Goal: Task Accomplishment & Management: Manage account settings

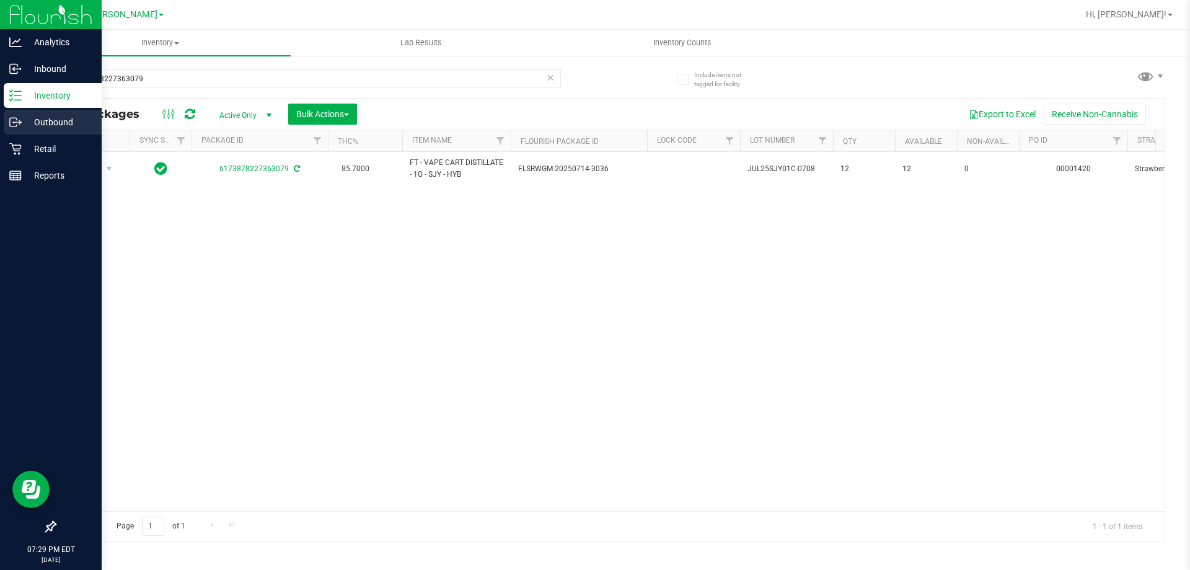
click at [47, 123] on p "Outbound" at bounding box center [59, 122] width 74 height 15
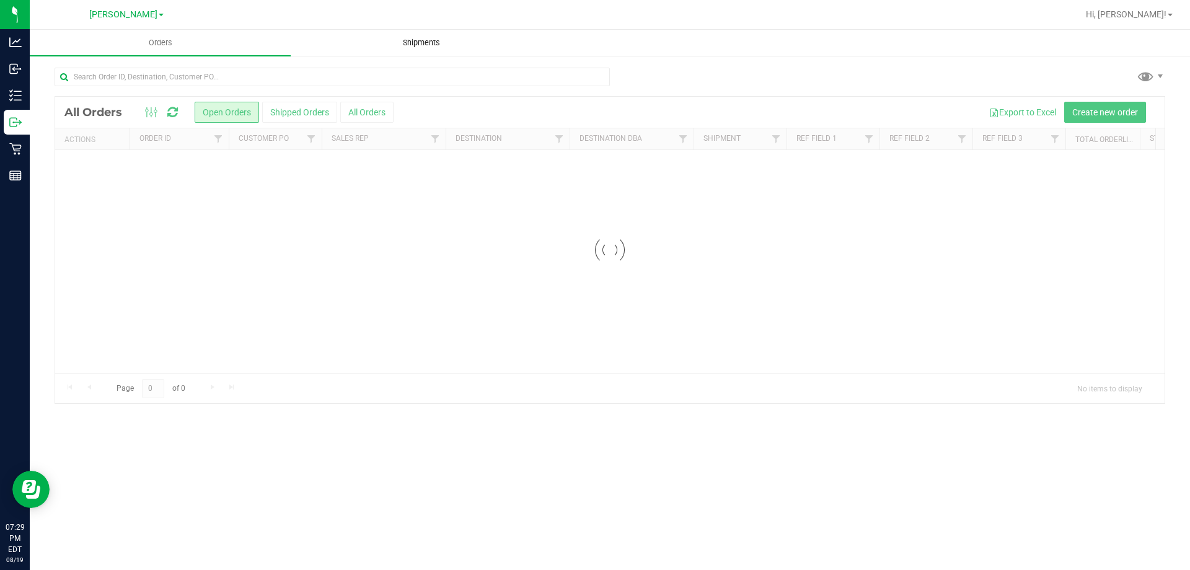
click at [433, 35] on uib-tab-heading "Shipments" at bounding box center [421, 42] width 260 height 25
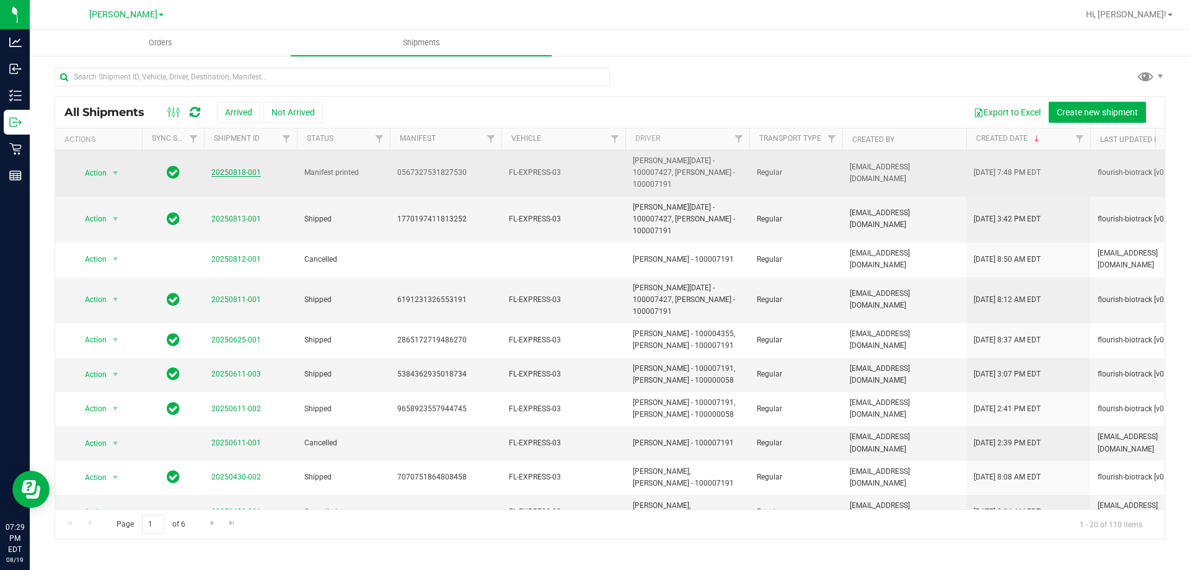
click at [233, 169] on link "20250818-001" at bounding box center [236, 172] width 50 height 9
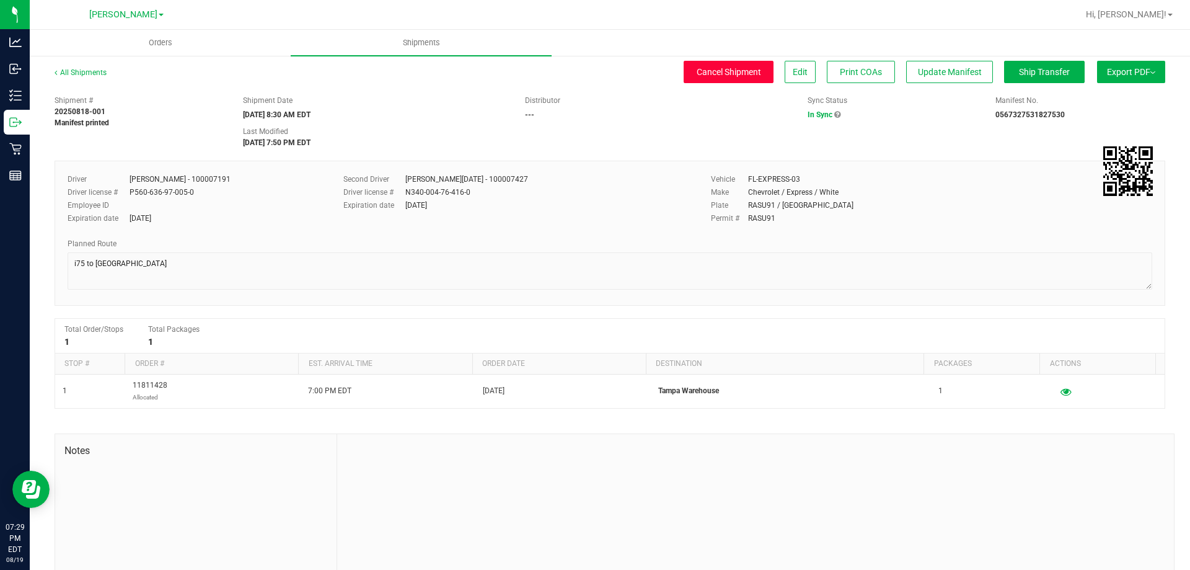
click at [736, 74] on span "Cancel Shipment" at bounding box center [729, 72] width 64 height 10
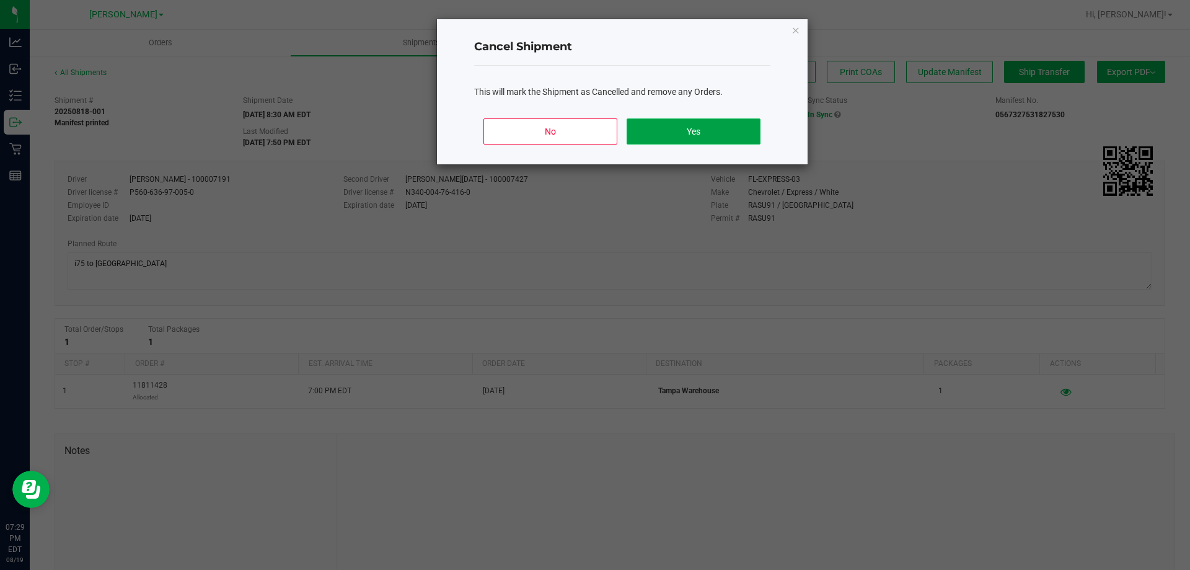
click at [691, 131] on button "Yes" at bounding box center [693, 131] width 133 height 26
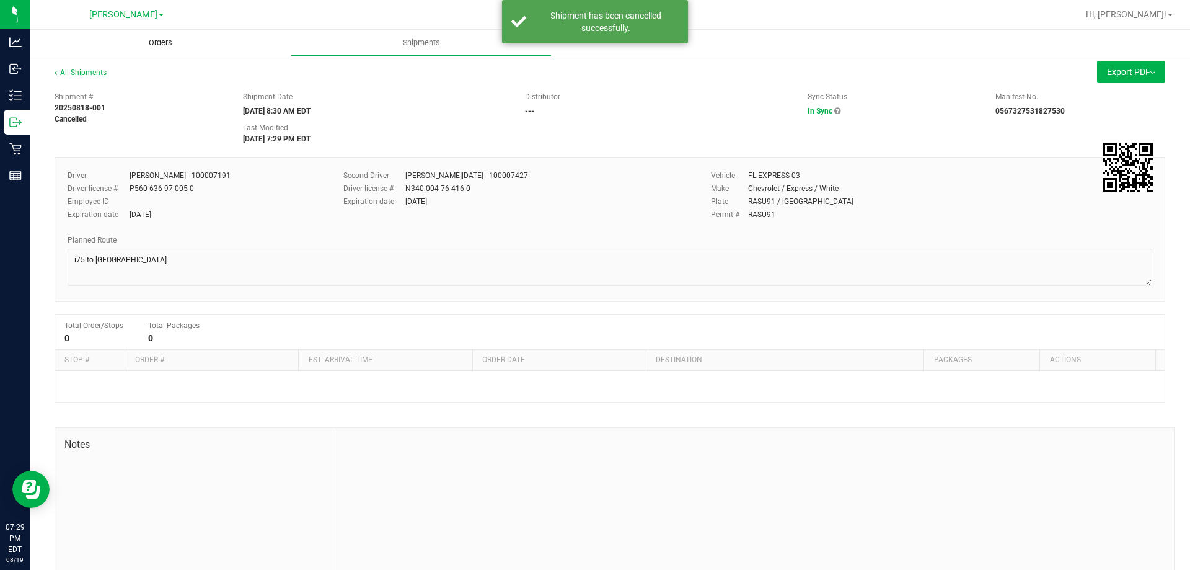
click at [158, 41] on span "Orders" at bounding box center [160, 42] width 57 height 11
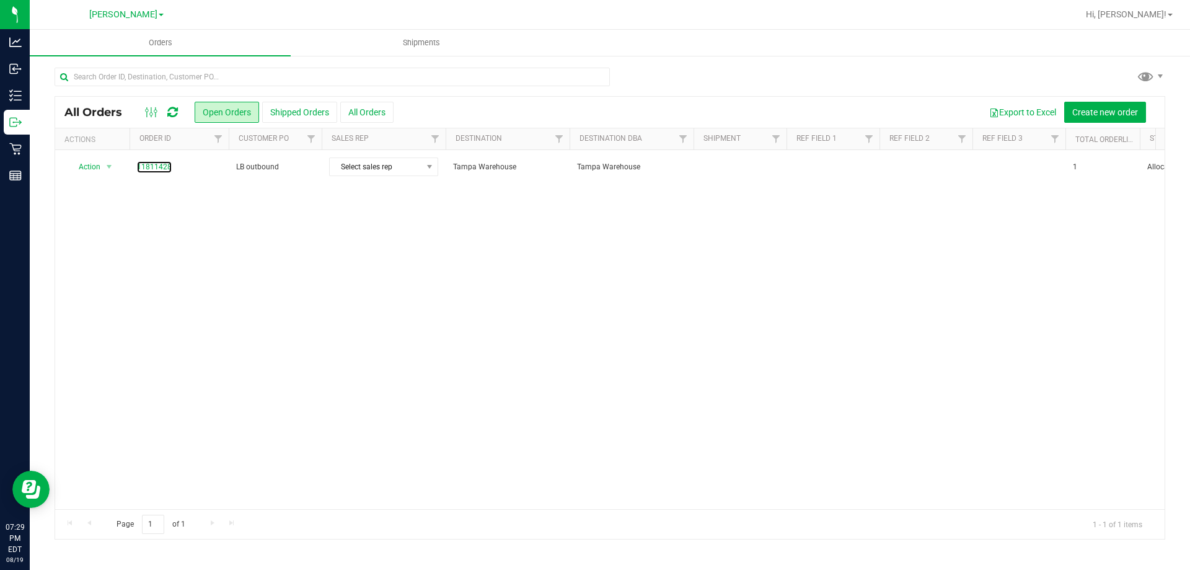
click at [152, 166] on link "11811428" at bounding box center [154, 167] width 35 height 12
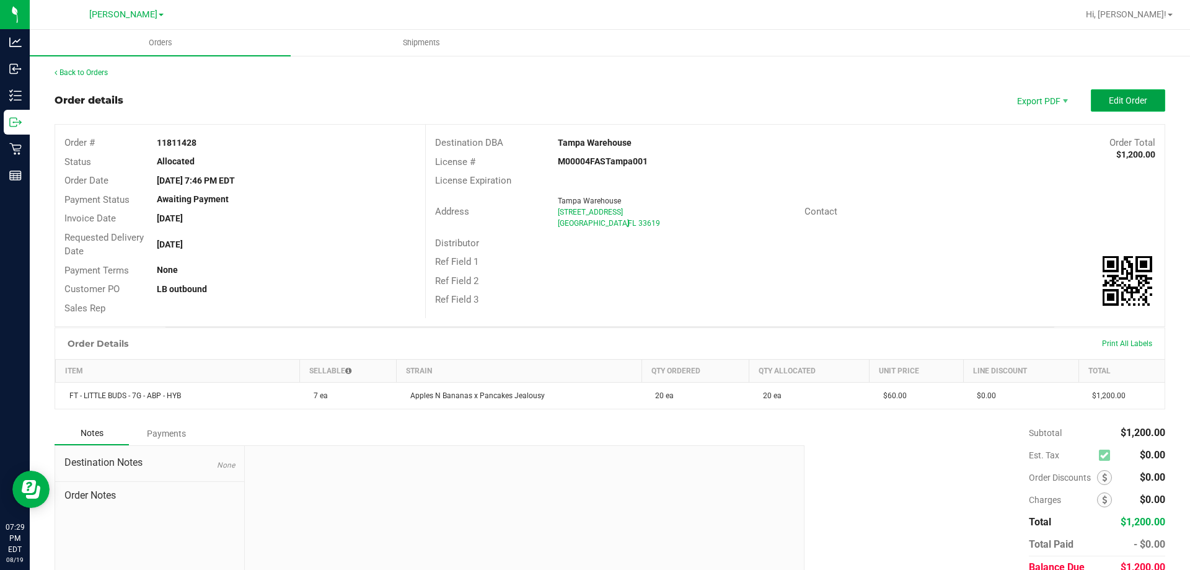
click at [1125, 100] on span "Edit Order" at bounding box center [1128, 100] width 38 height 10
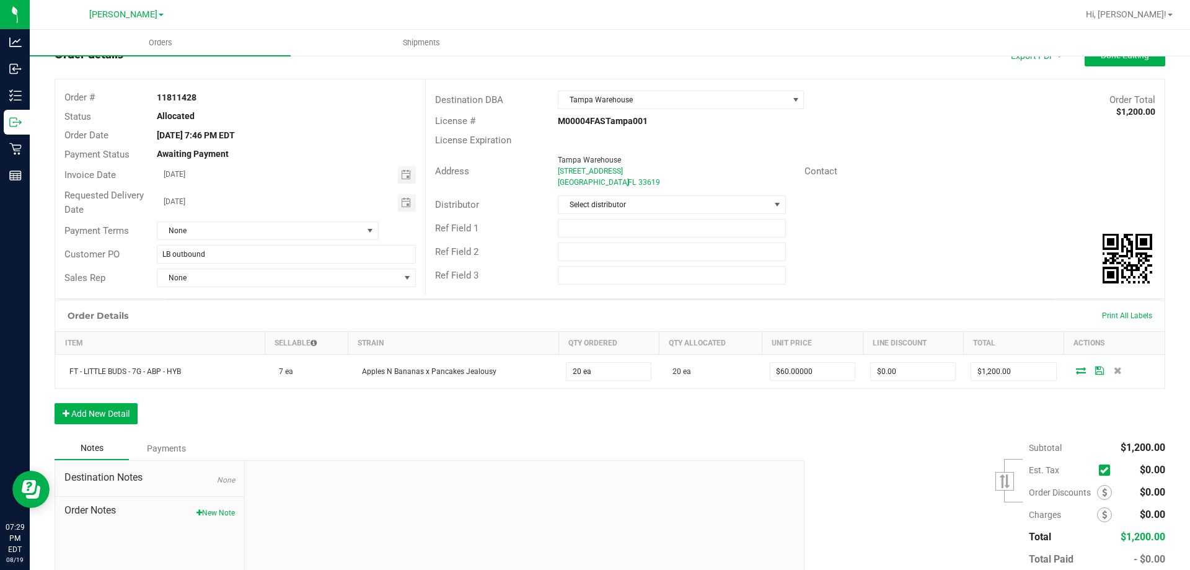
scroll to position [115, 0]
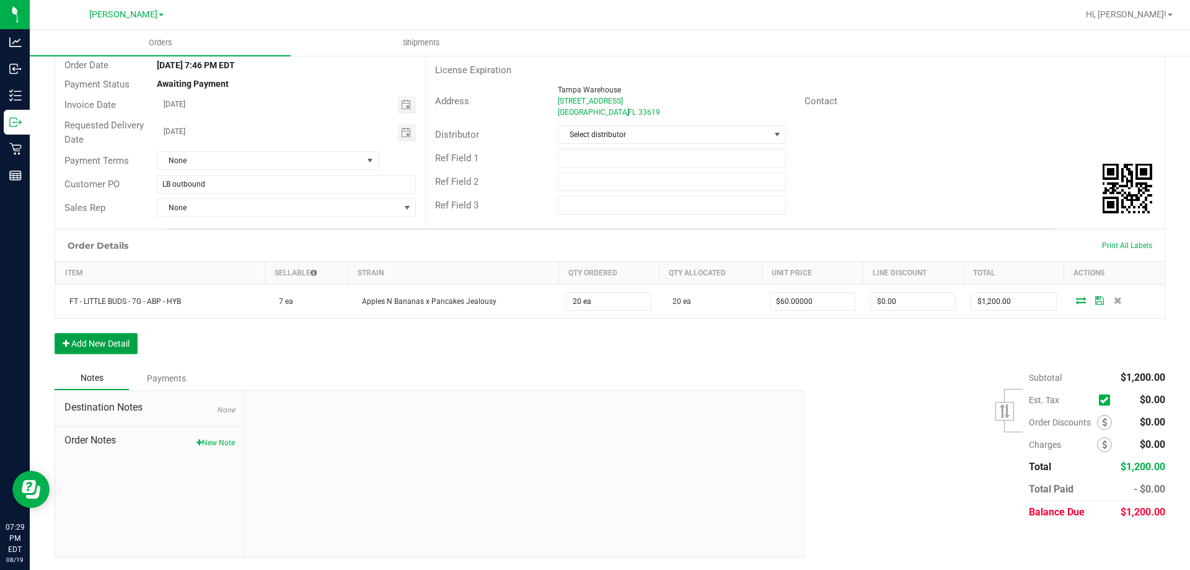
click at [102, 339] on button "Add New Detail" at bounding box center [96, 343] width 83 height 21
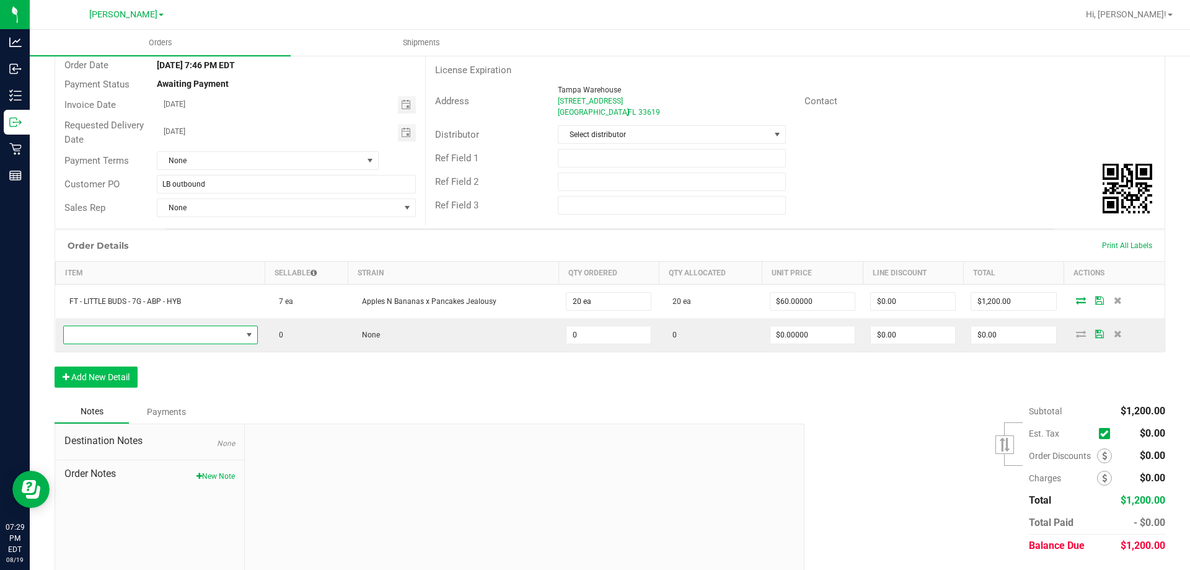
click at [102, 339] on span "NO DATA FOUND" at bounding box center [153, 334] width 178 height 17
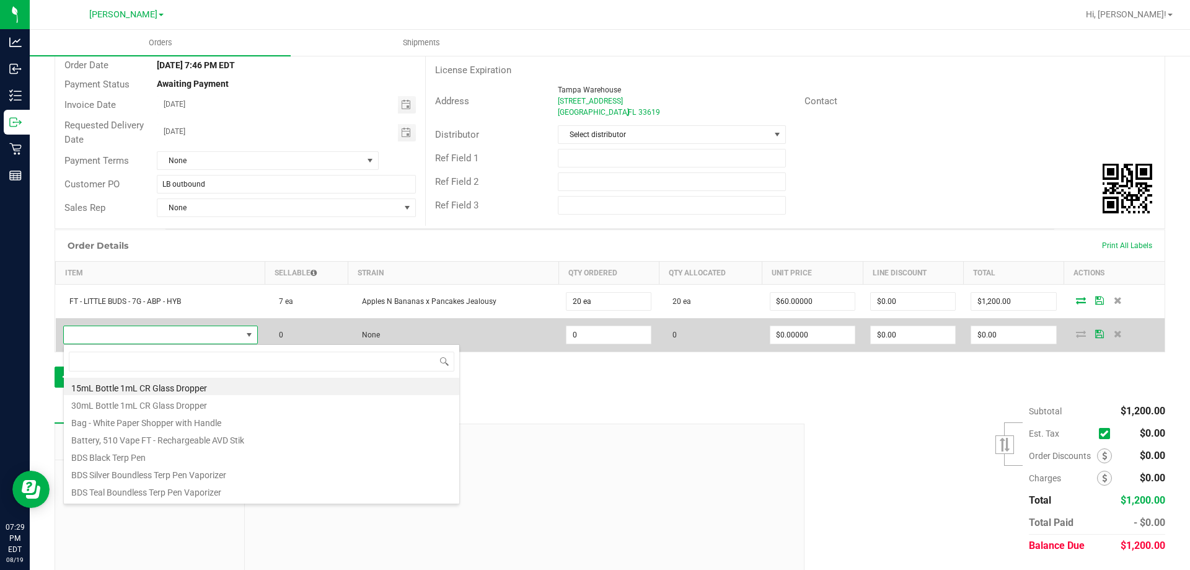
scroll to position [19, 192]
type input "sunset"
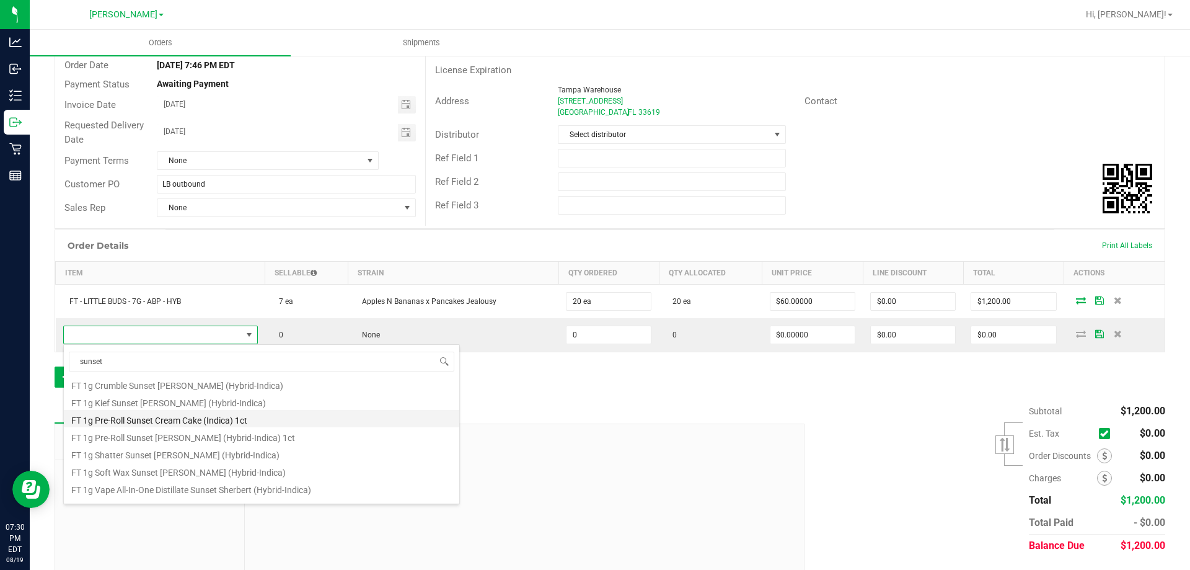
scroll to position [186, 0]
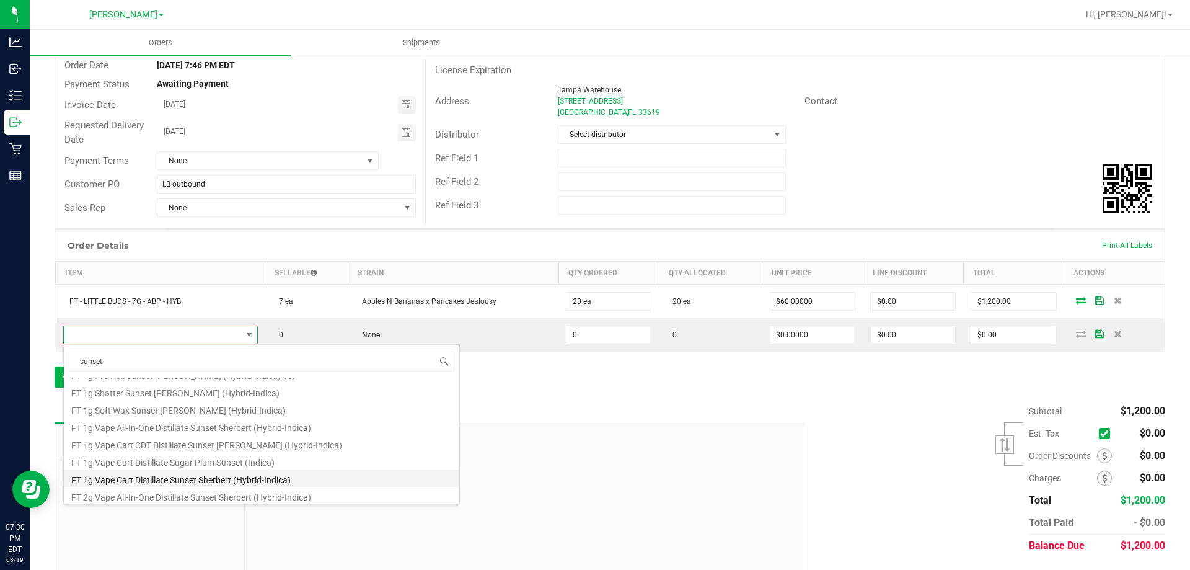
click at [154, 477] on li "FT 1g Vape Cart Distillate Sunset Sherbert (Hybrid-Indica)" at bounding box center [261, 477] width 395 height 17
type input "0 ea"
type input "$90.00000"
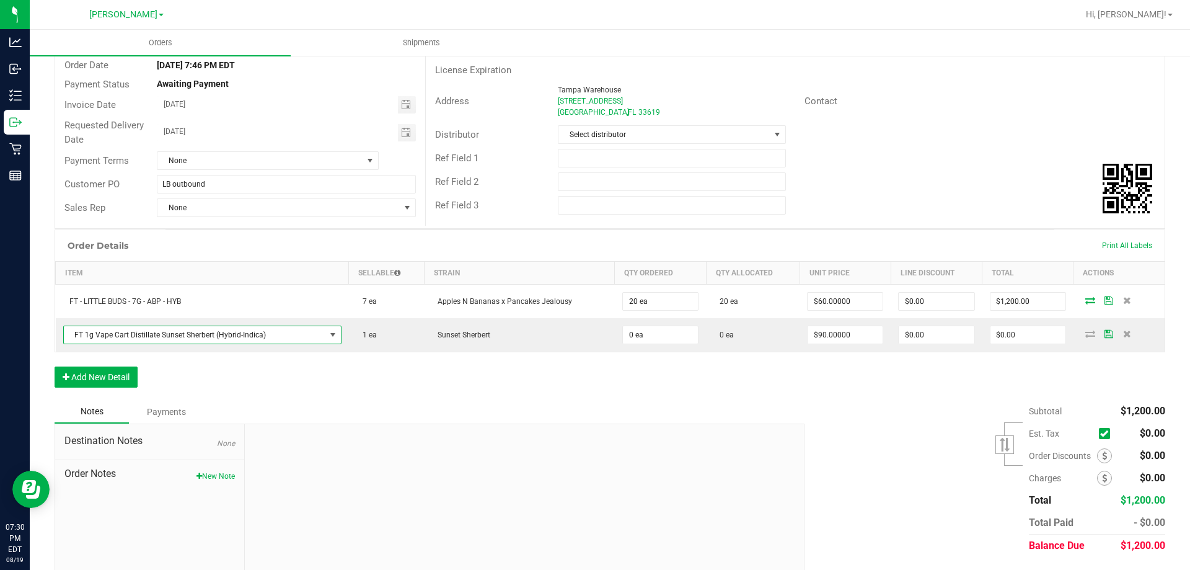
click at [252, 389] on div "Order Details Print All Labels Item Sellable Strain Qty Ordered Qty Allocated U…" at bounding box center [610, 314] width 1111 height 170
type input "1 ea"
type input "$90.00"
click at [640, 378] on div "Order Details Print All Labels Item Sellable Strain Qty Ordered Qty Allocated U…" at bounding box center [610, 314] width 1111 height 170
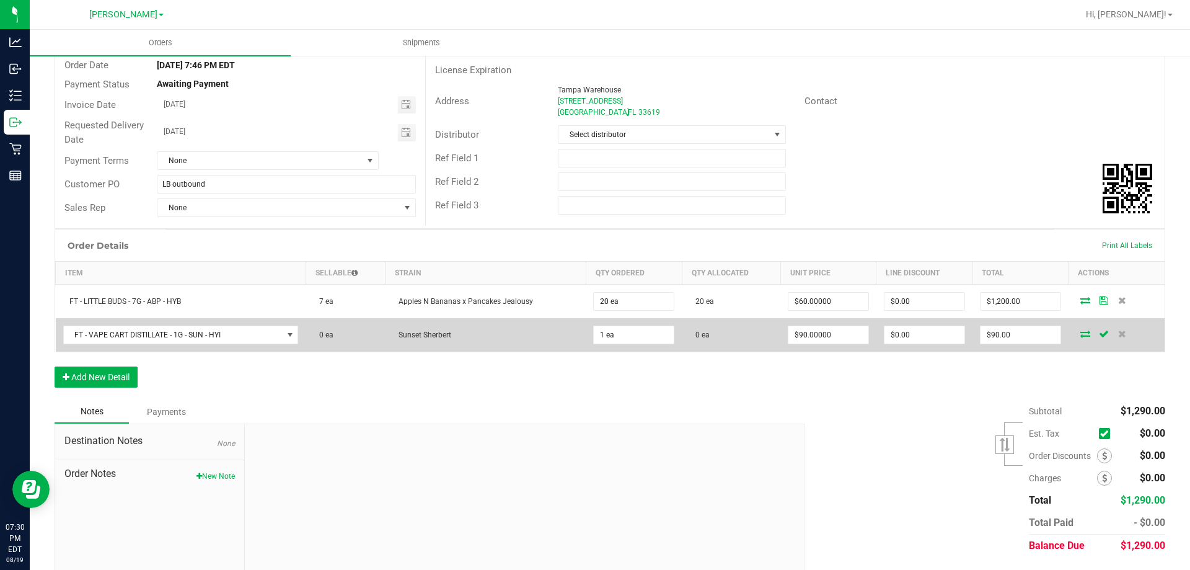
click at [1080, 333] on icon at bounding box center [1085, 333] width 10 height 7
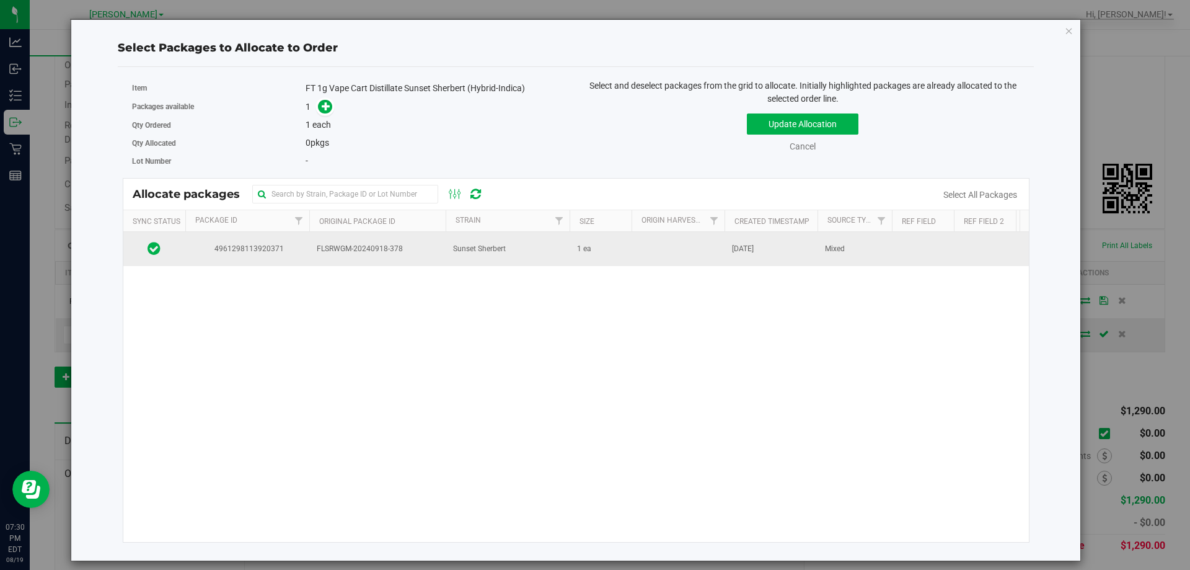
click at [396, 250] on span "FLSRWGM-20240918-378" at bounding box center [377, 249] width 121 height 12
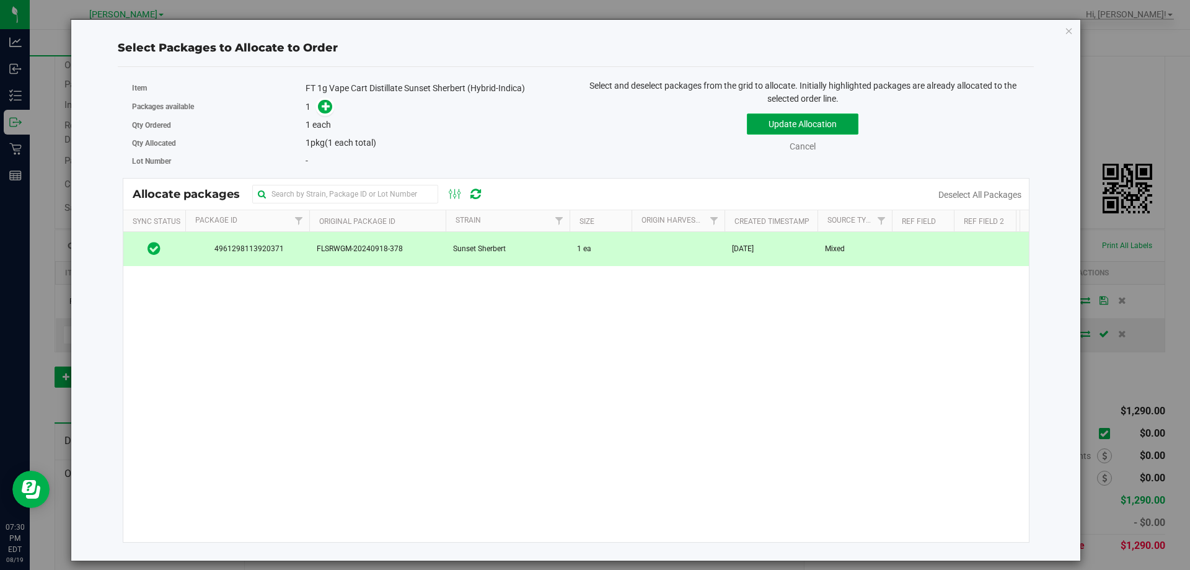
click at [793, 124] on button "Update Allocation" at bounding box center [803, 123] width 112 height 21
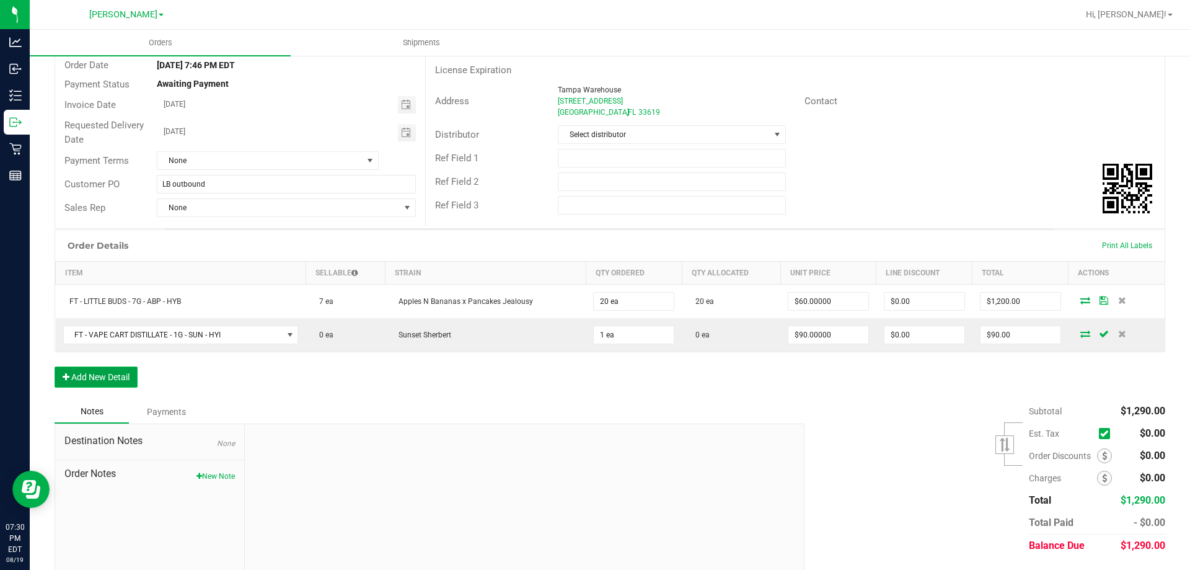
click at [104, 374] on button "Add New Detail" at bounding box center [96, 376] width 83 height 21
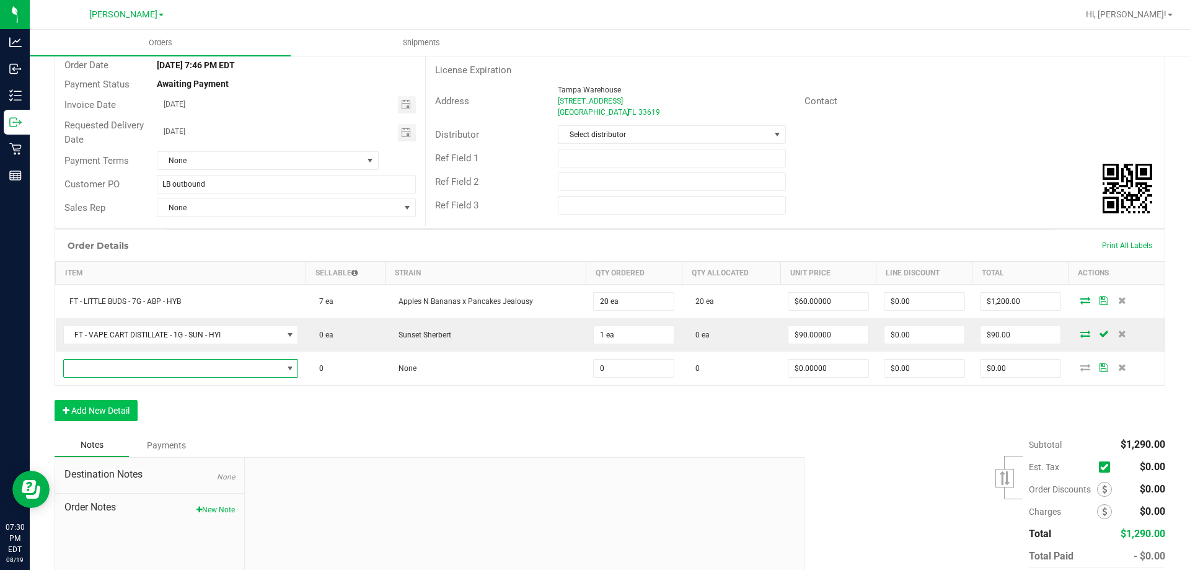
click at [104, 374] on span "NO DATA FOUND" at bounding box center [173, 368] width 219 height 17
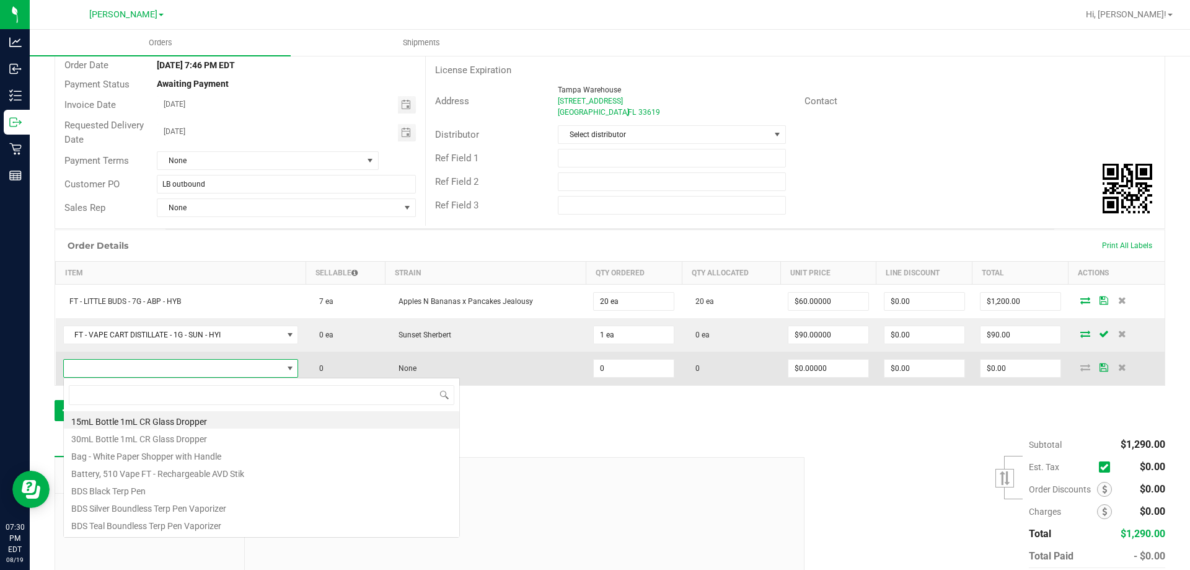
scroll to position [19, 232]
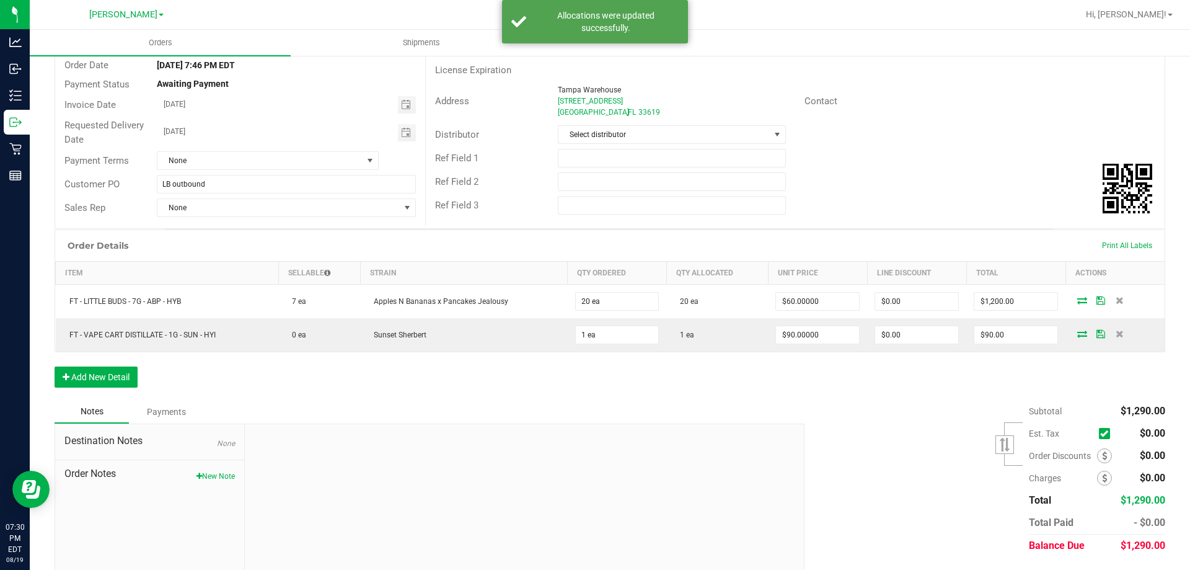
drag, startPoint x: 525, startPoint y: 384, endPoint x: 517, endPoint y: 384, distance: 8.1
click at [521, 384] on div "Order Details Print All Labels Item Sellable Strain Qty Ordered Qty Allocated U…" at bounding box center [610, 314] width 1111 height 170
click at [110, 376] on button "Add New Detail" at bounding box center [96, 376] width 83 height 21
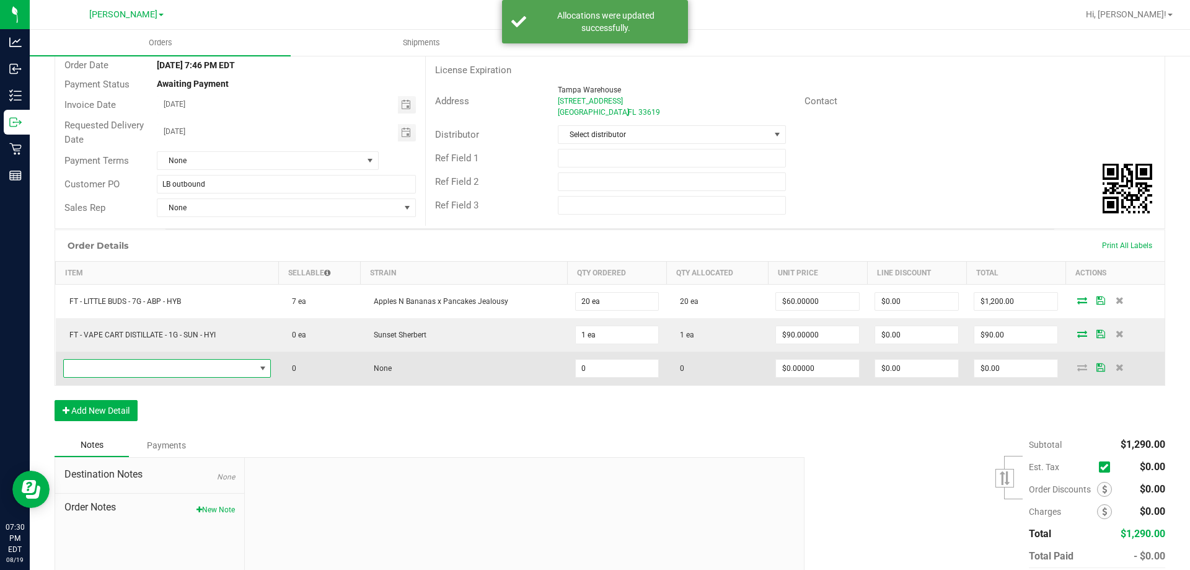
click at [122, 366] on span "NO DATA FOUND" at bounding box center [160, 368] width 192 height 17
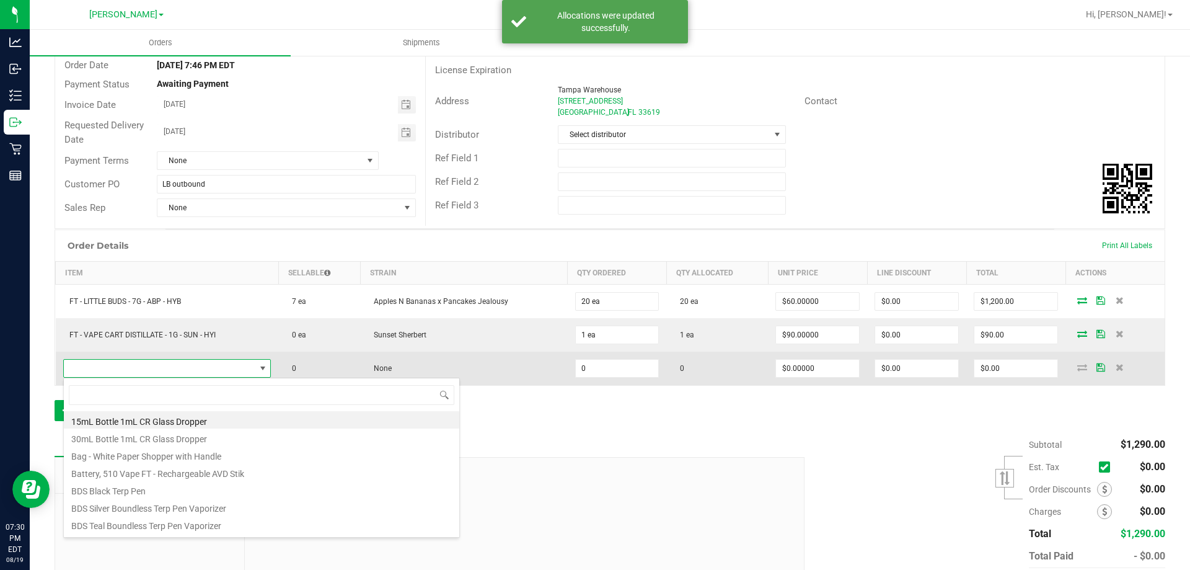
scroll to position [19, 205]
type input "sbc"
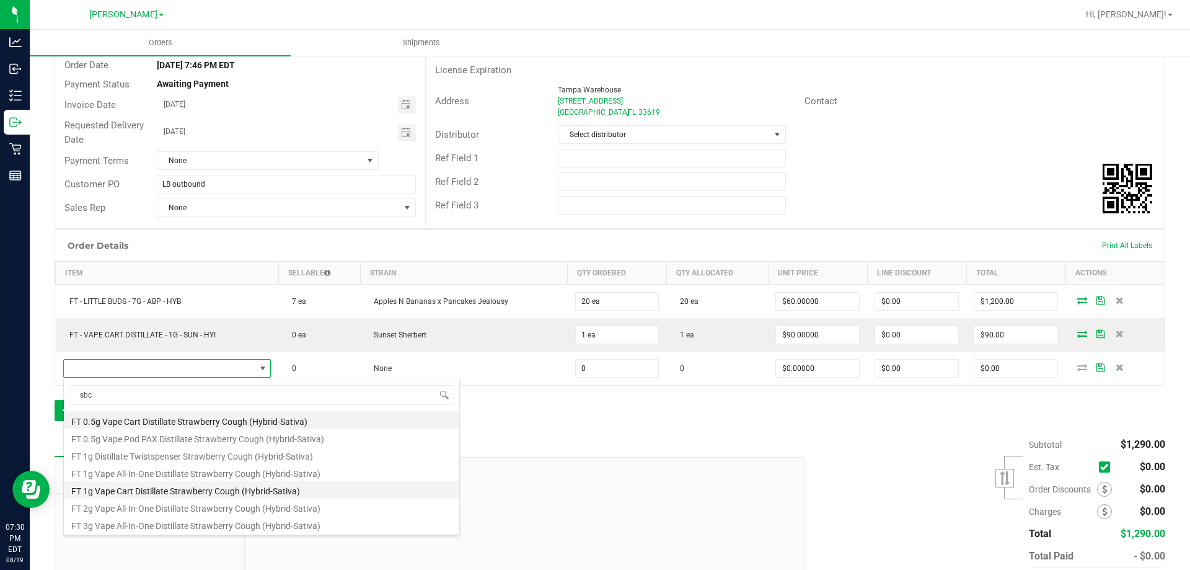
click at [176, 491] on li "FT 1g Vape Cart Distillate Strawberry Cough (Hybrid-Sativa)" at bounding box center [261, 488] width 395 height 17
type input "0 ea"
type input "$90.00000"
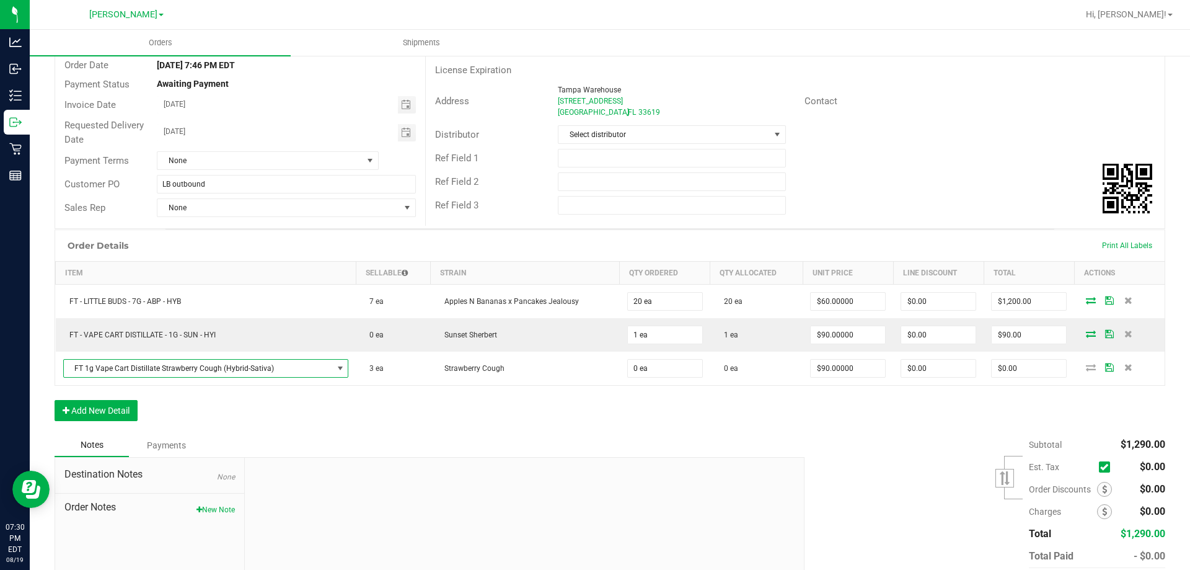
click at [461, 430] on div "Order Details Print All Labels Item Sellable Strain Qty Ordered Qty Allocated U…" at bounding box center [610, 331] width 1111 height 204
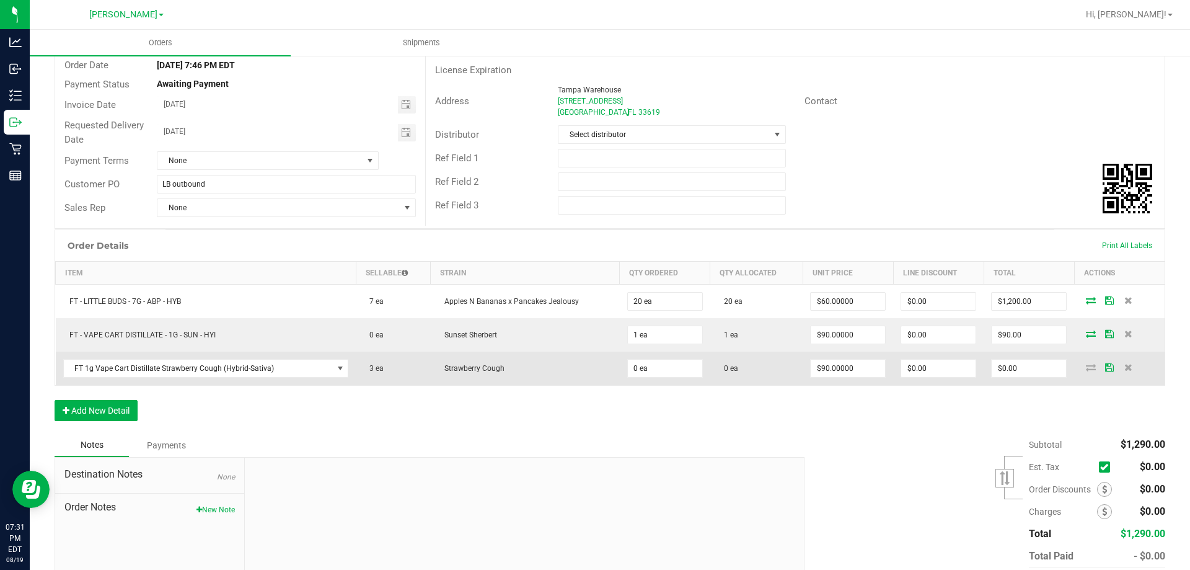
click at [565, 368] on td "Strawberry Cough" at bounding box center [525, 367] width 189 height 33
click at [1124, 366] on icon at bounding box center [1128, 366] width 8 height 7
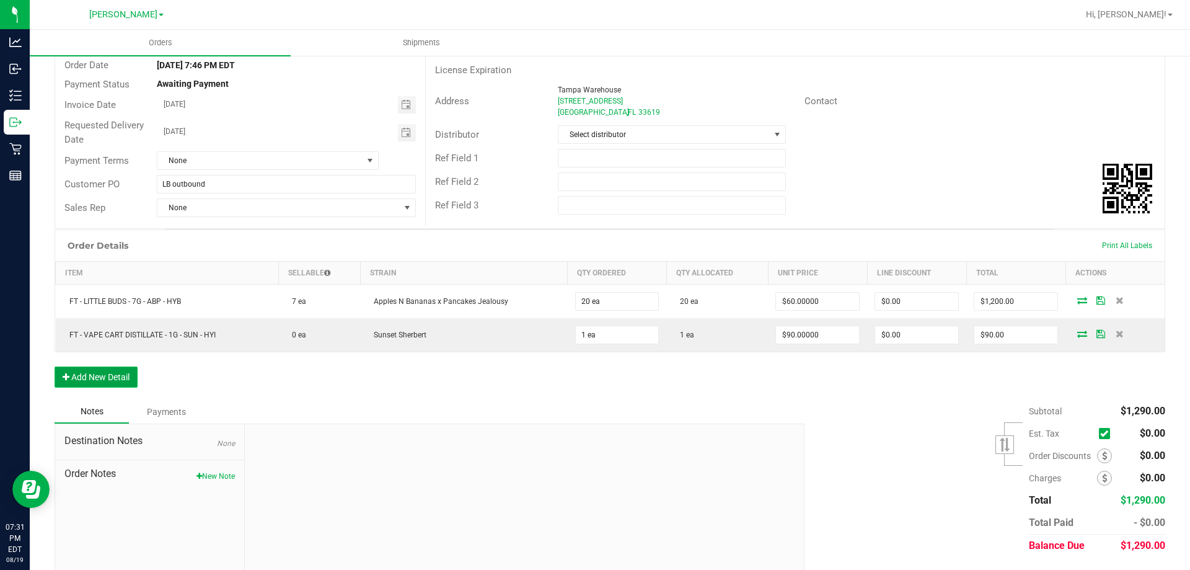
click at [115, 369] on button "Add New Detail" at bounding box center [96, 376] width 83 height 21
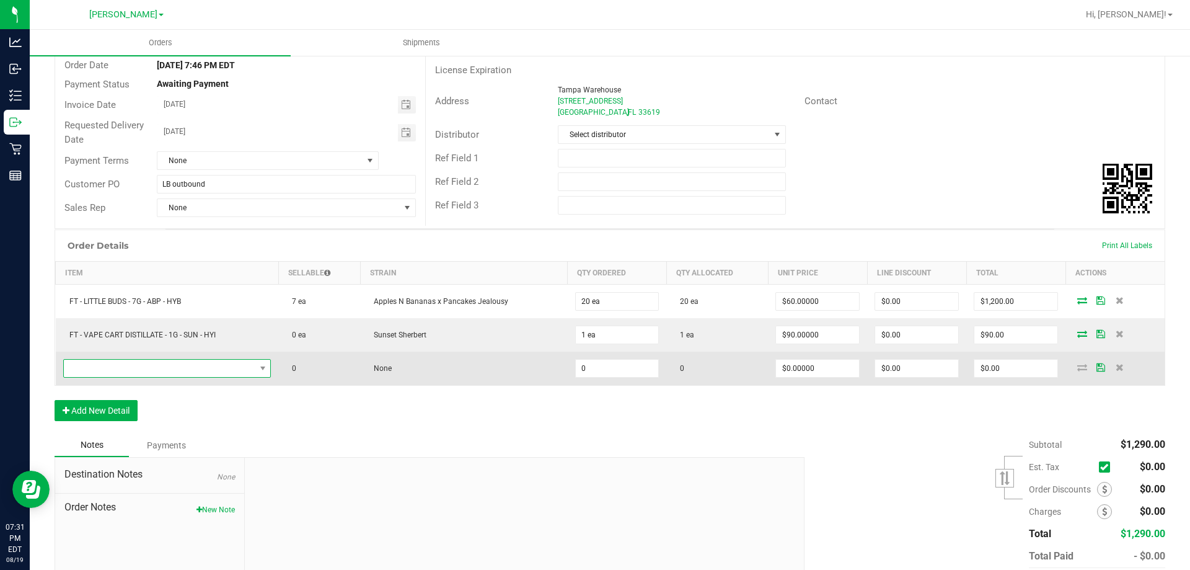
click at [115, 372] on span "NO DATA FOUND" at bounding box center [160, 368] width 192 height 17
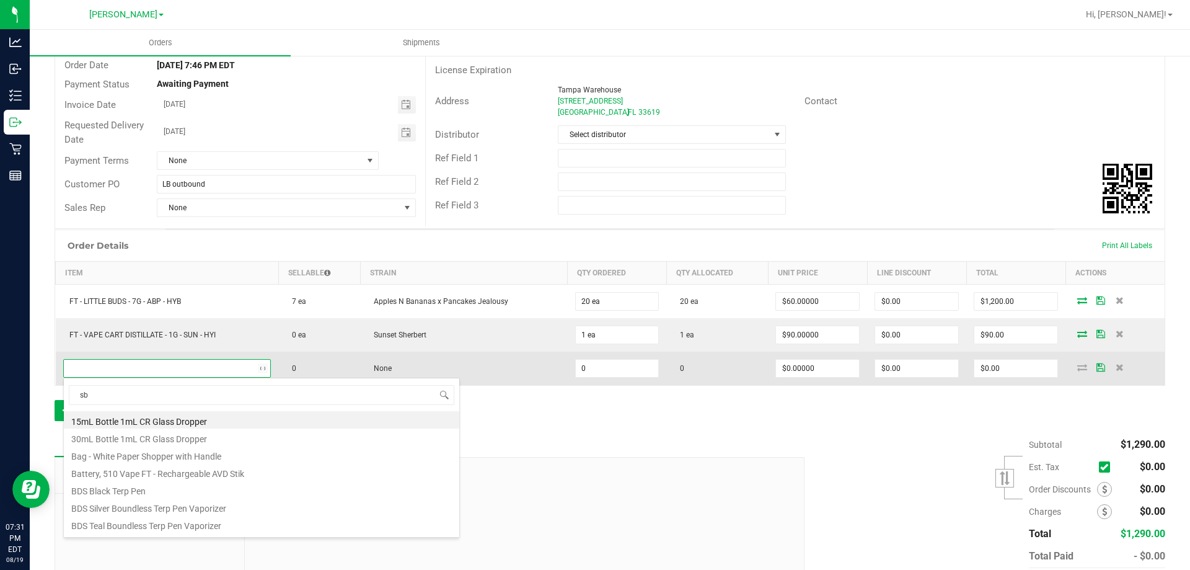
type input "sbc"
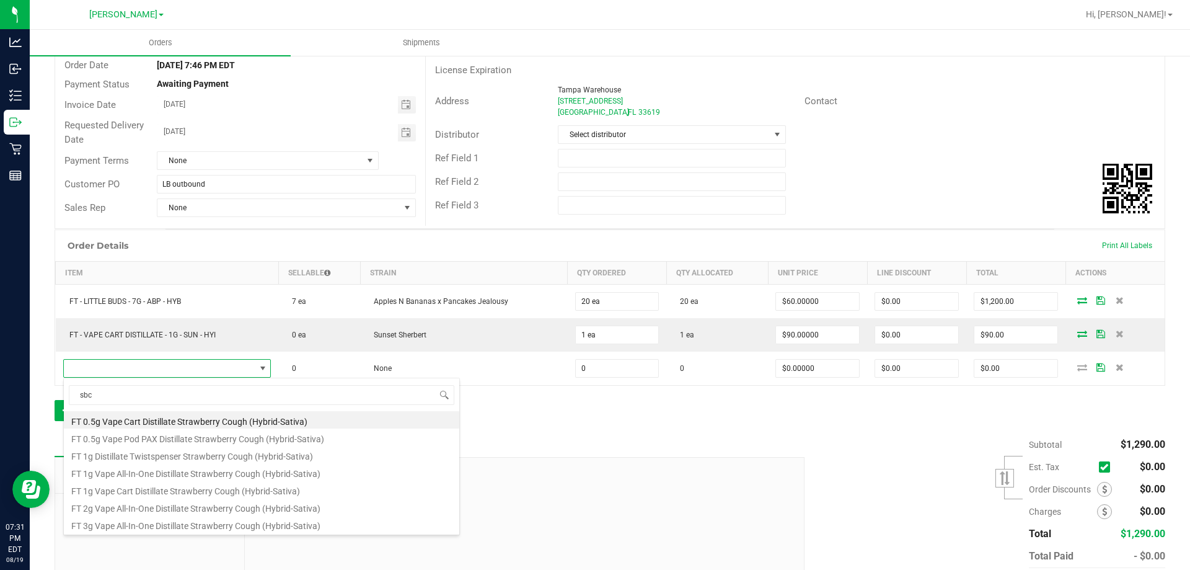
click at [153, 490] on li "FT 1g Vape Cart Distillate Strawberry Cough (Hybrid-Sativa)" at bounding box center [261, 488] width 395 height 17
type input "0 ea"
type input "$90.00000"
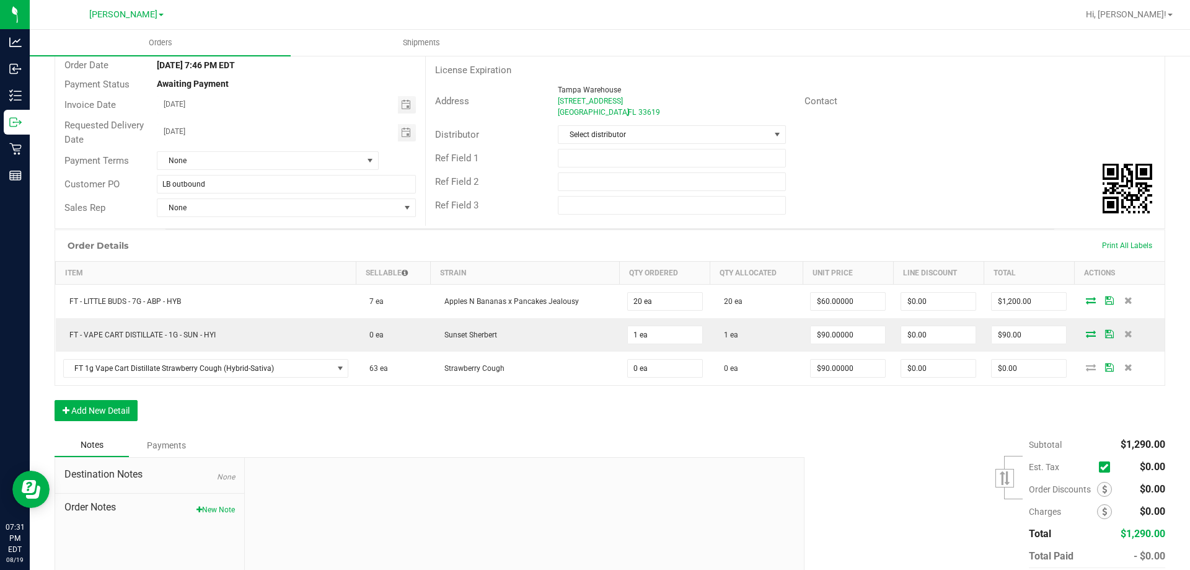
click at [260, 419] on div "Order Details Print All Labels Item Sellable Strain Qty Ordered Qty Allocated U…" at bounding box center [610, 331] width 1111 height 204
type input "60 ea"
type input "$5,400.00"
click at [644, 408] on div "Order Details Print All Labels Item Sellable Strain Qty Ordered Qty Allocated U…" at bounding box center [610, 331] width 1111 height 204
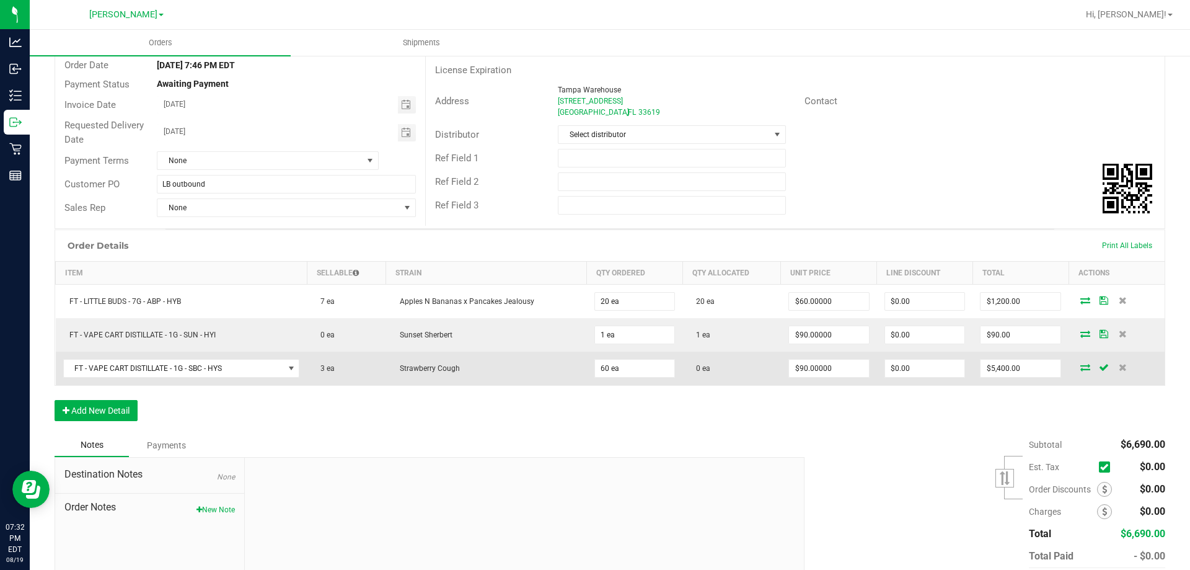
click at [1083, 364] on span at bounding box center [1085, 366] width 19 height 7
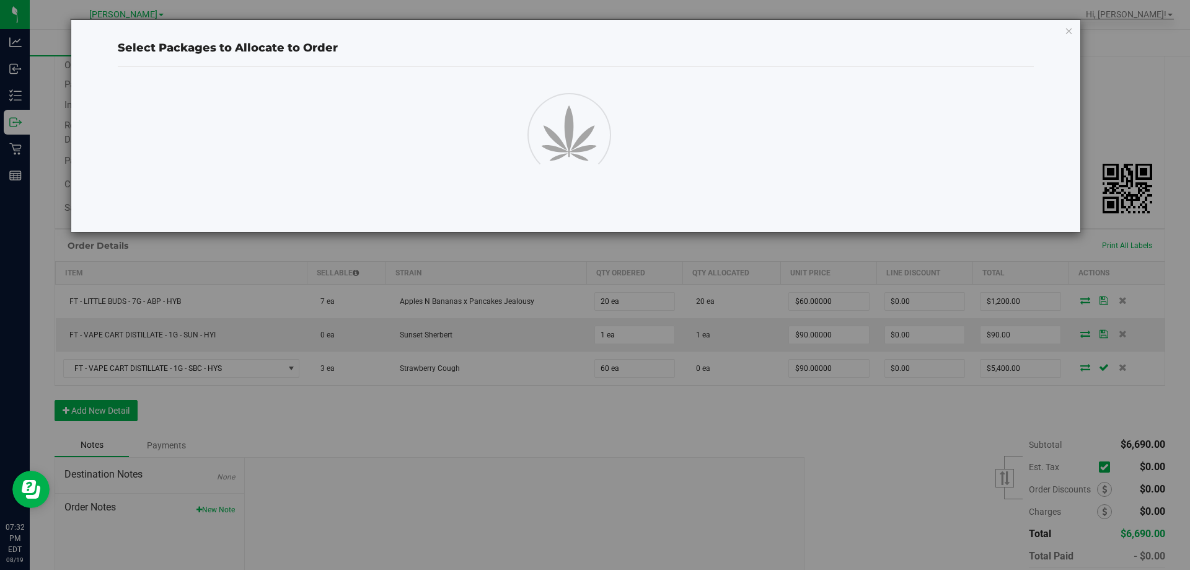
click at [1077, 232] on div "Select Packages to Allocate to Order" at bounding box center [576, 125] width 1010 height 213
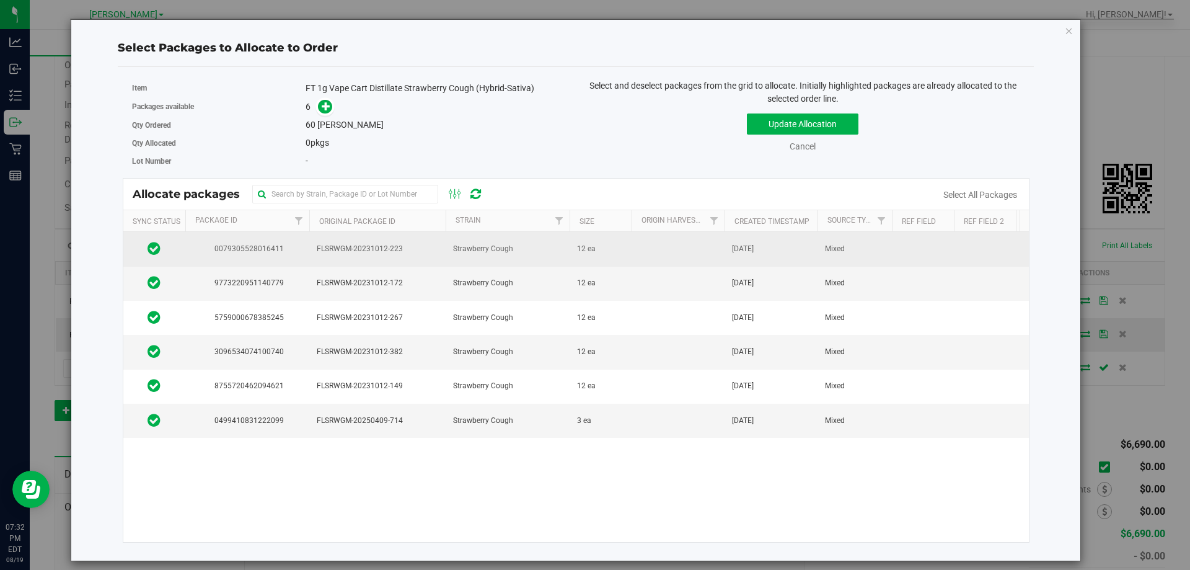
click at [272, 242] on td "0079305528016411" at bounding box center [247, 249] width 124 height 34
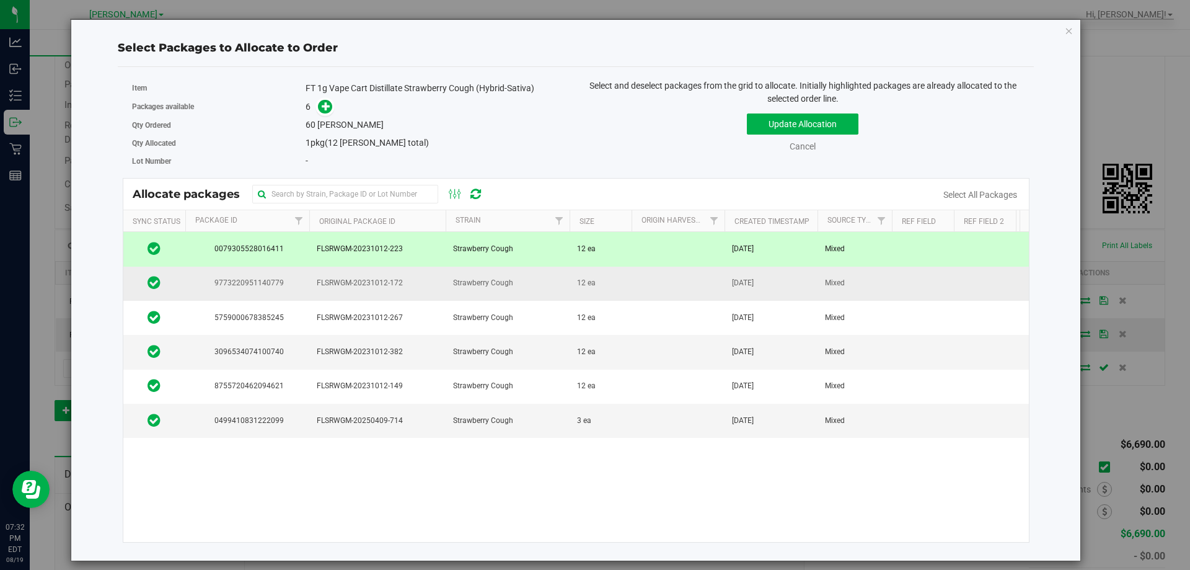
click at [281, 283] on span "9773220951140779" at bounding box center [247, 283] width 109 height 12
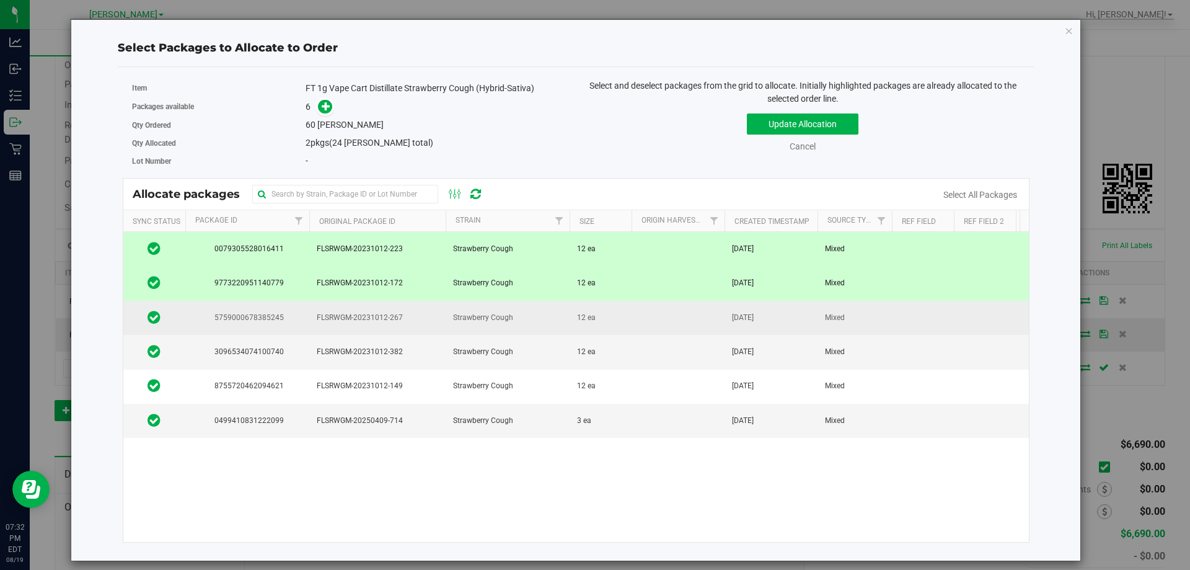
click at [294, 324] on td "5759000678385245" at bounding box center [247, 318] width 124 height 34
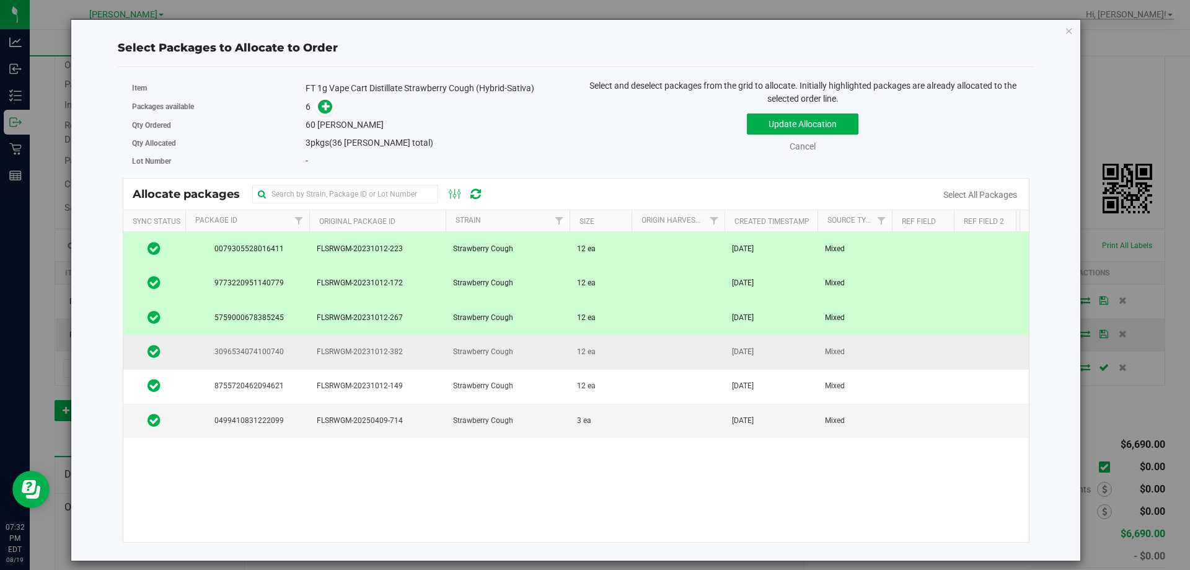
click at [292, 356] on span "3096534074100740" at bounding box center [247, 352] width 109 height 12
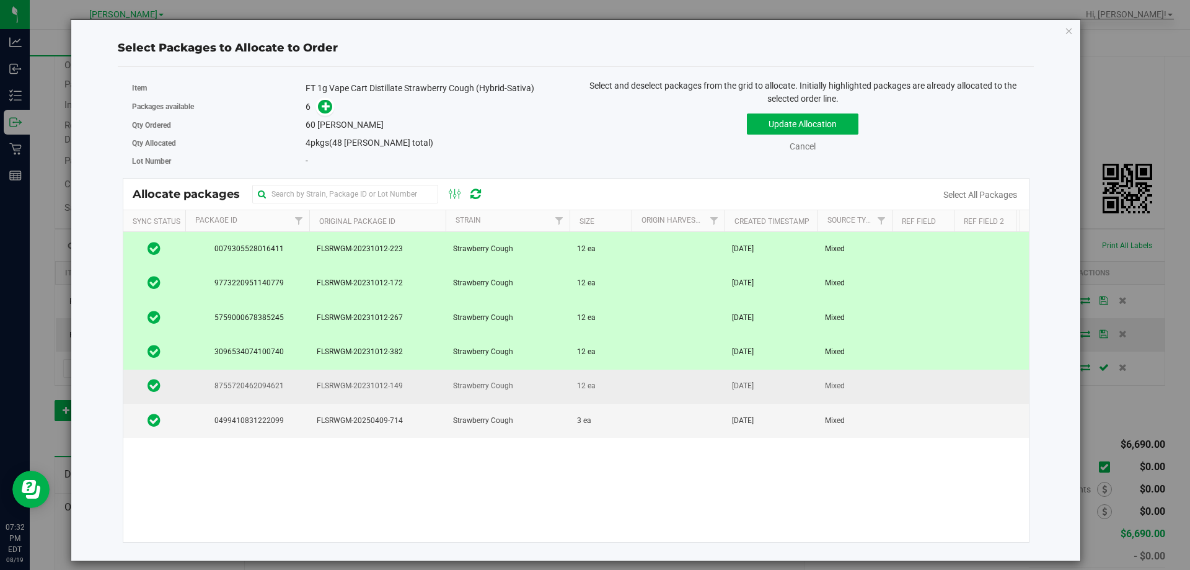
click at [289, 379] on td "8755720462094621" at bounding box center [247, 386] width 124 height 34
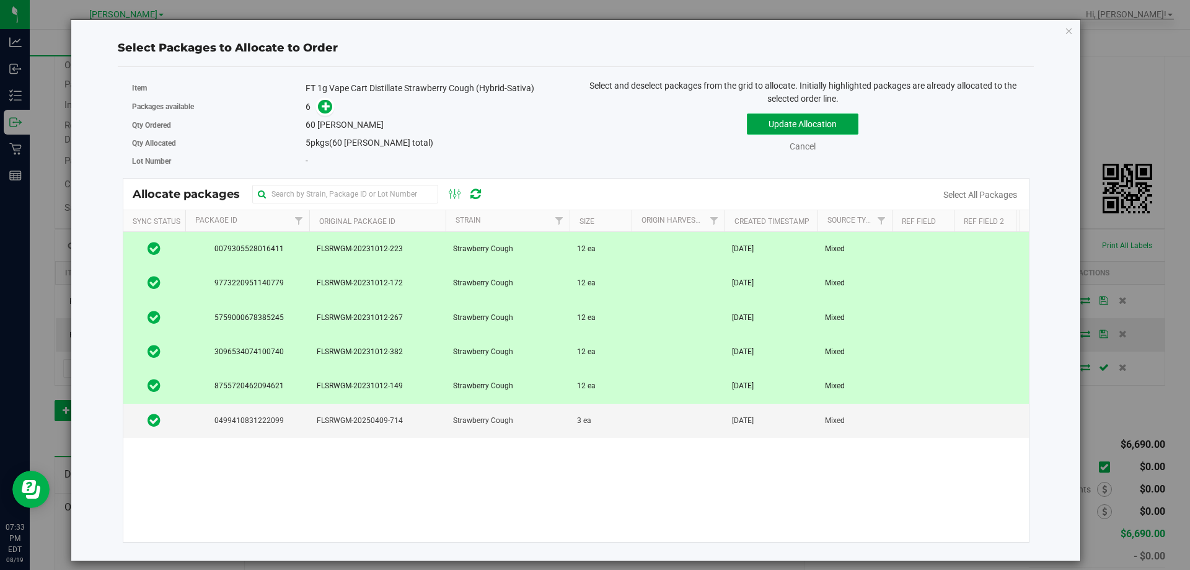
click at [803, 120] on button "Update Allocation" at bounding box center [803, 123] width 112 height 21
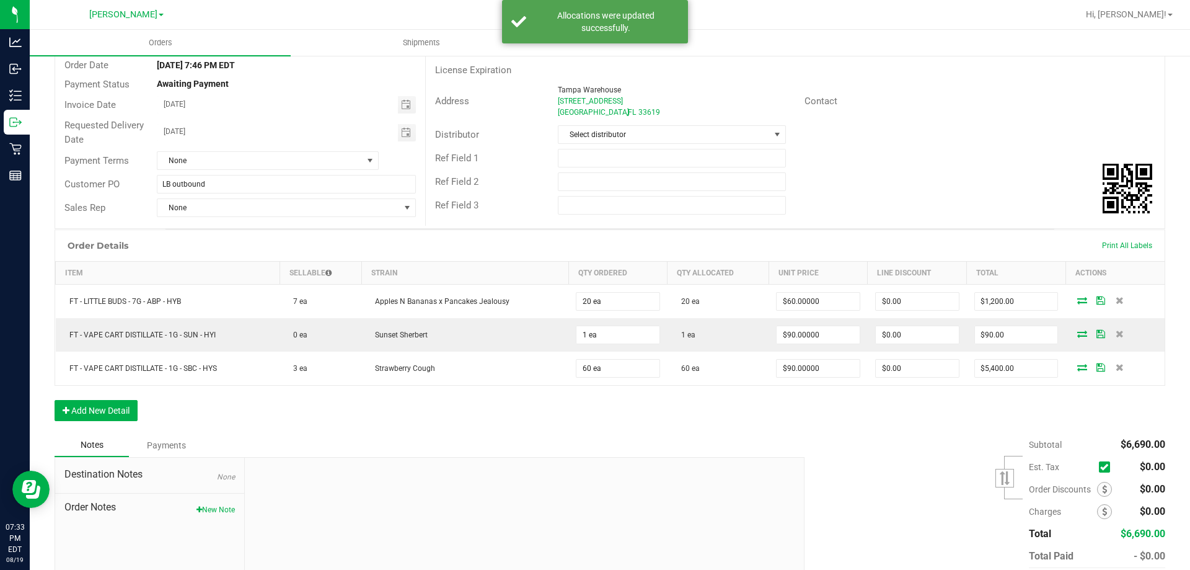
click at [496, 424] on div "Order Details Print All Labels Item Sellable Strain Qty Ordered Qty Allocated U…" at bounding box center [610, 331] width 1111 height 204
click at [271, 412] on div "Order Details Print All Labels Item Sellable Strain Qty Ordered Qty Allocated U…" at bounding box center [610, 331] width 1111 height 204
click at [113, 410] on button "Add New Detail" at bounding box center [96, 410] width 83 height 21
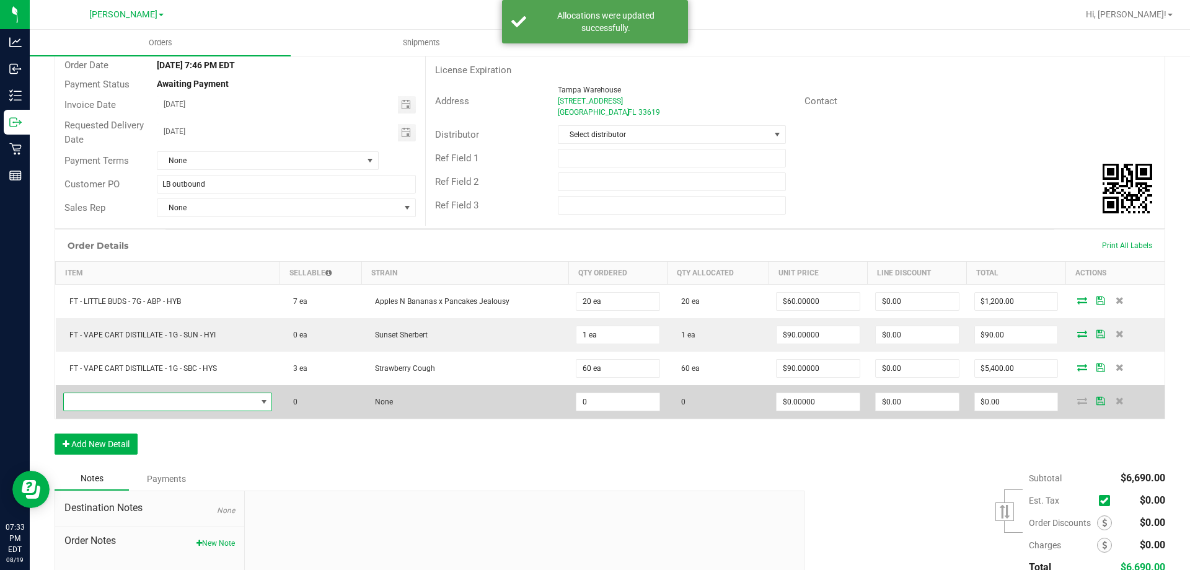
click at [110, 403] on span "NO DATA FOUND" at bounding box center [160, 401] width 193 height 17
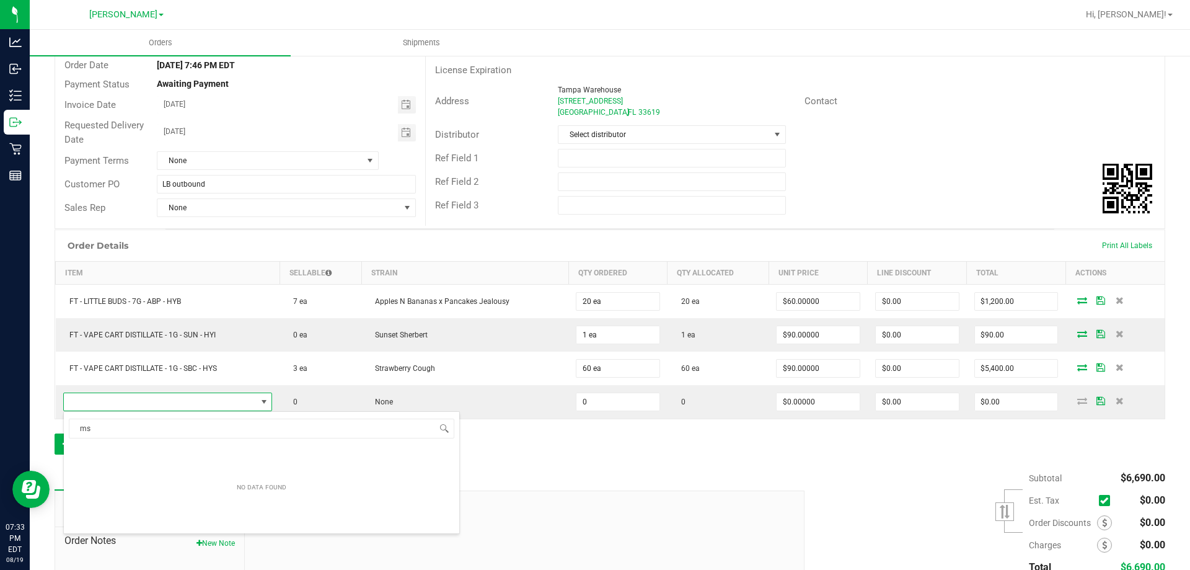
scroll to position [0, 0]
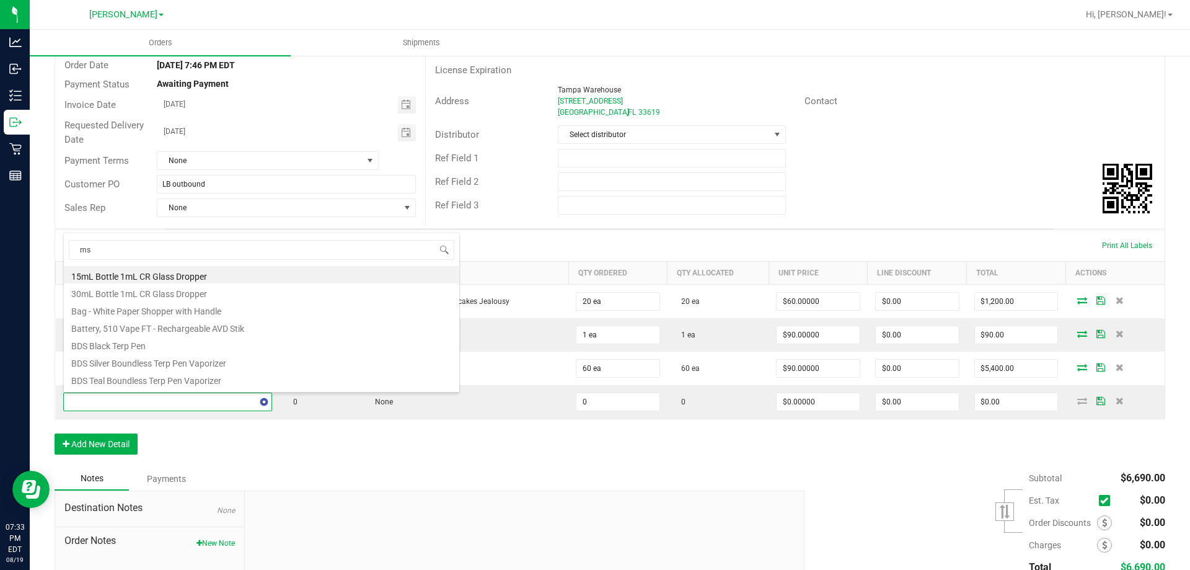
type input "msa"
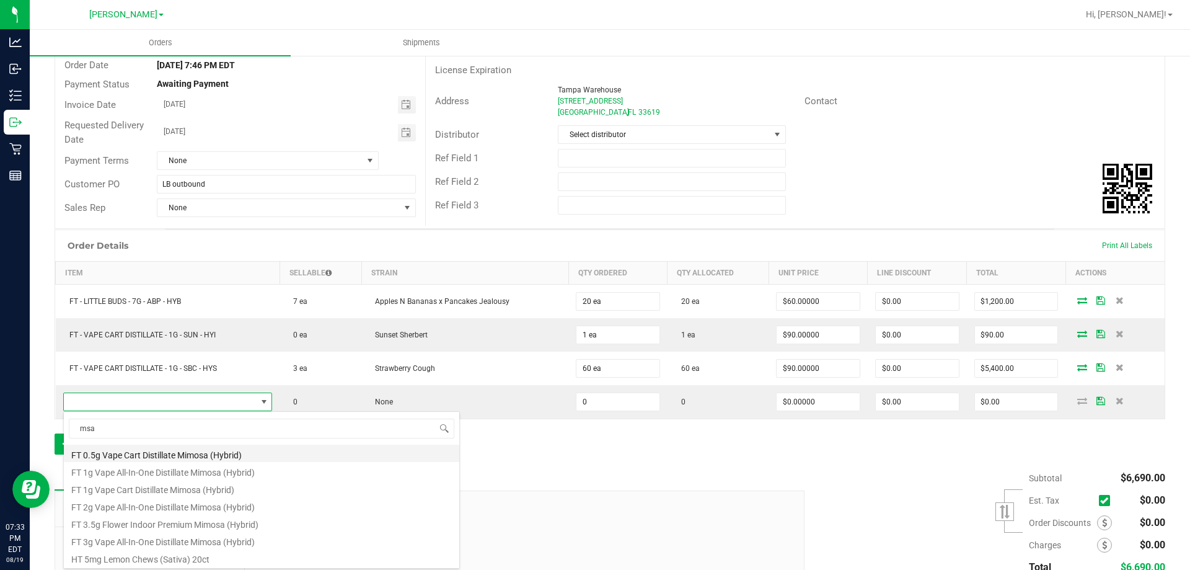
click at [130, 452] on li "FT 0.5g Vape Cart Distillate Mimosa (Hybrid)" at bounding box center [261, 452] width 395 height 17
type input "0 ea"
type input "$50.00000"
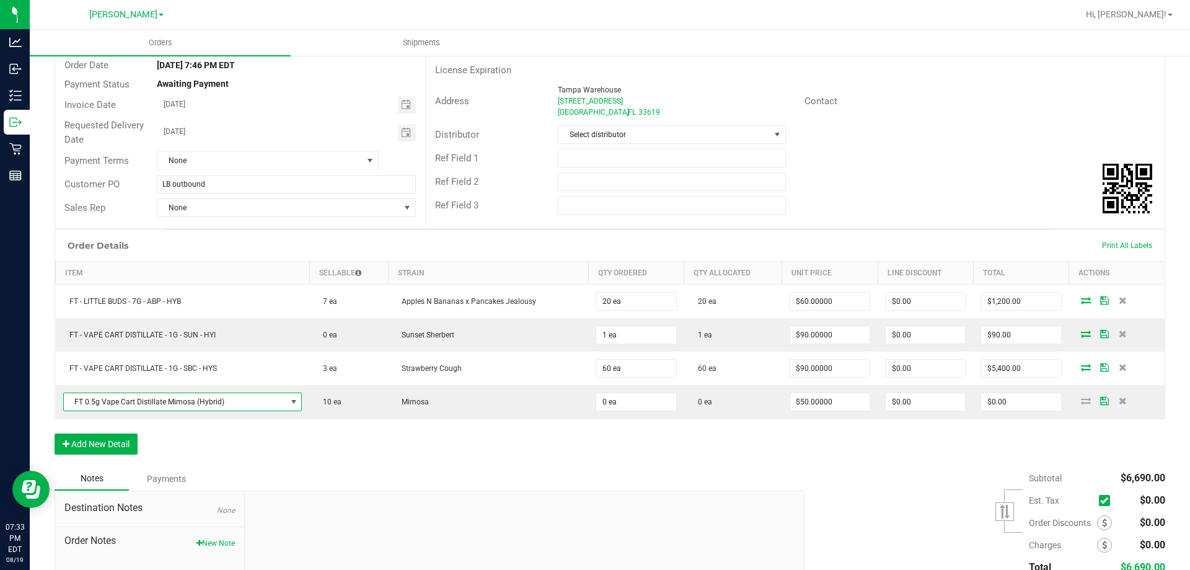
click at [293, 466] on div "Order Details Print All Labels Item Sellable Strain Qty Ordered Qty Allocated U…" at bounding box center [610, 347] width 1111 height 237
type input "10 ea"
type input "$500.00"
click at [604, 467] on div "Notes Payments" at bounding box center [425, 479] width 741 height 24
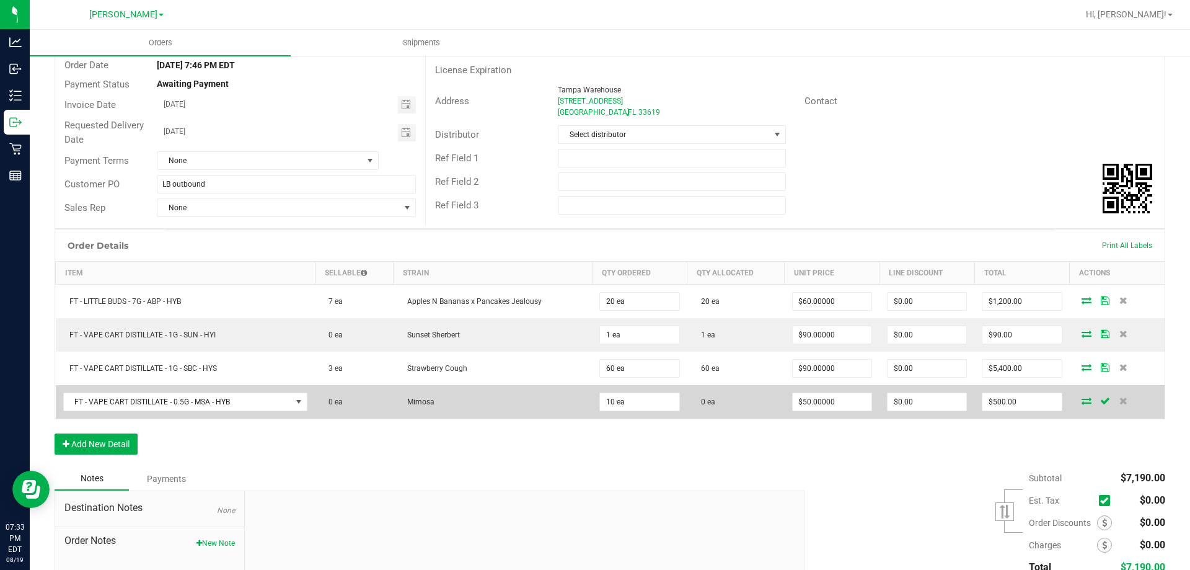
click at [1082, 402] on icon at bounding box center [1087, 400] width 10 height 7
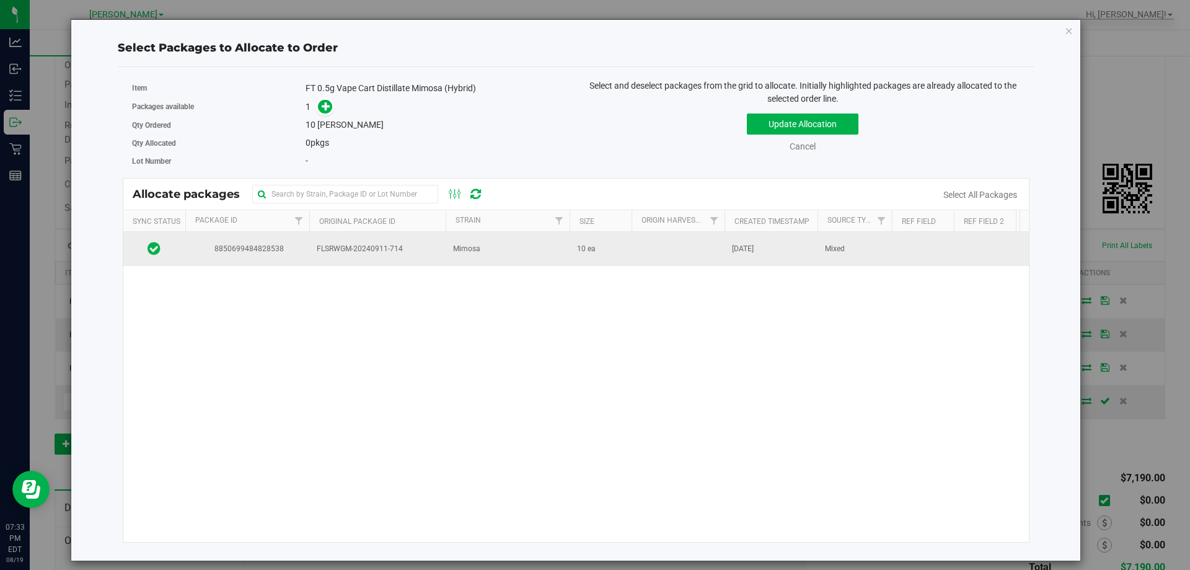
click at [417, 254] on span "FLSRWGM-20240911-714" at bounding box center [377, 249] width 121 height 12
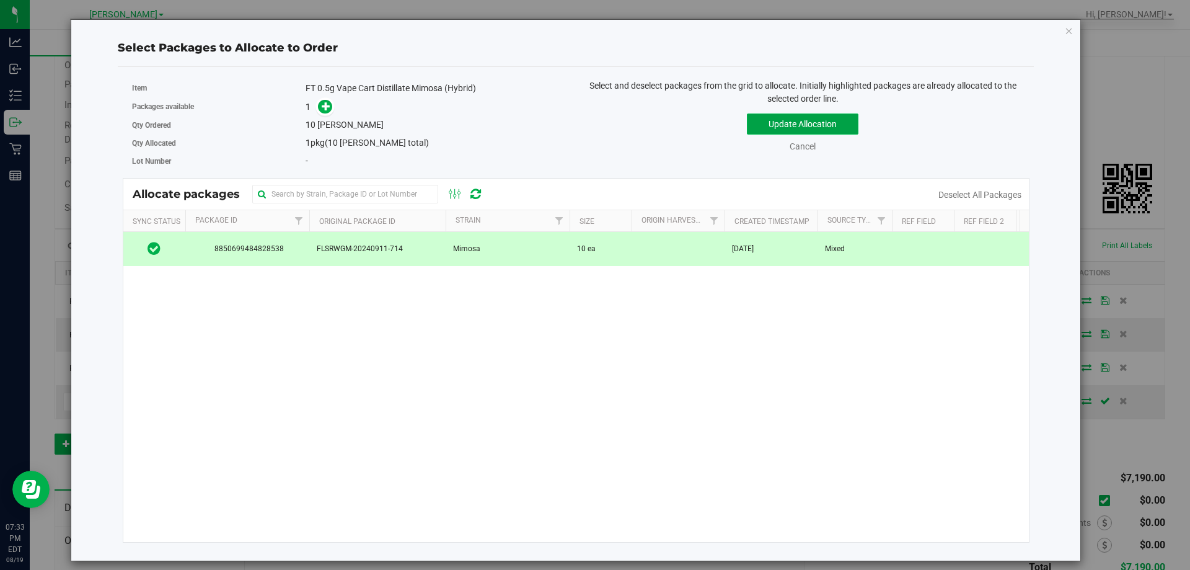
click at [803, 124] on button "Update Allocation" at bounding box center [803, 123] width 112 height 21
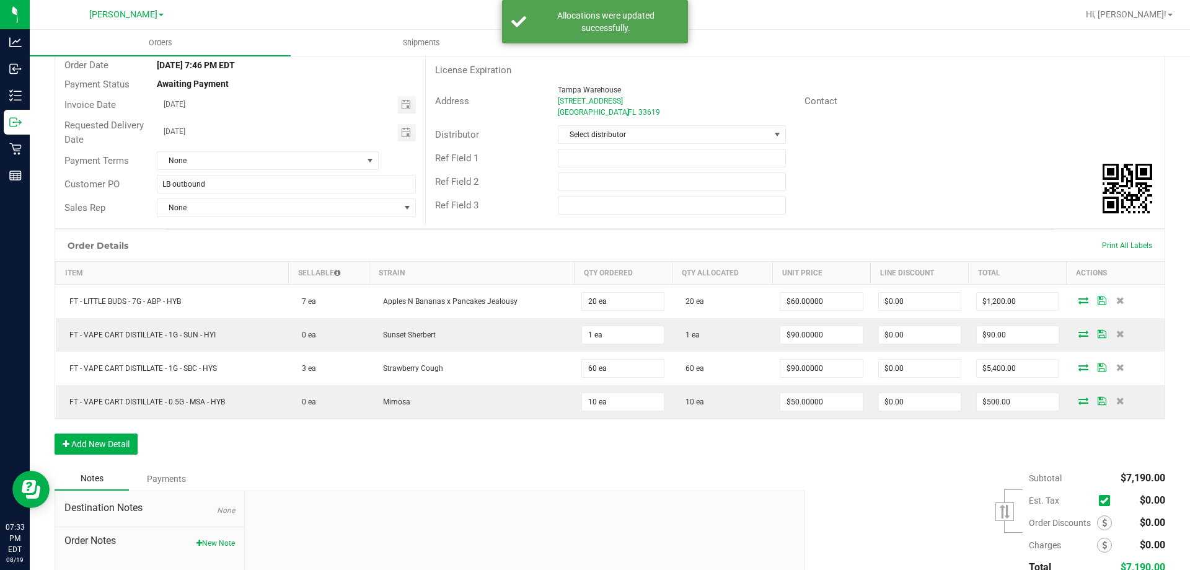
click at [470, 470] on div "Notes Payments" at bounding box center [425, 479] width 741 height 24
click at [661, 468] on div "Notes Payments" at bounding box center [425, 479] width 741 height 24
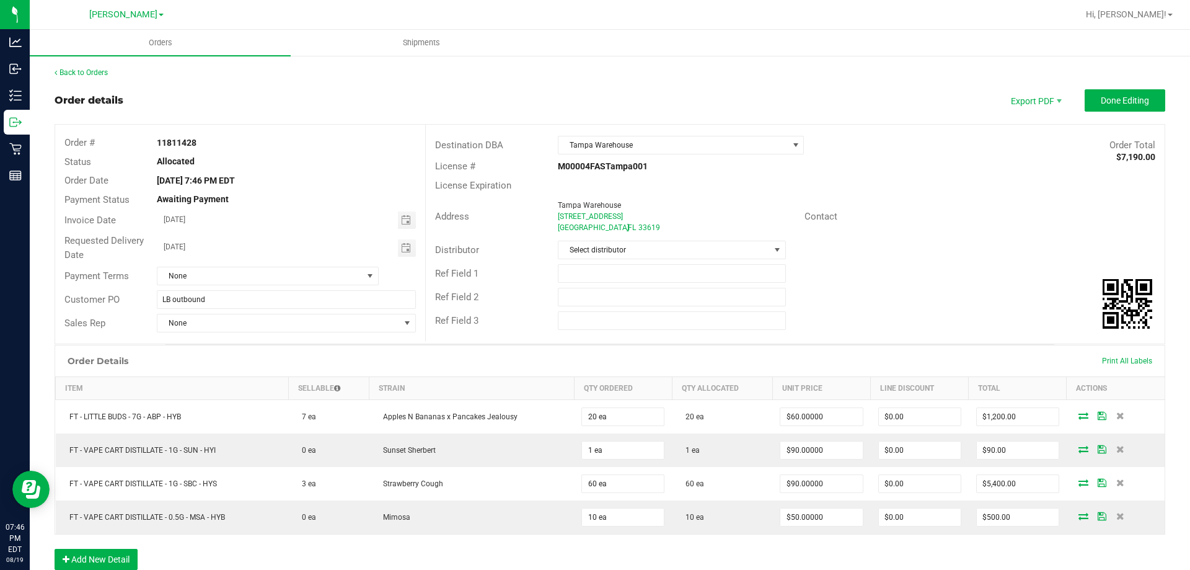
click at [1135, 89] on div "Back to Orders Order details Export PDF Done Editing Order # 11811428 Status Al…" at bounding box center [610, 420] width 1111 height 706
click at [1129, 104] on span "Done Editing" at bounding box center [1125, 100] width 48 height 10
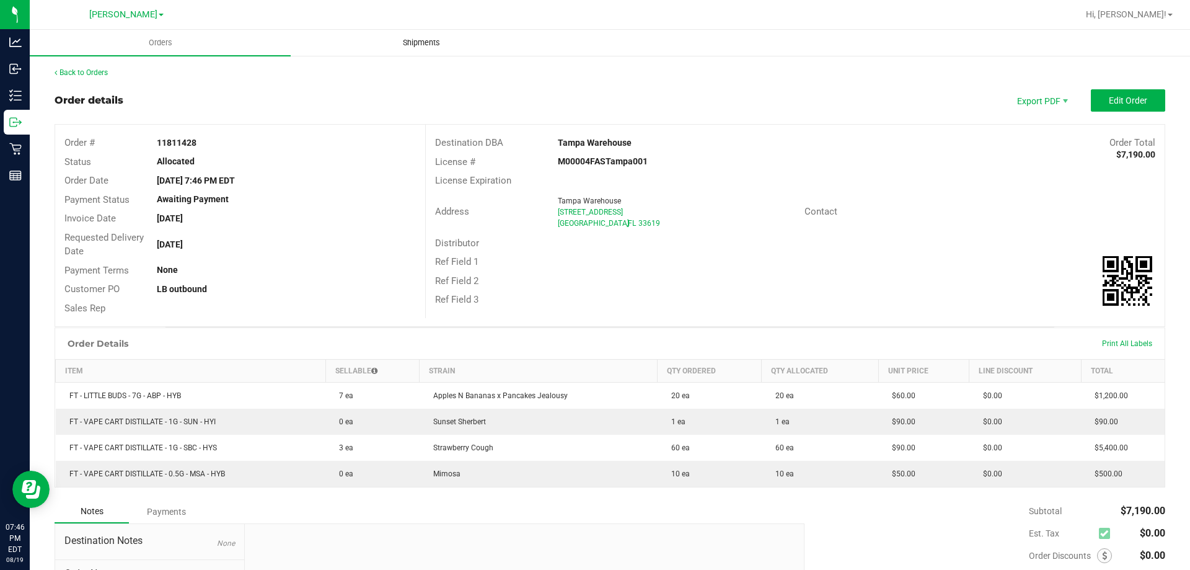
click at [438, 36] on uib-tab-heading "Shipments" at bounding box center [421, 42] width 260 height 25
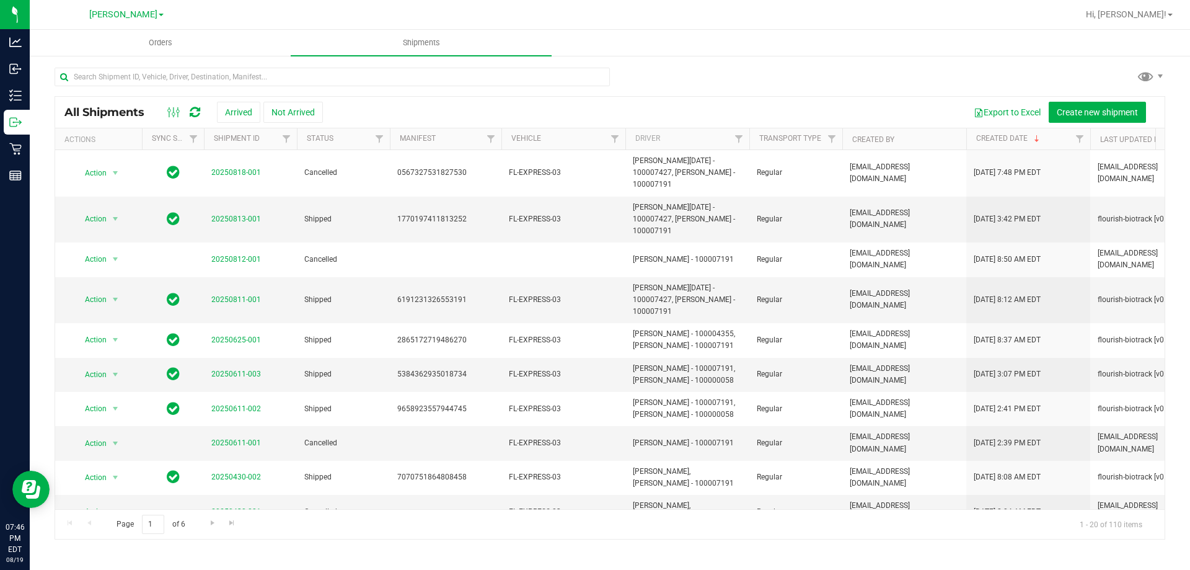
click at [1073, 100] on div "All Shipments Arrived Not Arrived Export to Excel Create new shipment" at bounding box center [610, 112] width 1110 height 31
click at [1075, 109] on span "Create new shipment" at bounding box center [1097, 112] width 81 height 10
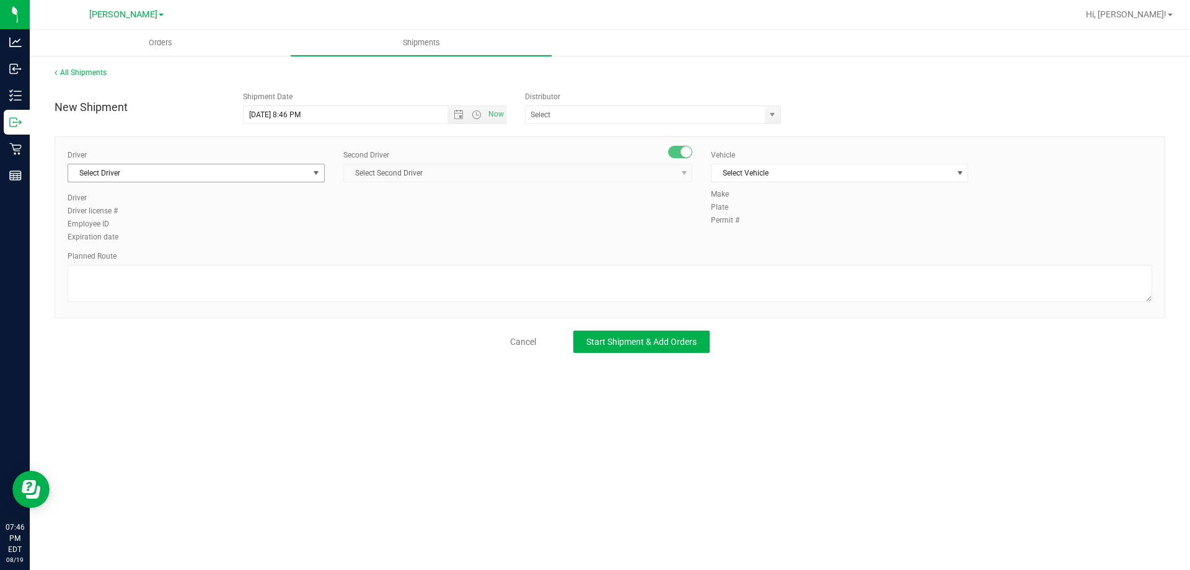
click at [321, 171] on span "select" at bounding box center [316, 173] width 10 height 10
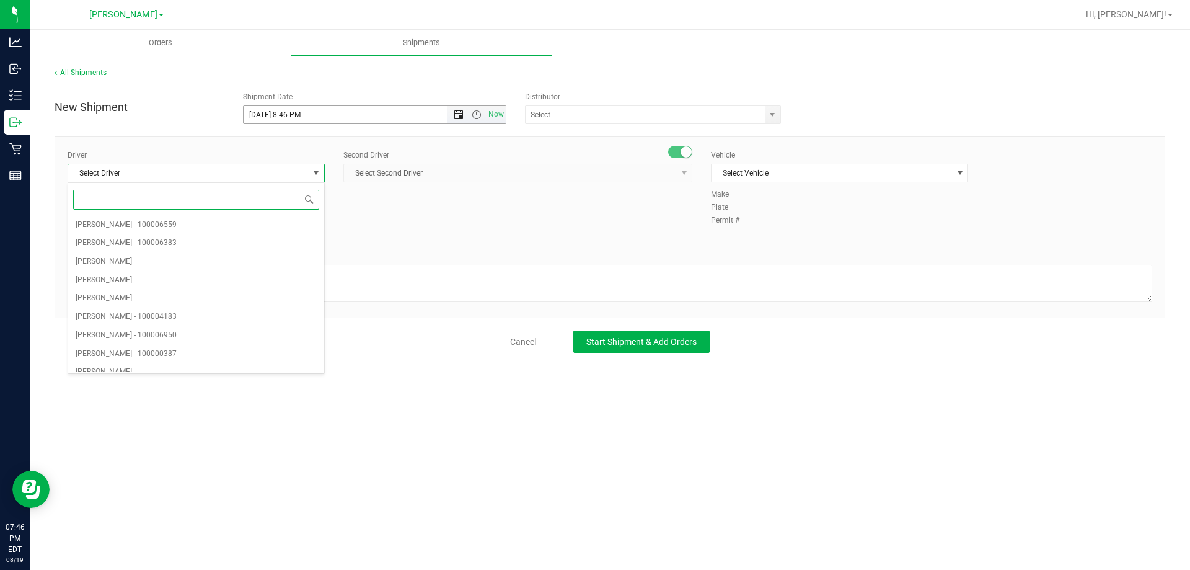
click at [461, 114] on span "Open the date view" at bounding box center [459, 115] width 10 height 10
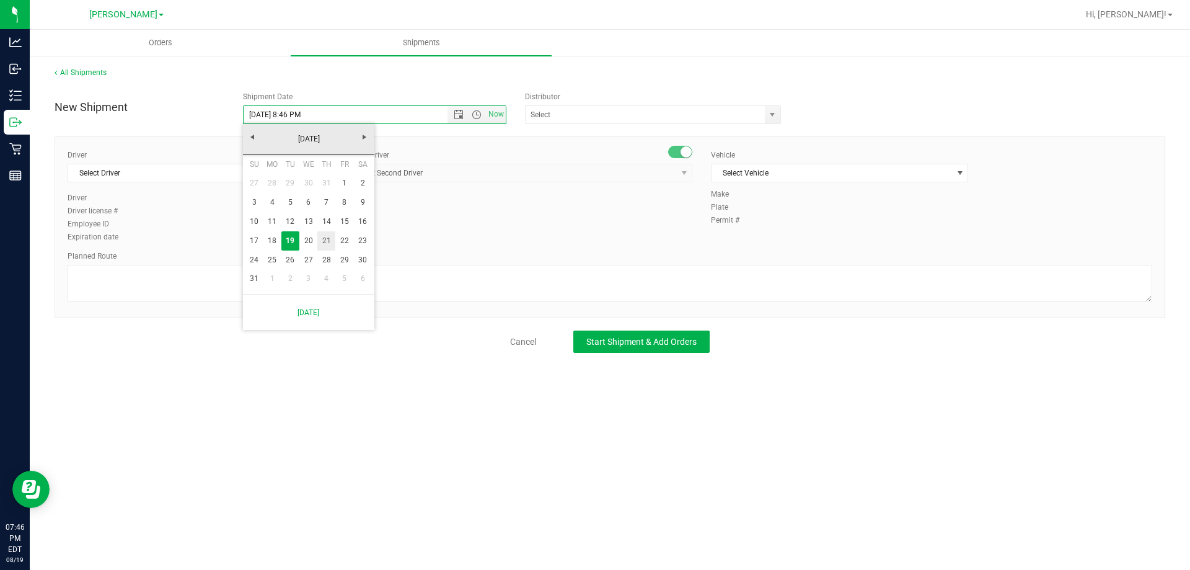
click at [330, 243] on link "21" at bounding box center [326, 240] width 18 height 19
click at [479, 115] on span "Open the time view" at bounding box center [477, 115] width 10 height 10
click at [280, 229] on li "9:00 AM" at bounding box center [375, 235] width 262 height 16
type input "[DATE] 9:00 AM"
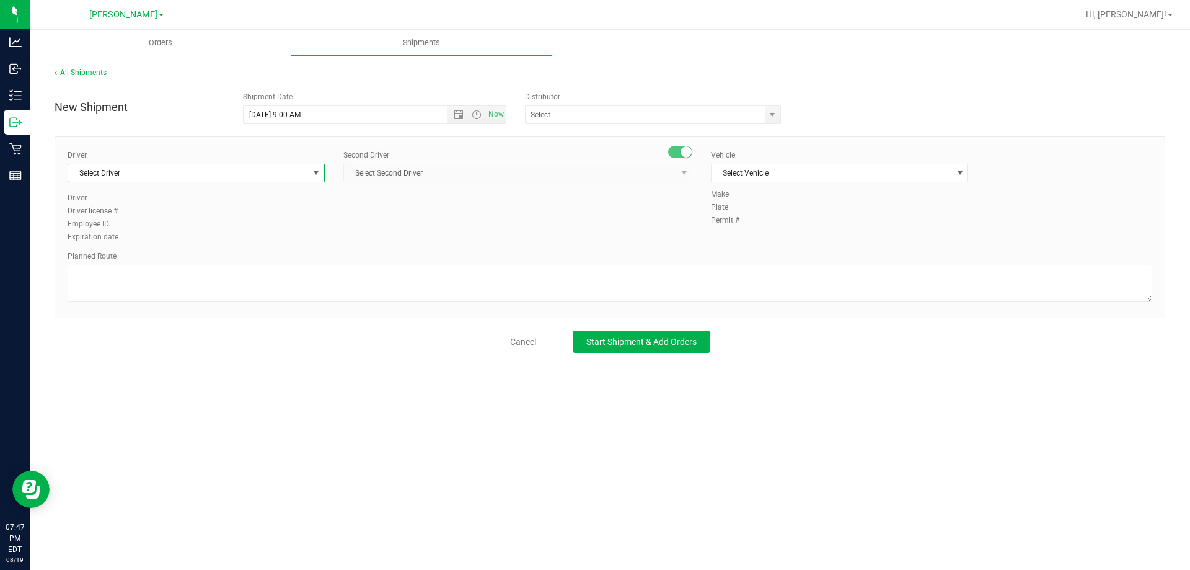
click at [236, 174] on span "Select Driver" at bounding box center [188, 172] width 241 height 17
click at [158, 216] on li "[PERSON_NAME] - 100007191" at bounding box center [196, 225] width 256 height 19
type input "nicho"
click at [372, 174] on span "Select Second Driver" at bounding box center [510, 172] width 332 height 17
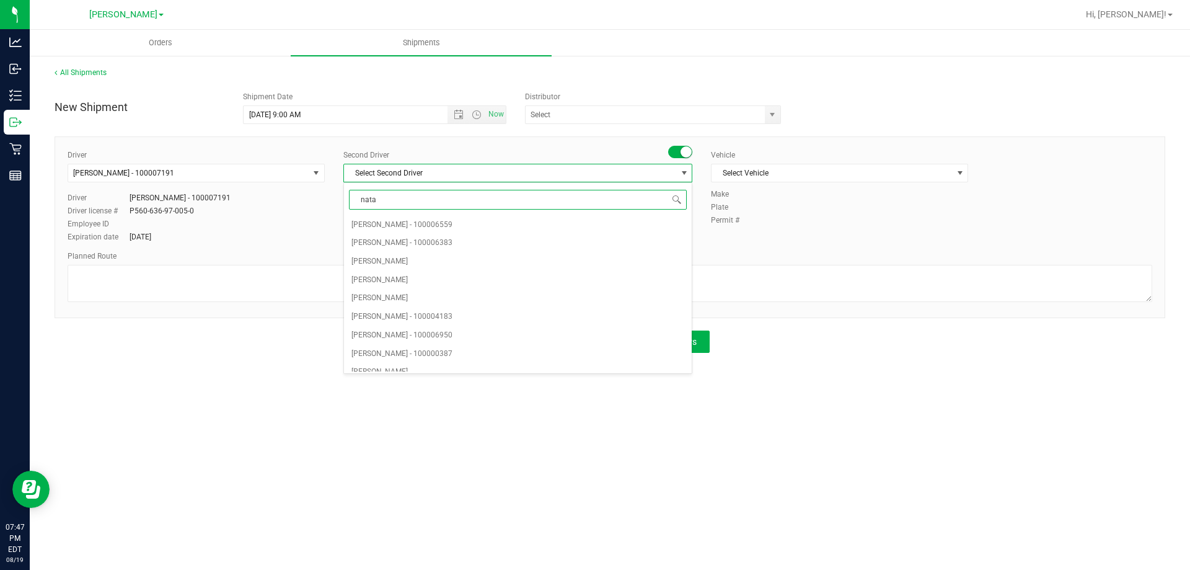
type input "[DATE]"
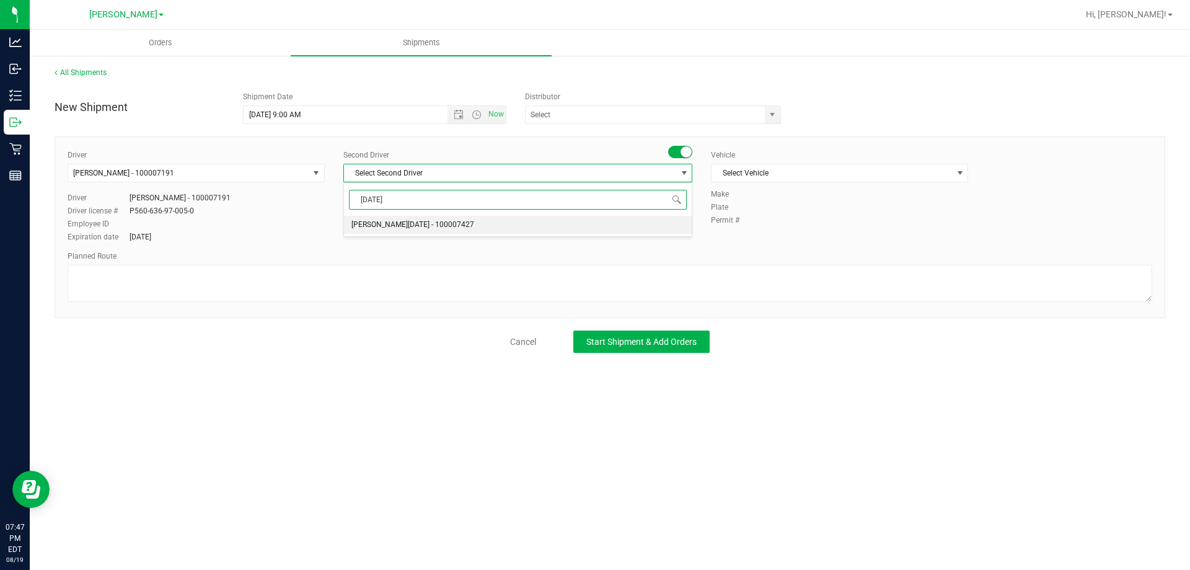
click at [385, 226] on span "[PERSON_NAME][DATE] - 100007427" at bounding box center [412, 225] width 123 height 16
click at [759, 181] on span "Select Vehicle" at bounding box center [832, 172] width 241 height 17
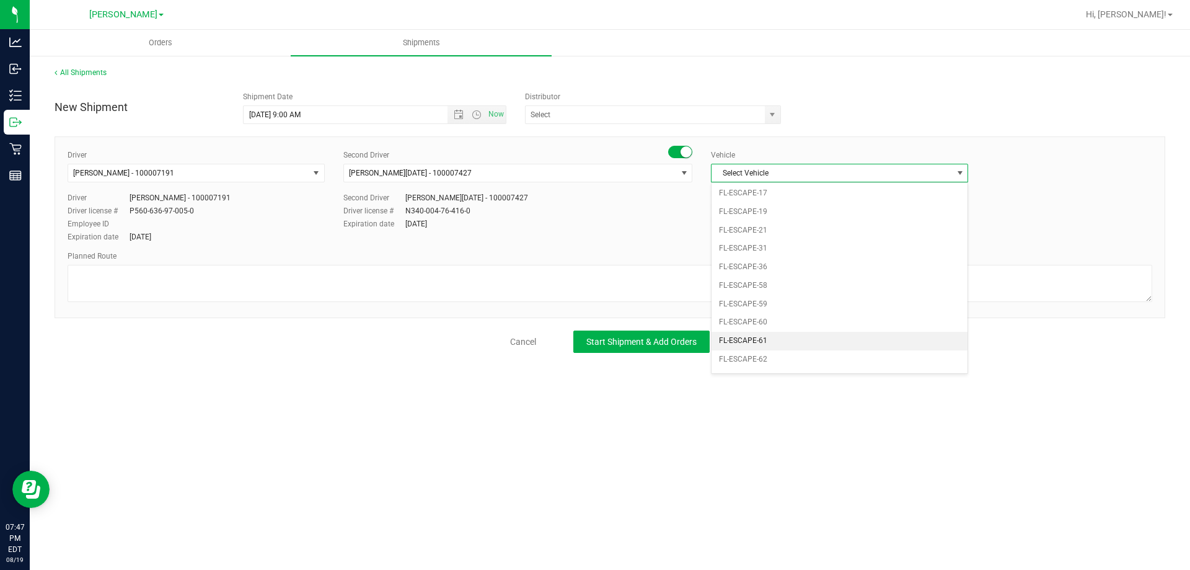
scroll to position [149, 0]
click at [754, 360] on li "FL-EXPRESS-03" at bounding box center [840, 359] width 256 height 19
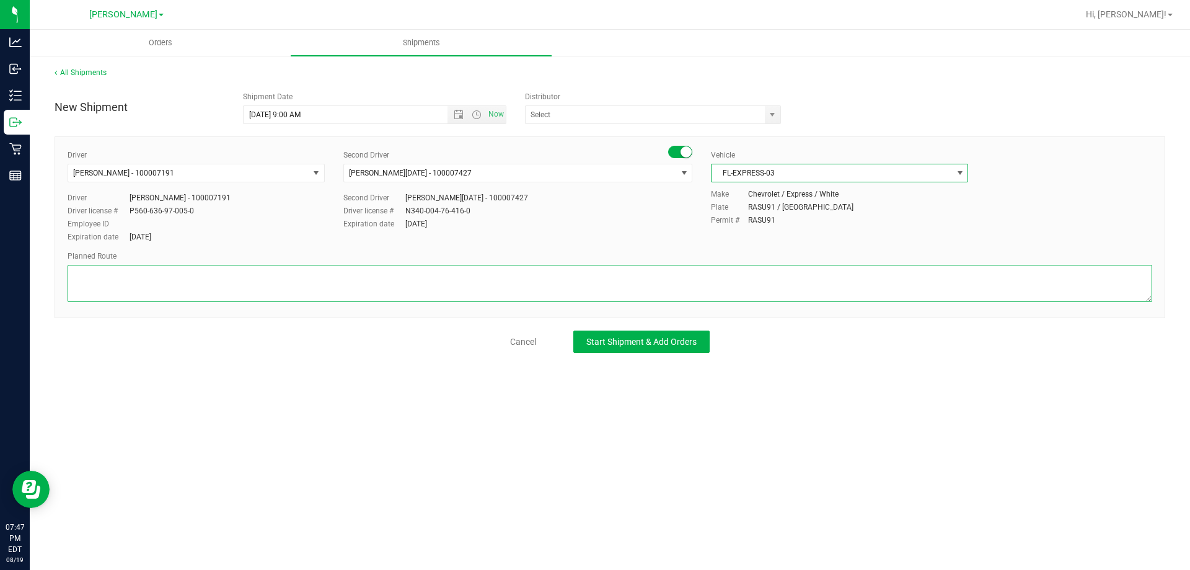
click at [132, 276] on textarea at bounding box center [610, 283] width 1085 height 37
type textarea "i75 to [GEOGRAPHIC_DATA]"
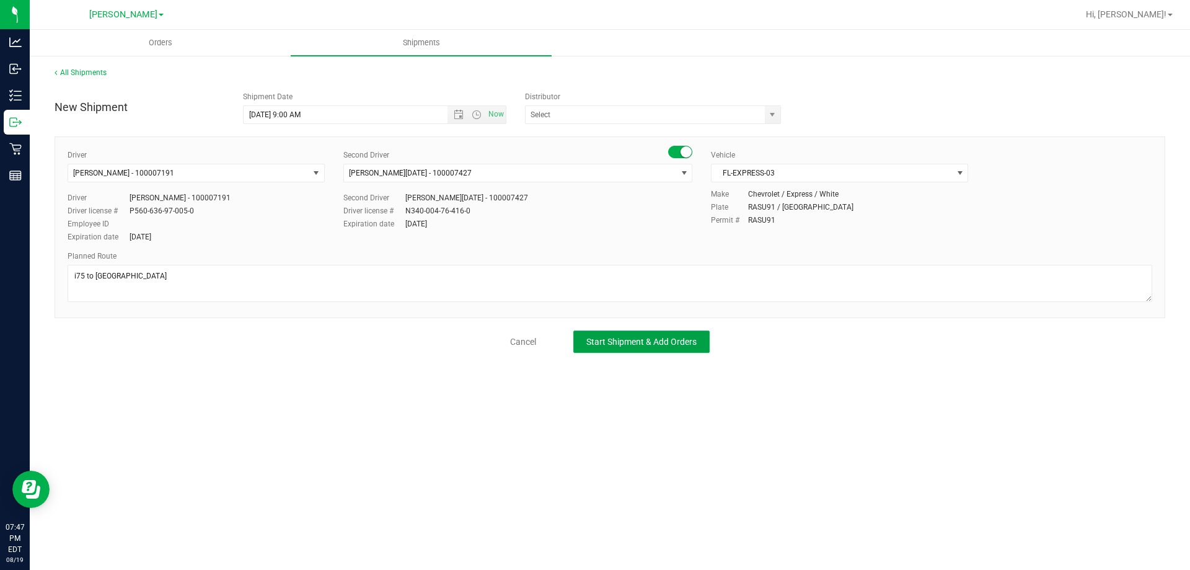
click at [609, 340] on span "Start Shipment & Add Orders" at bounding box center [641, 342] width 110 height 10
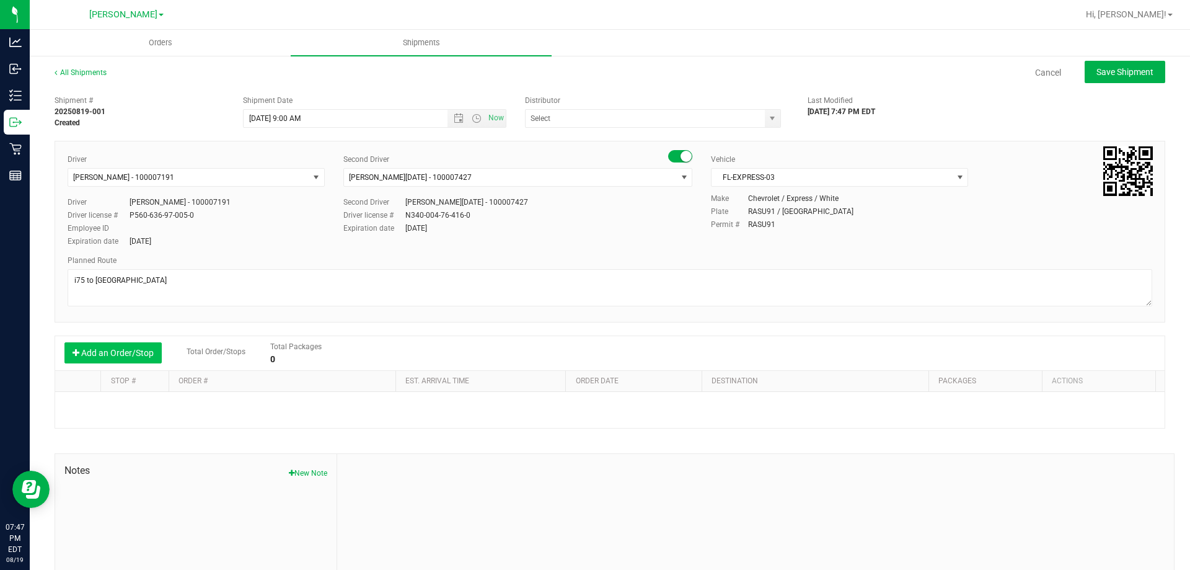
click at [148, 352] on button "Add an Order/Stop" at bounding box center [112, 352] width 97 height 21
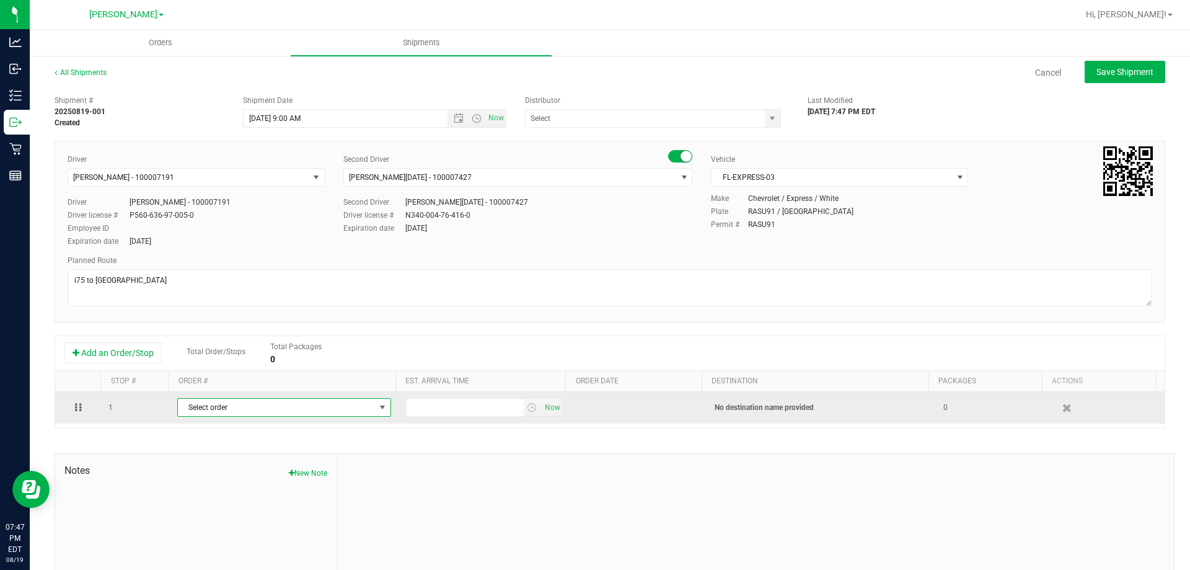
click at [290, 407] on span "Select order" at bounding box center [276, 407] width 197 height 17
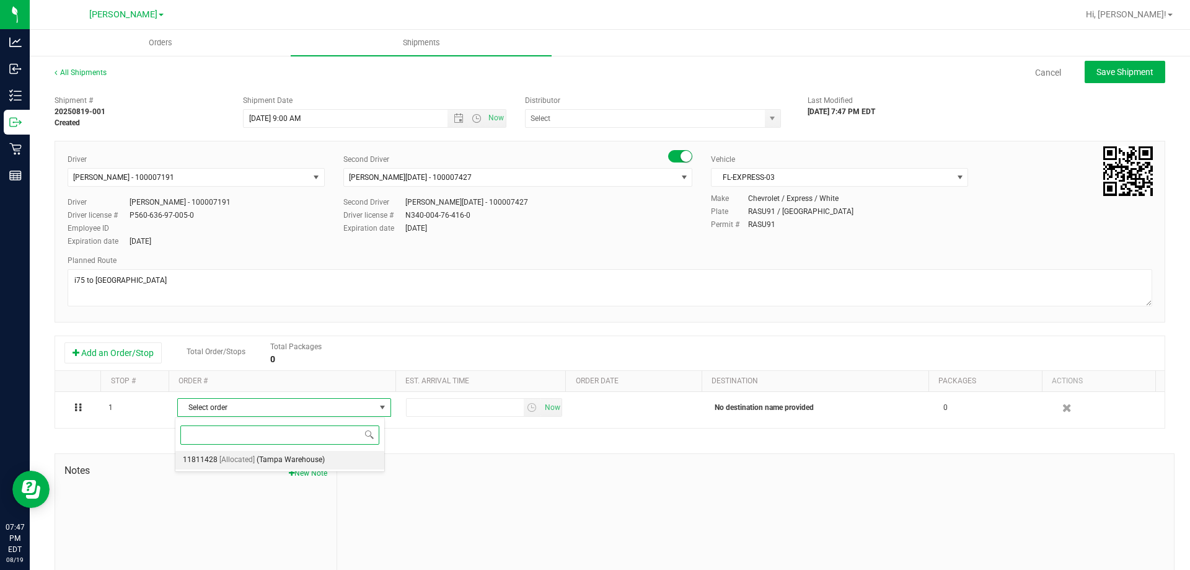
click at [286, 461] on span "(Tampa Warehouse)" at bounding box center [291, 460] width 68 height 16
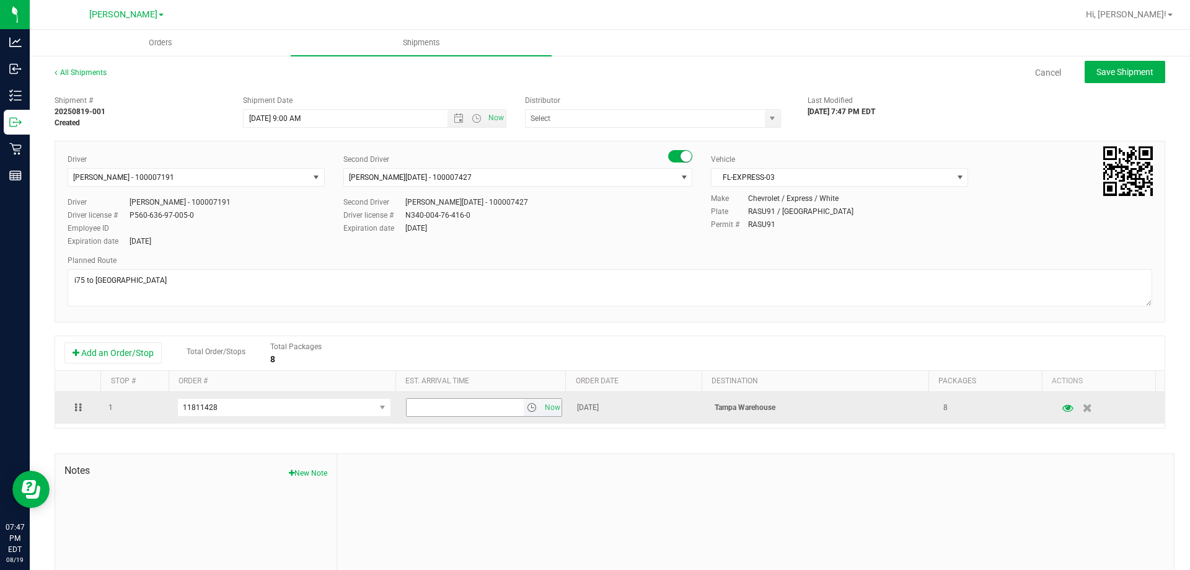
click at [524, 407] on span "select" at bounding box center [533, 407] width 18 height 17
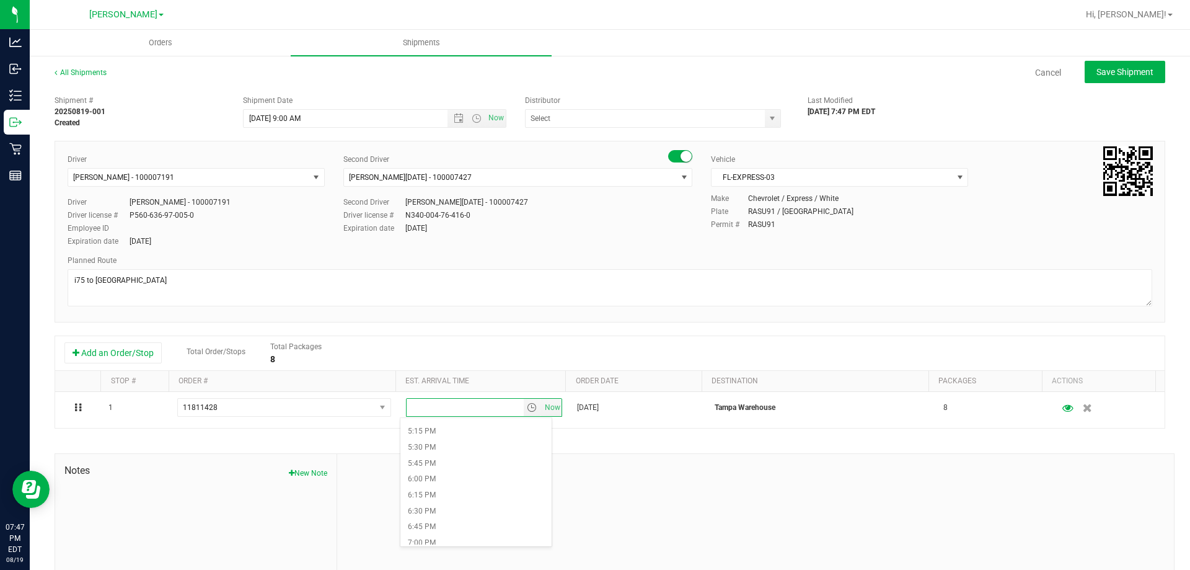
scroll to position [1095, 0]
click at [427, 485] on li "6:00 PM" at bounding box center [475, 480] width 151 height 16
click at [618, 310] on div "Driver [PERSON_NAME] - 100007191 Select Driver [PERSON_NAME] - 100006559 [PERSO…" at bounding box center [610, 232] width 1111 height 182
click at [1126, 71] on span "Save Shipment" at bounding box center [1125, 72] width 57 height 10
type input "[DATE] 1:00 PM"
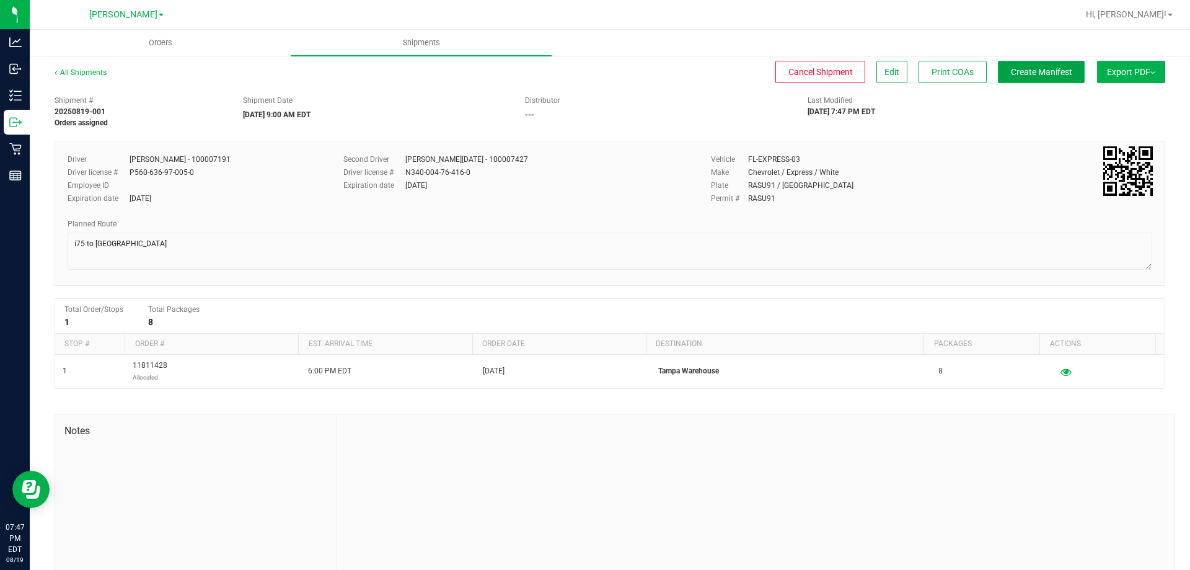
click at [1029, 74] on span "Create Manifest" at bounding box center [1041, 72] width 61 height 10
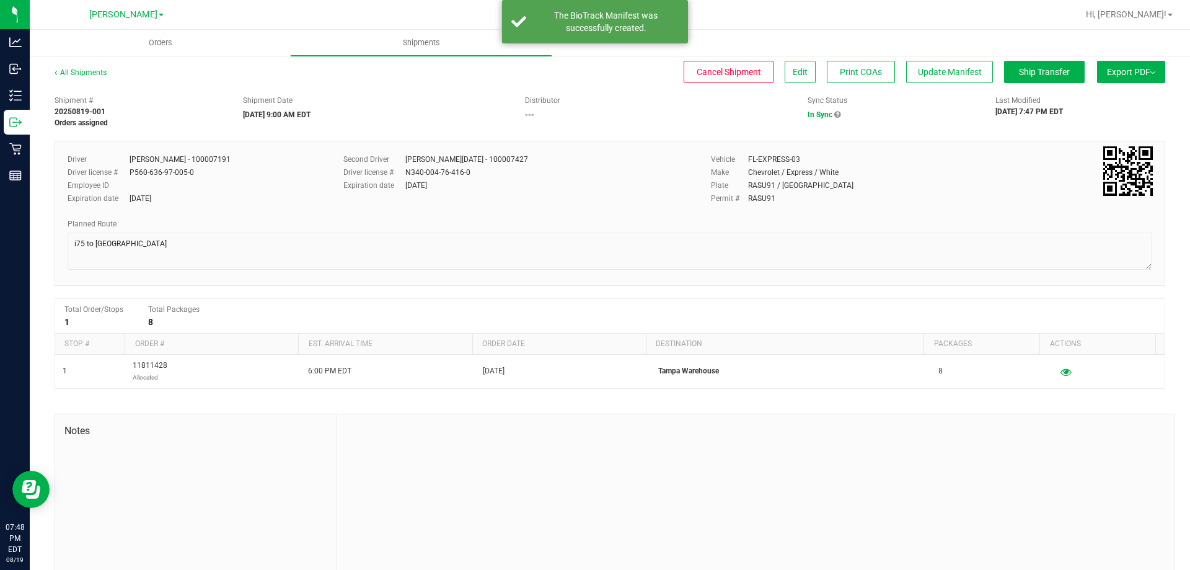
click at [1119, 69] on button "Export PDF" at bounding box center [1131, 72] width 68 height 22
click at [1093, 96] on span "Manifest by Package ID" at bounding box center [1113, 99] width 79 height 9
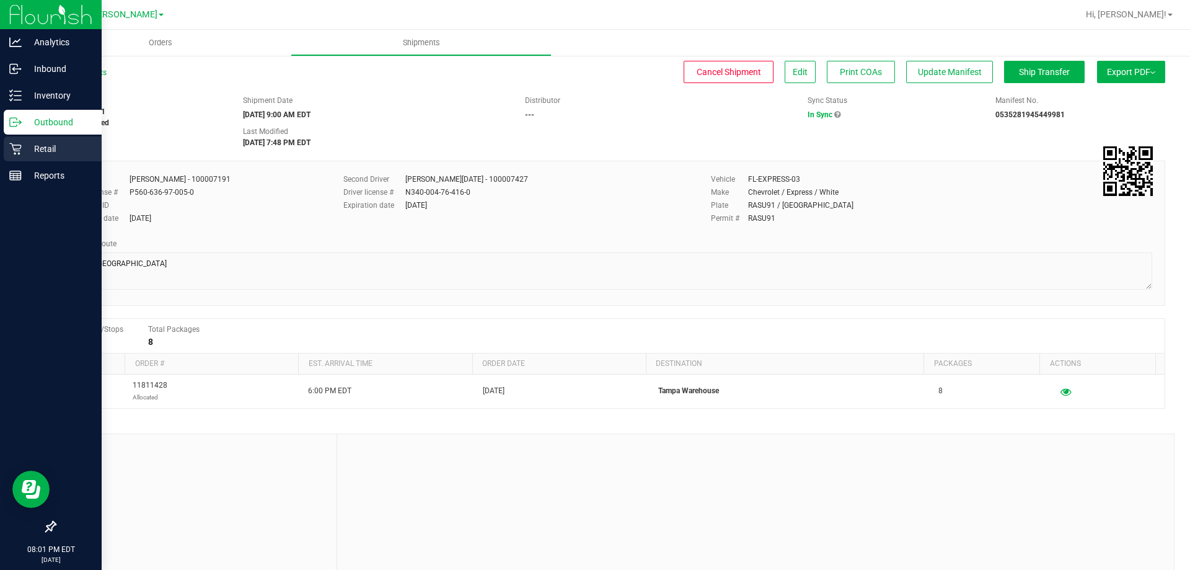
click at [24, 154] on p "Retail" at bounding box center [59, 148] width 74 height 15
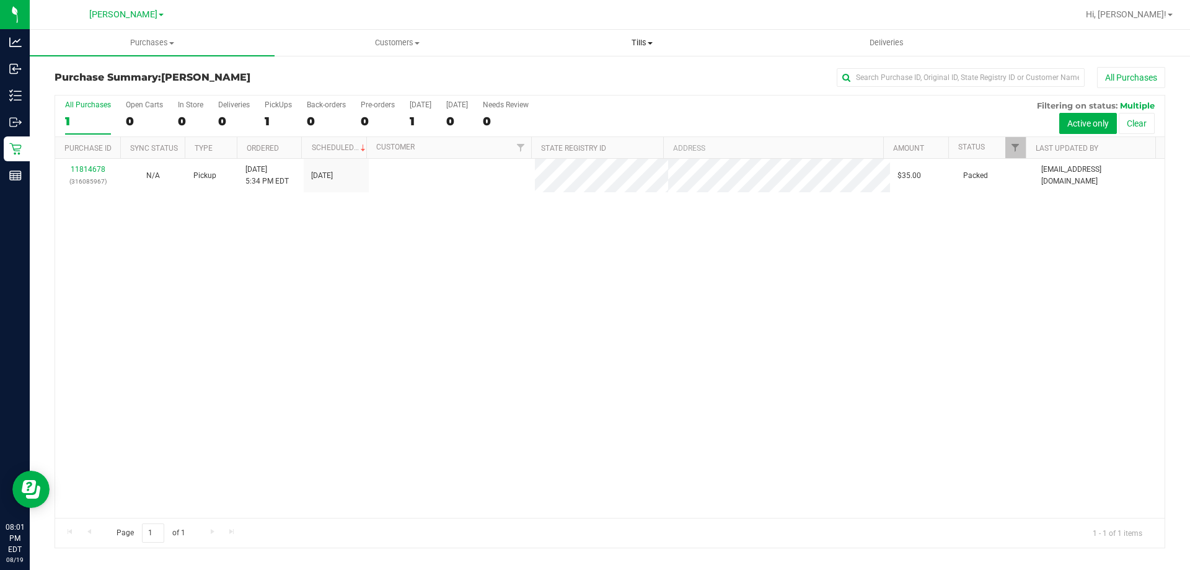
click at [635, 42] on span "Tills" at bounding box center [642, 42] width 244 height 11
click at [588, 69] on span "Manage tills" at bounding box center [561, 74] width 84 height 11
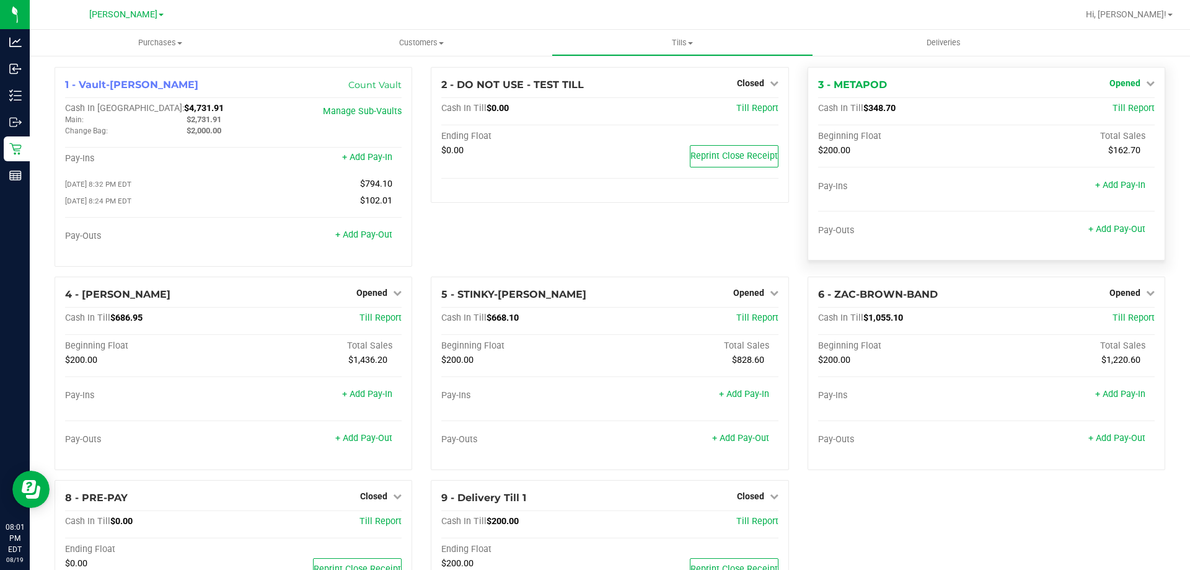
click at [1135, 81] on link "Opened" at bounding box center [1132, 83] width 45 height 10
click at [1128, 117] on div "Close Till" at bounding box center [1126, 109] width 92 height 15
click at [1128, 112] on link "Close Till" at bounding box center [1126, 109] width 33 height 10
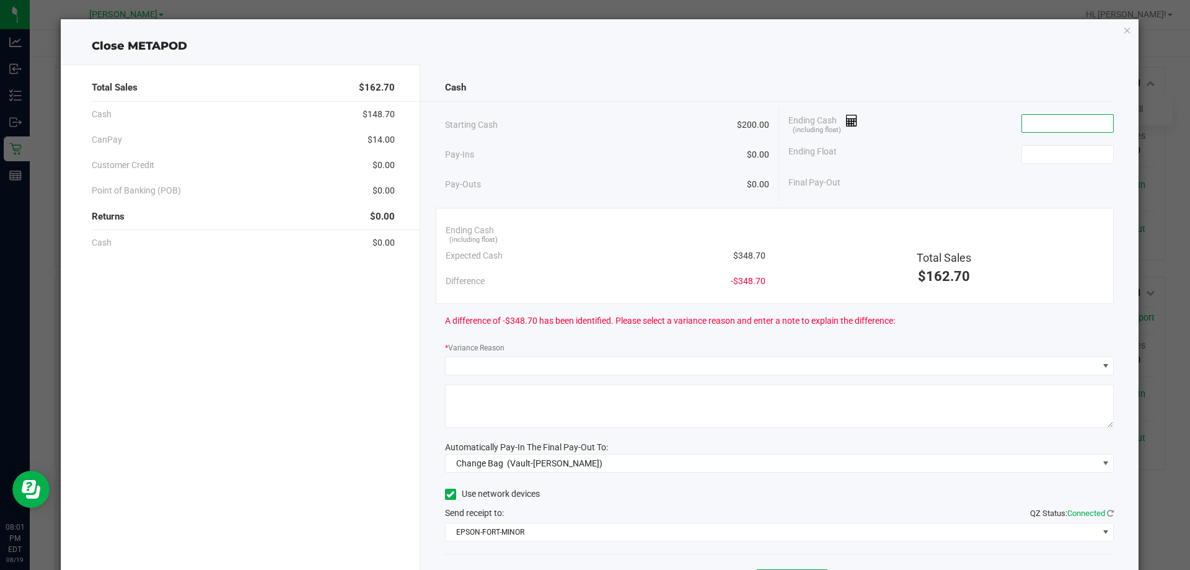
click at [1025, 124] on input at bounding box center [1067, 123] width 91 height 17
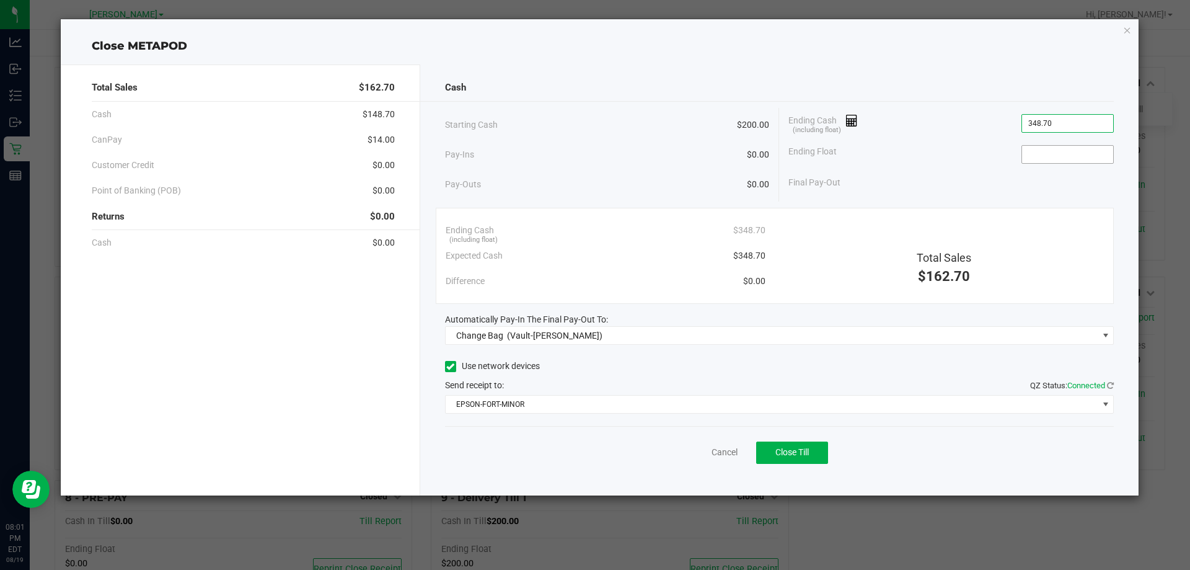
type input "$348.70"
drag, startPoint x: 1046, startPoint y: 159, endPoint x: 1046, endPoint y: 146, distance: 12.4
click at [1046, 155] on input at bounding box center [1067, 154] width 91 height 17
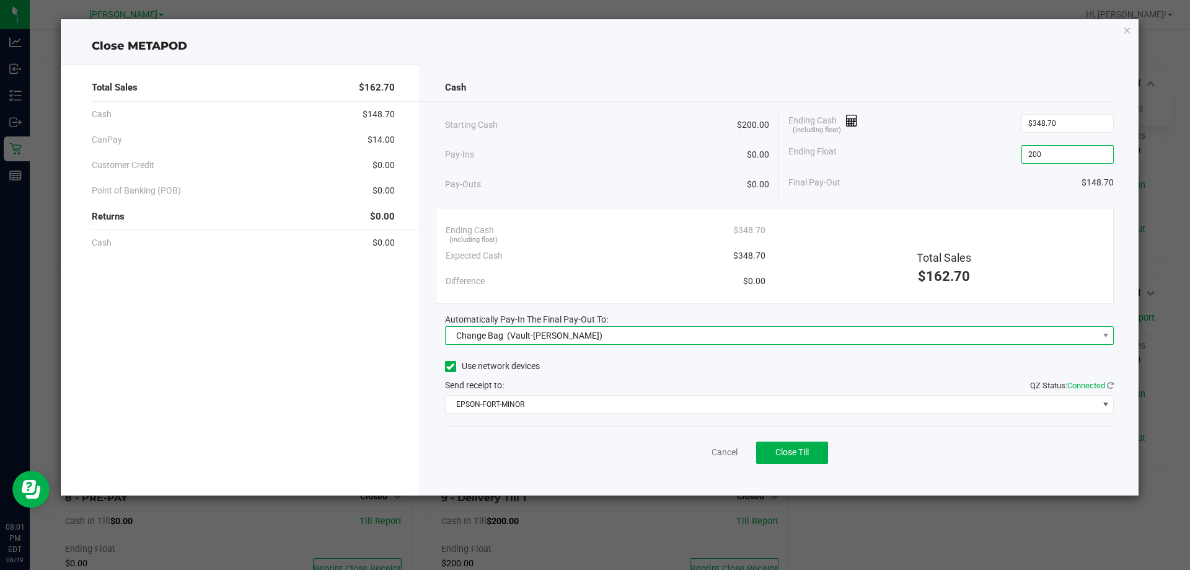
type input "$200.00"
click at [514, 337] on span "(Vault-[PERSON_NAME])" at bounding box center [554, 335] width 95 height 10
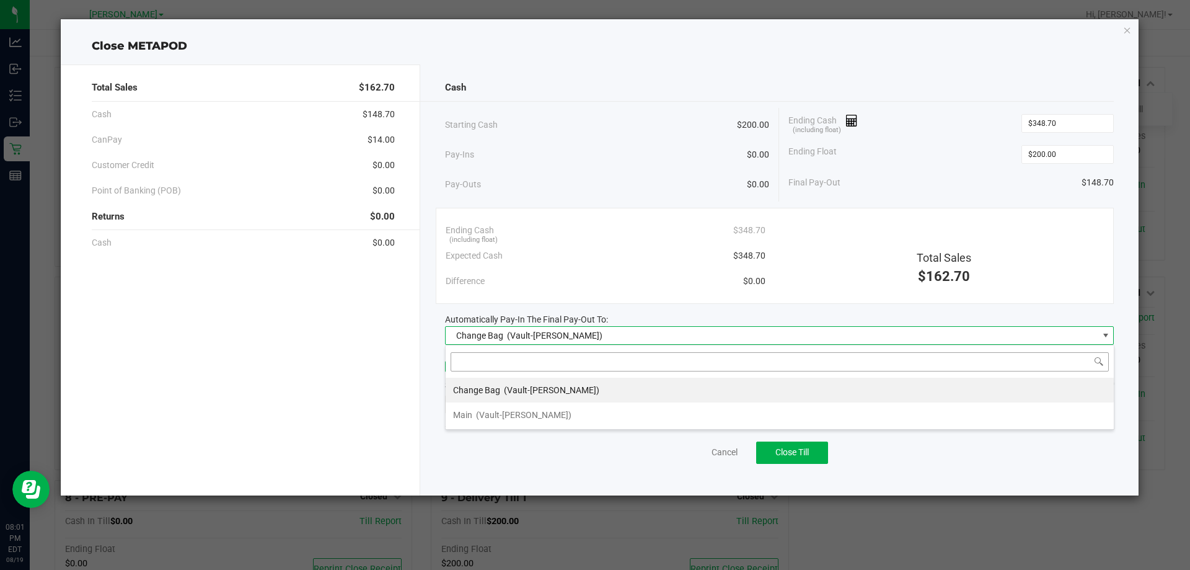
scroll to position [19, 669]
click at [502, 408] on div "Main (Vault-[PERSON_NAME])" at bounding box center [512, 415] width 118 height 22
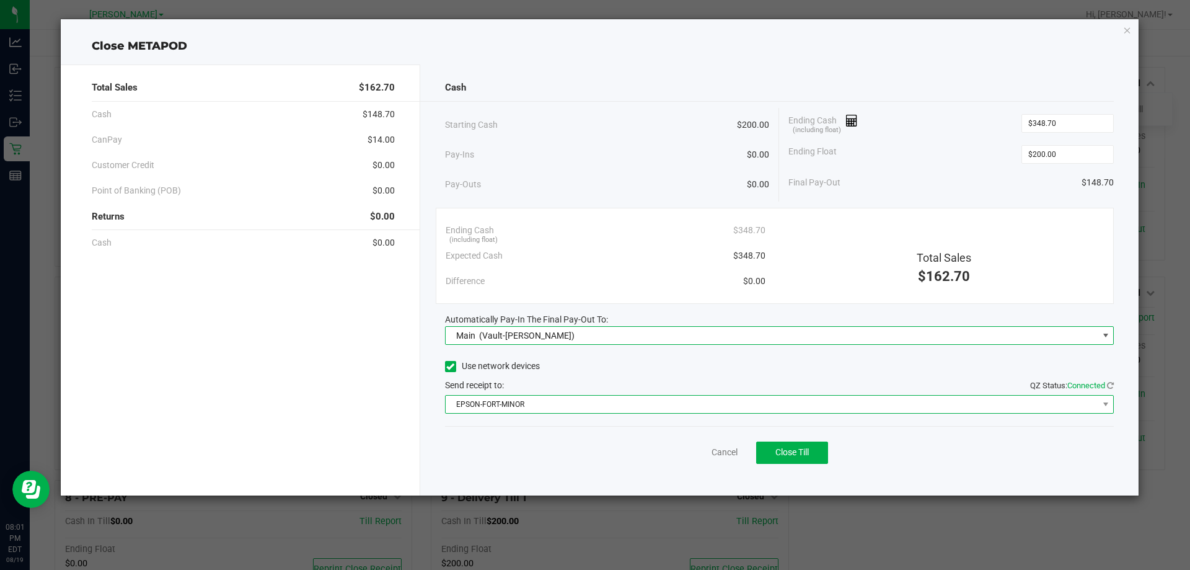
click at [500, 402] on span "EPSON-FORT-MINOR" at bounding box center [772, 403] width 653 height 17
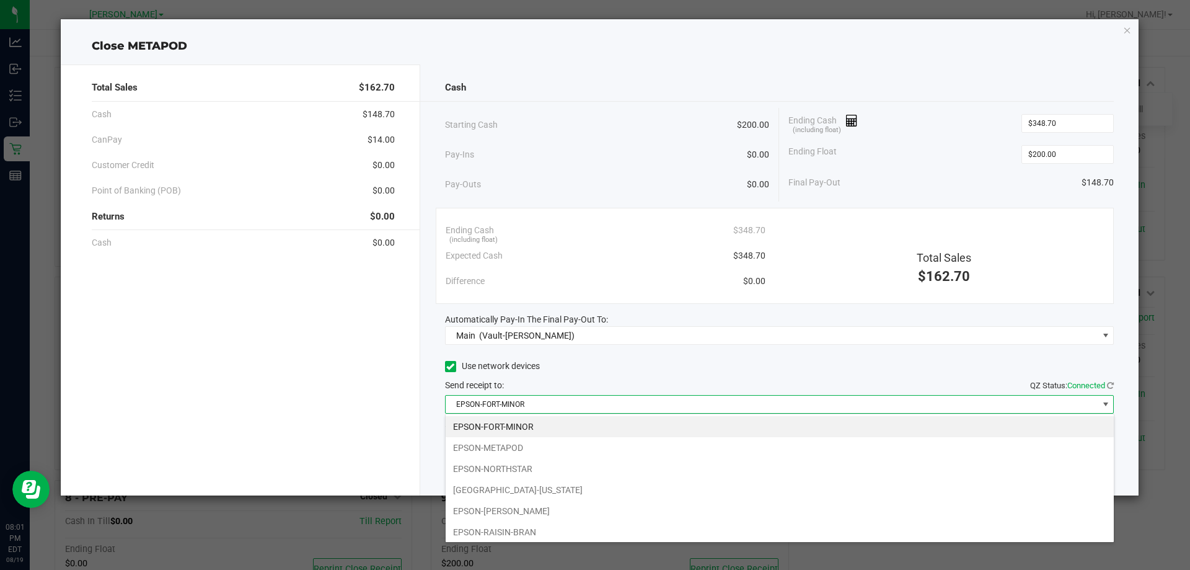
scroll to position [150, 0]
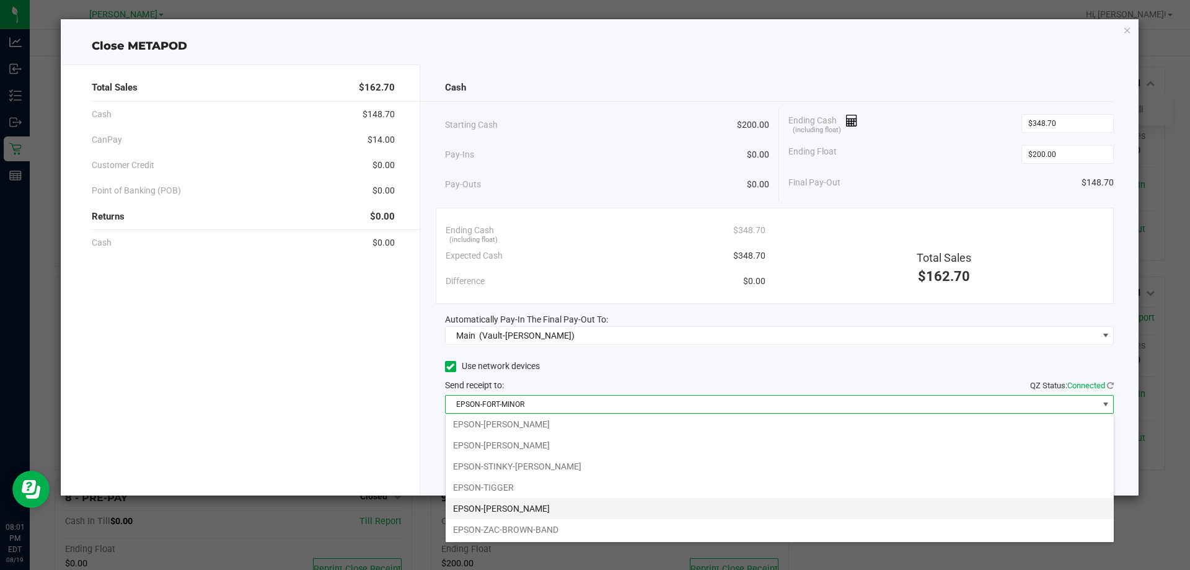
click at [507, 511] on li "EPSON-[PERSON_NAME]" at bounding box center [780, 508] width 668 height 21
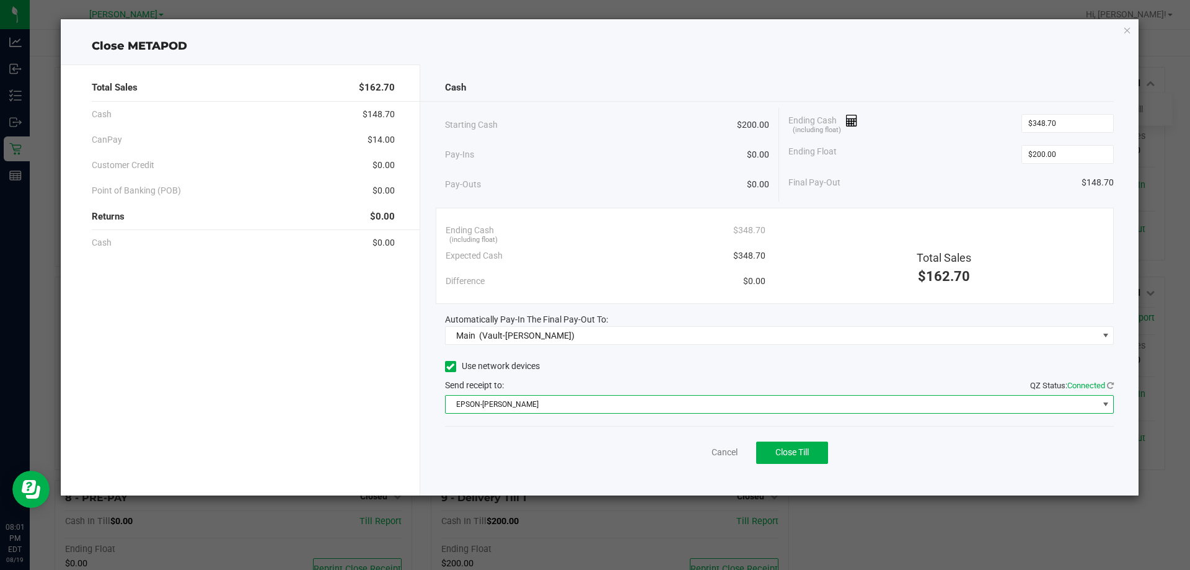
click at [900, 197] on div "Starting Cash $200.00 Pay-Ins $0.00 Pay-Outs $0.00 Ending Cash (including float…" at bounding box center [779, 155] width 669 height 94
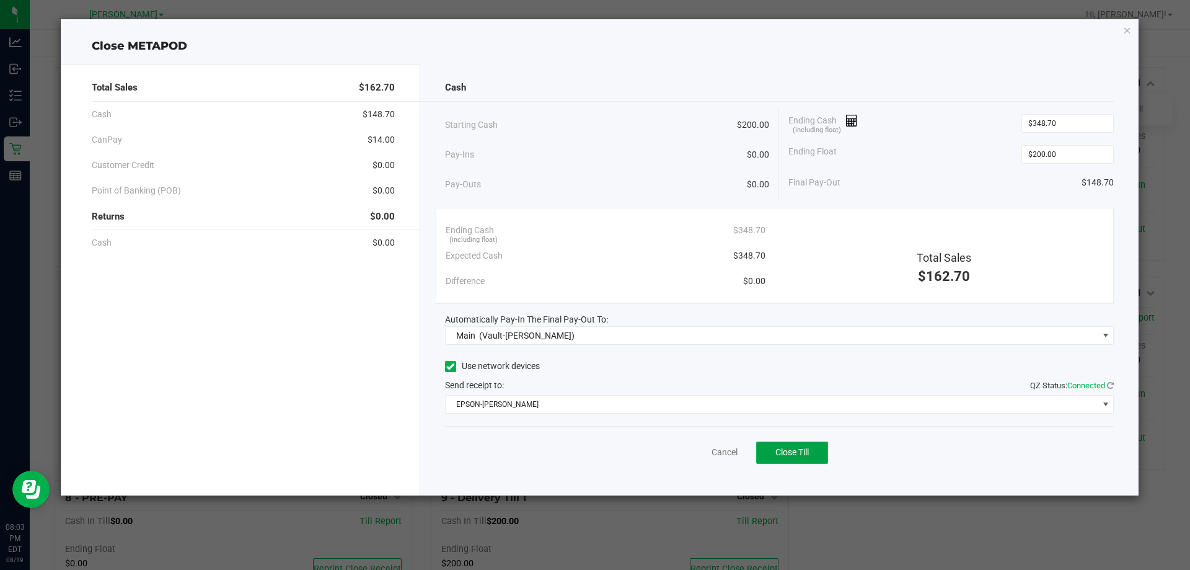
click at [787, 453] on span "Close Till" at bounding box center [791, 452] width 33 height 10
click at [696, 455] on link "Dismiss" at bounding box center [697, 452] width 30 height 13
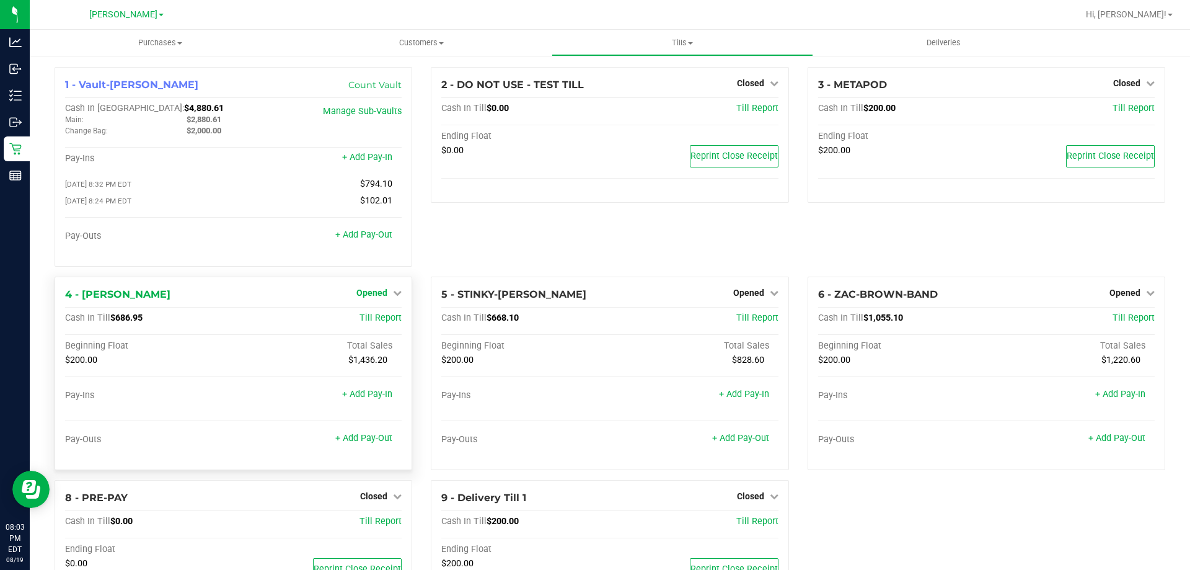
click at [381, 296] on span "Opened" at bounding box center [371, 293] width 31 height 10
click at [377, 317] on link "Close Till" at bounding box center [373, 318] width 33 height 10
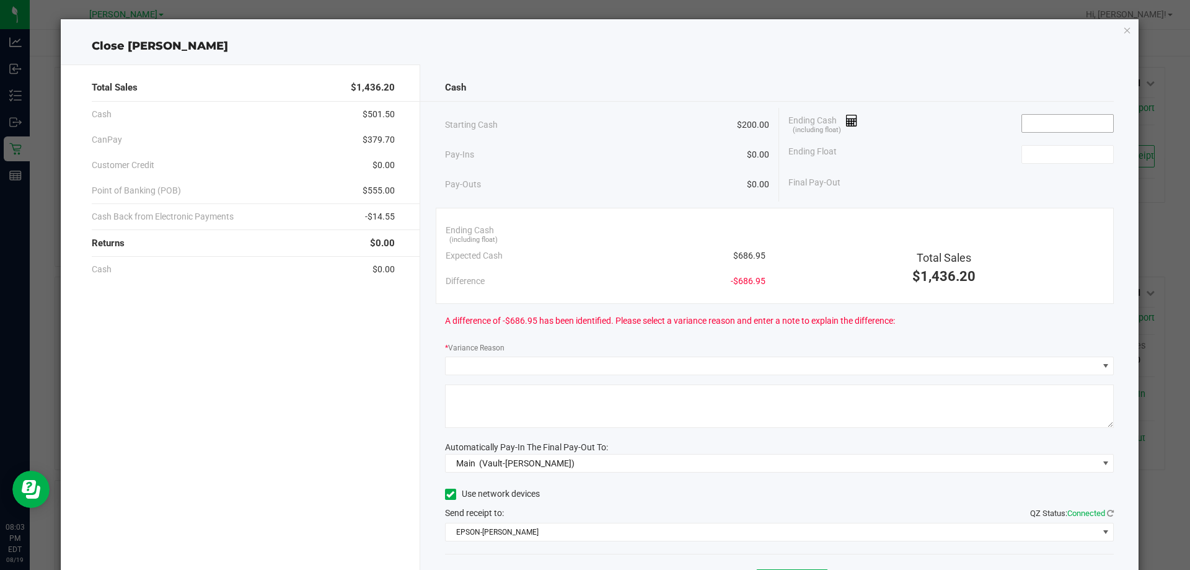
click at [1061, 126] on input at bounding box center [1067, 123] width 91 height 17
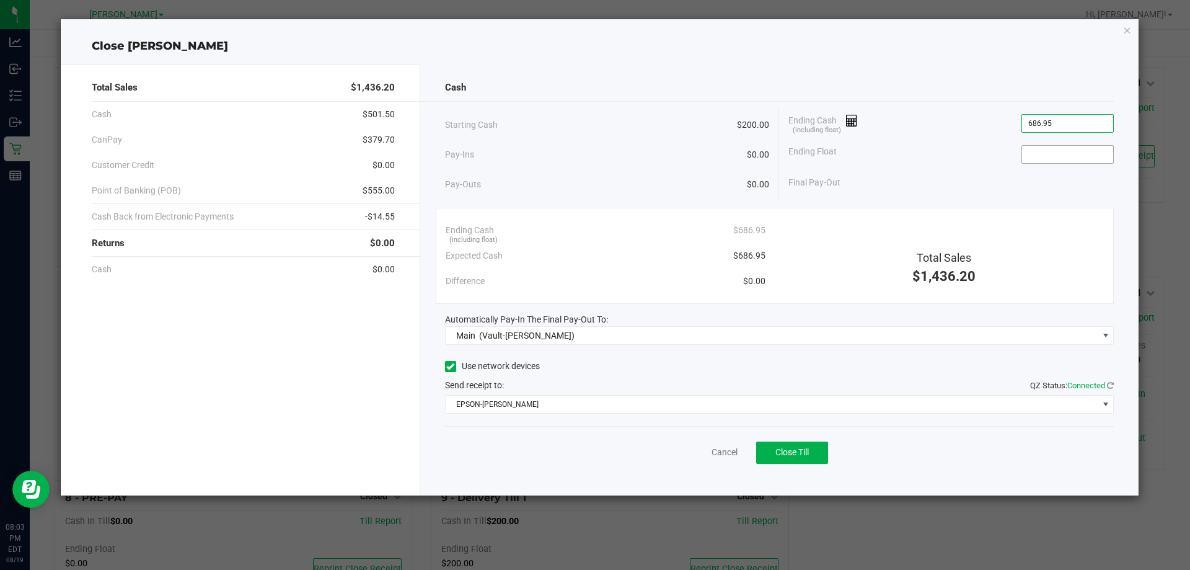
click at [1049, 151] on input at bounding box center [1067, 154] width 91 height 17
type input "$686.95"
click at [808, 452] on span "Close Till" at bounding box center [791, 452] width 33 height 10
type input "$200.00"
click at [694, 454] on link "Dismiss" at bounding box center [697, 452] width 30 height 13
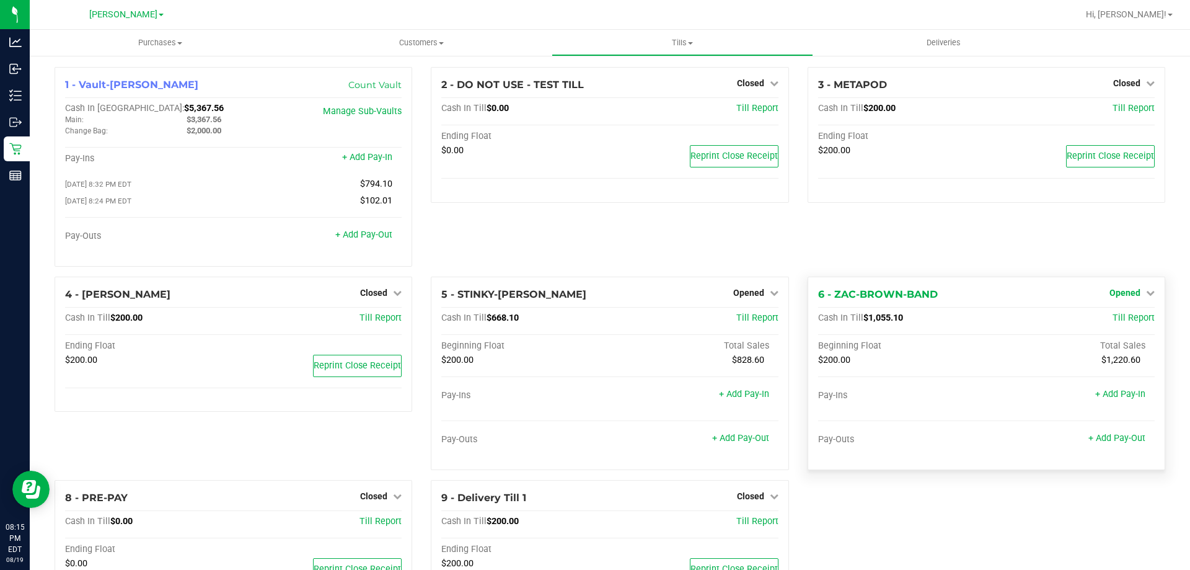
click at [1136, 291] on link "Opened" at bounding box center [1132, 293] width 45 height 10
click at [1126, 321] on link "Close Till" at bounding box center [1126, 318] width 33 height 10
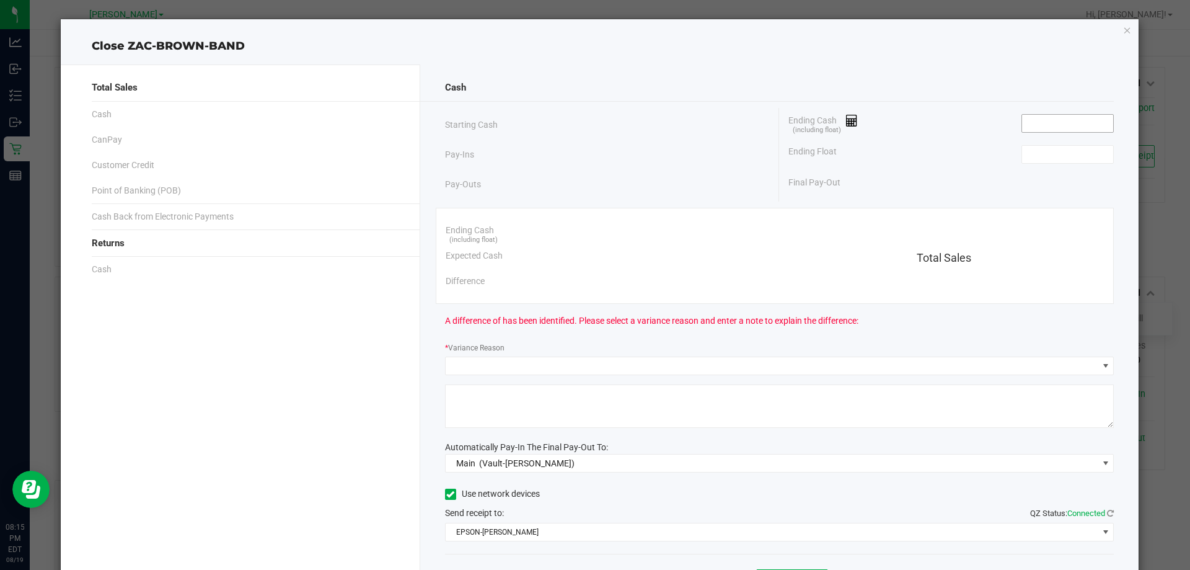
click at [1050, 123] on input at bounding box center [1067, 123] width 91 height 17
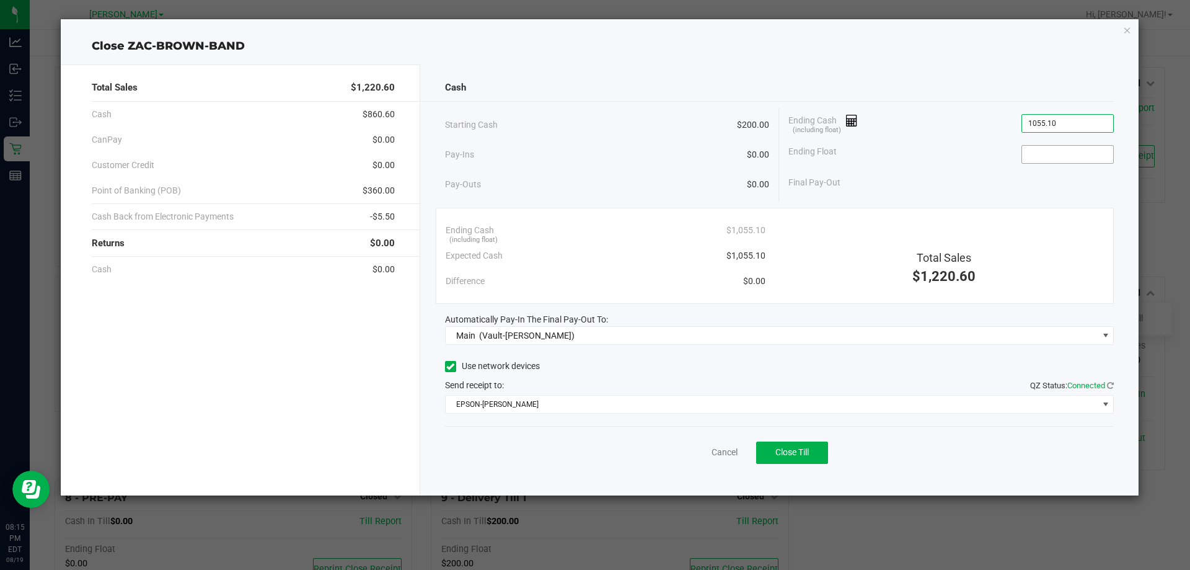
click at [1059, 154] on input at bounding box center [1067, 154] width 91 height 17
type input "$1,055.10"
click at [960, 152] on div "Ending Float 200" at bounding box center [950, 154] width 325 height 31
type input "$200.00"
click at [810, 441] on button "Close Till" at bounding box center [792, 452] width 72 height 22
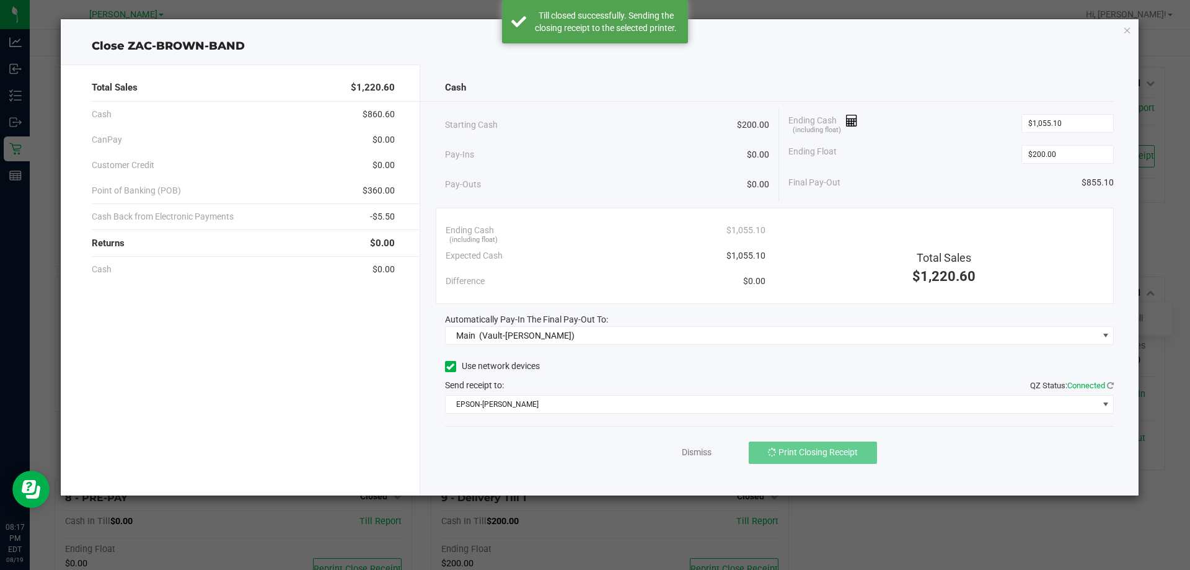
click at [464, 458] on div "Dismiss Print Closing Receipt" at bounding box center [779, 450] width 669 height 48
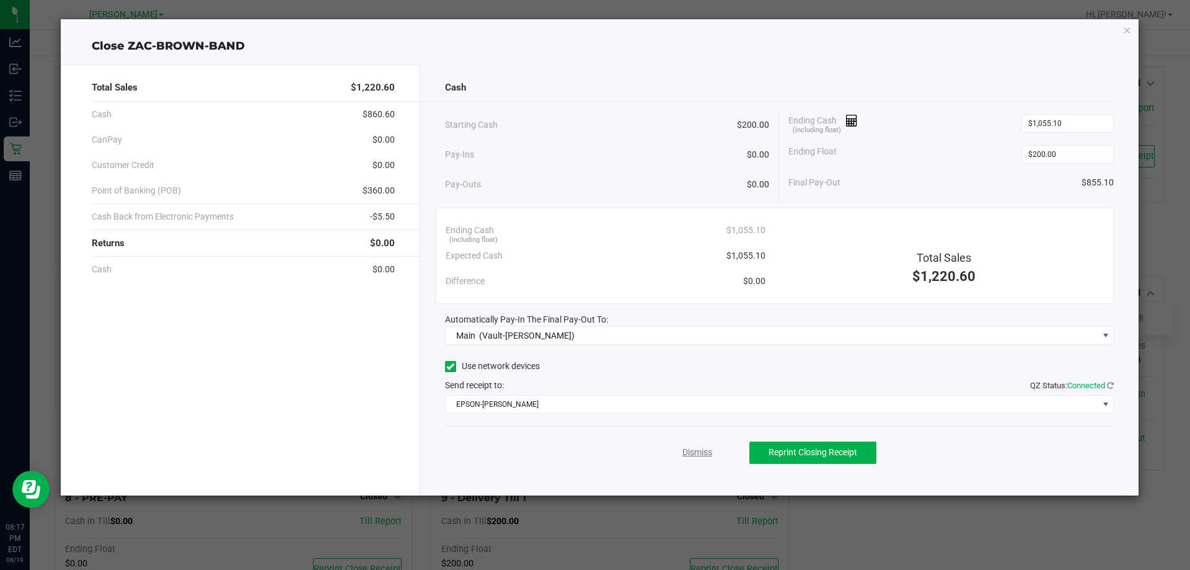
click at [691, 452] on link "Dismiss" at bounding box center [697, 452] width 30 height 13
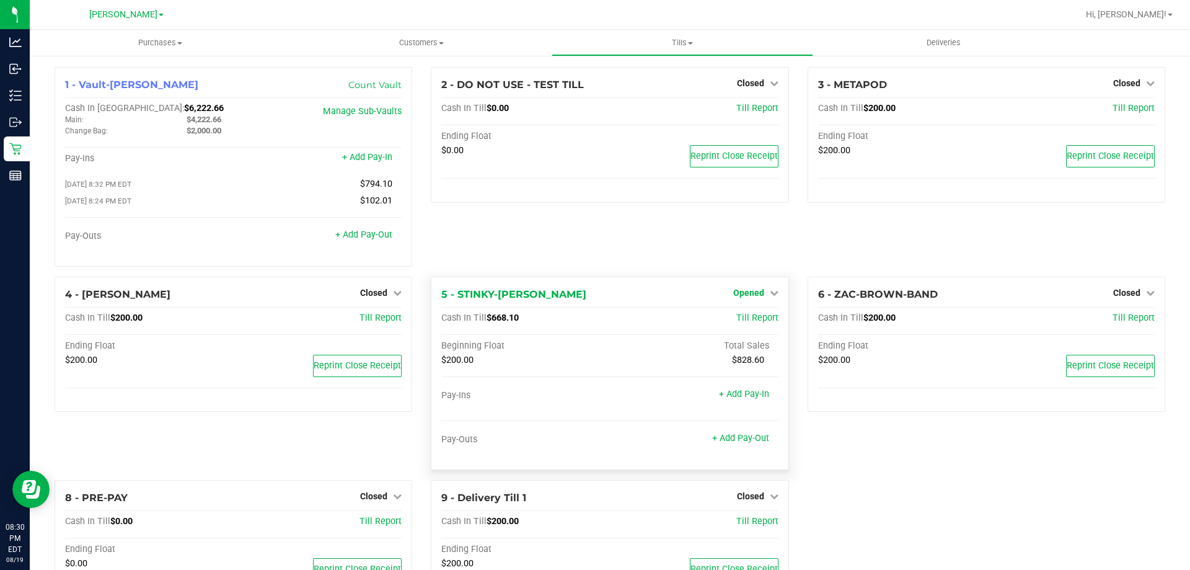
click at [750, 298] on span "Opened" at bounding box center [748, 293] width 31 height 10
click at [739, 326] on div "Close Till" at bounding box center [750, 318] width 92 height 15
click at [741, 319] on link "Close Till" at bounding box center [749, 318] width 33 height 10
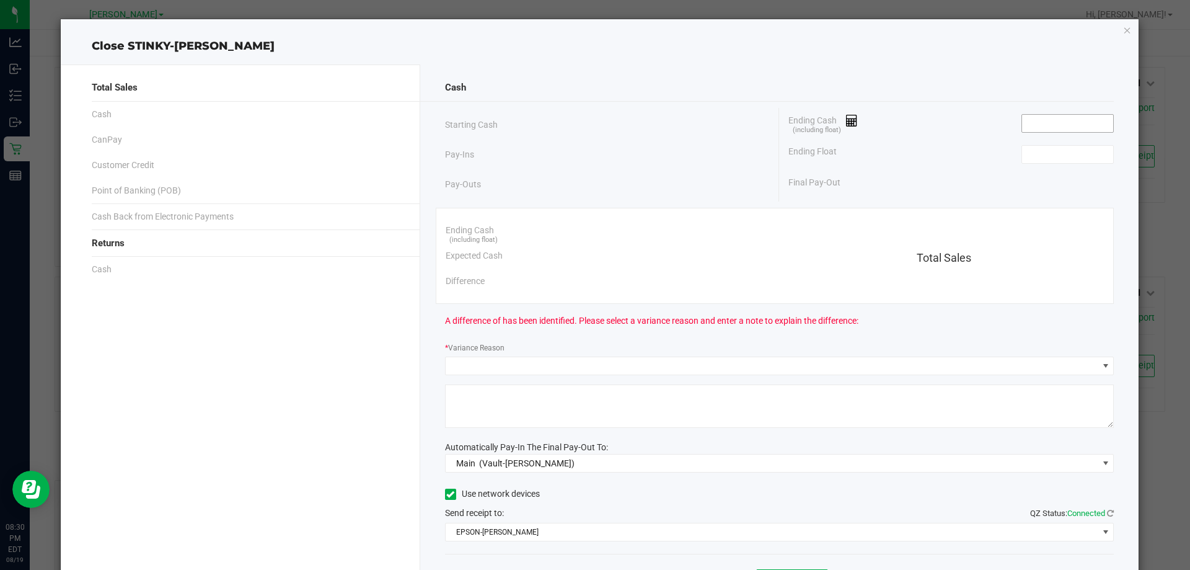
click at [1082, 123] on input at bounding box center [1067, 123] width 91 height 17
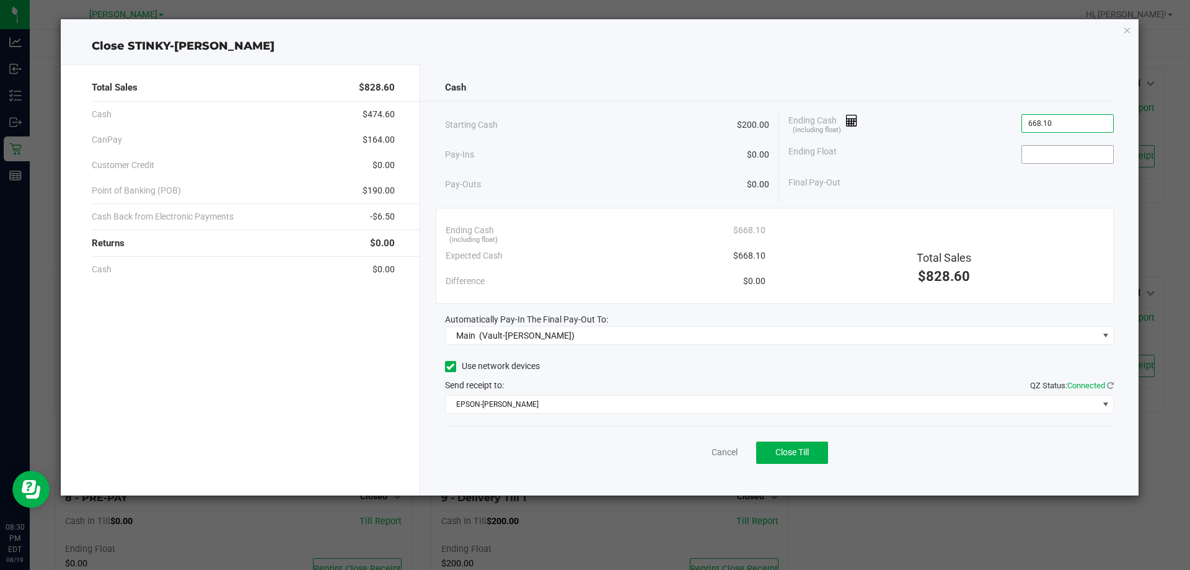
click at [1070, 156] on input at bounding box center [1067, 154] width 91 height 17
type input "$668.10"
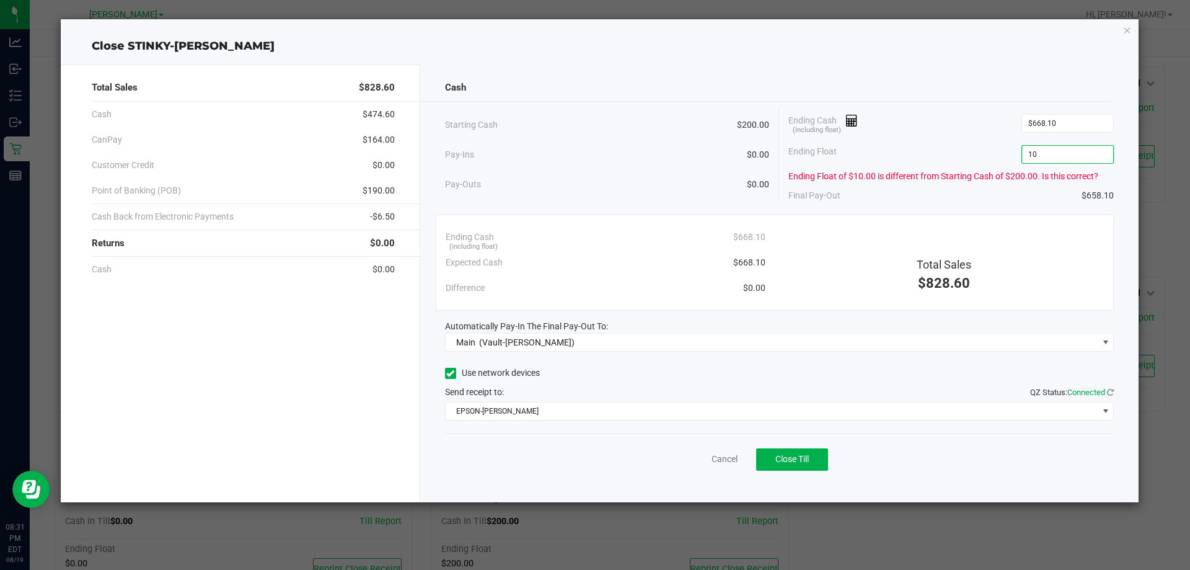
type input "1"
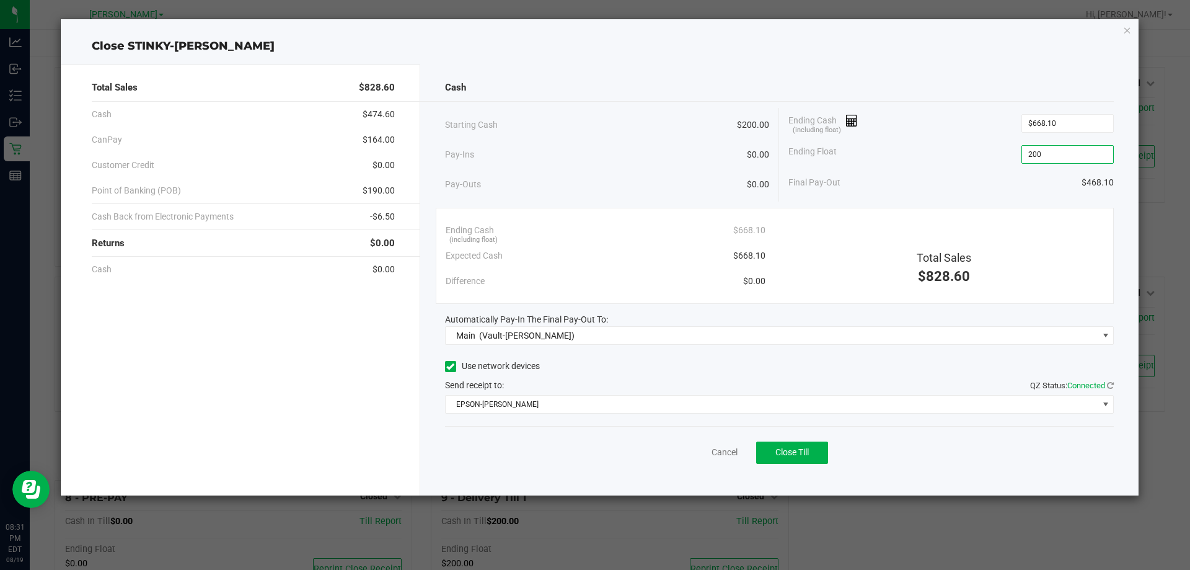
type input "$200.00"
click at [922, 141] on div "Ending Float $200.00" at bounding box center [950, 154] width 325 height 31
click at [804, 452] on span "Close Till" at bounding box center [791, 452] width 33 height 10
click at [691, 449] on link "Dismiss" at bounding box center [697, 452] width 30 height 13
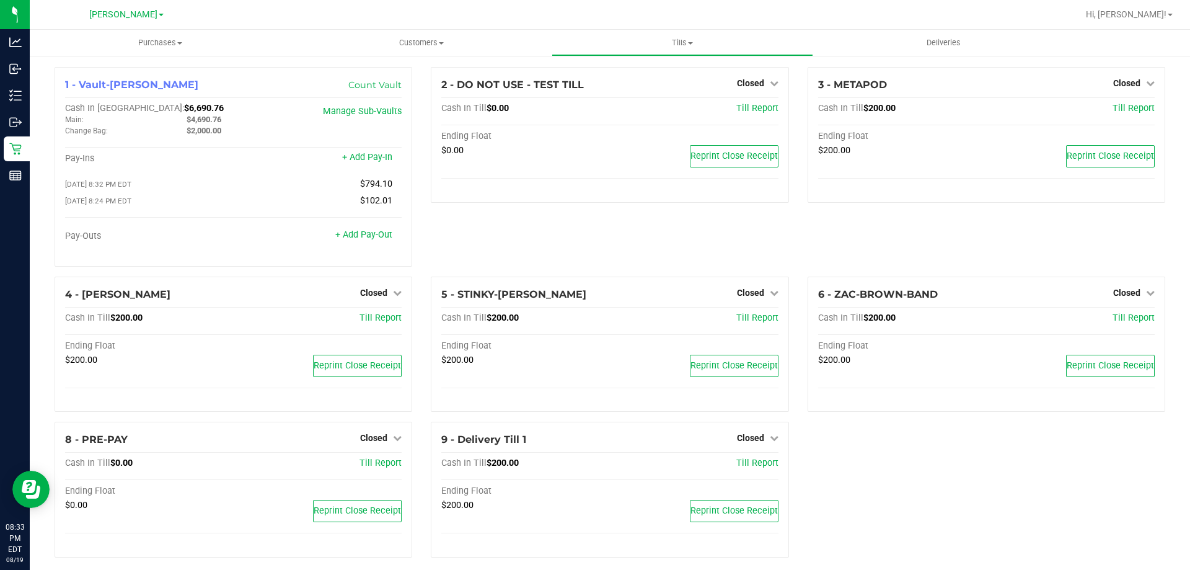
click at [495, 239] on div "2 - DO NOT USE - TEST TILL Closed Open Till Cash In Till $0.00 Till Report Endi…" at bounding box center [610, 172] width 376 height 210
click at [506, 253] on div "2 - DO NOT USE - TEST TILL Closed Open Till Cash In Till $0.00 Till Report Endi…" at bounding box center [610, 172] width 376 height 210
drag, startPoint x: 169, startPoint y: 105, endPoint x: 122, endPoint y: 107, distance: 47.1
click at [122, 107] on div "Cash In Vault: $6,690.76" at bounding box center [177, 108] width 224 height 11
copy span "$6,690.76"
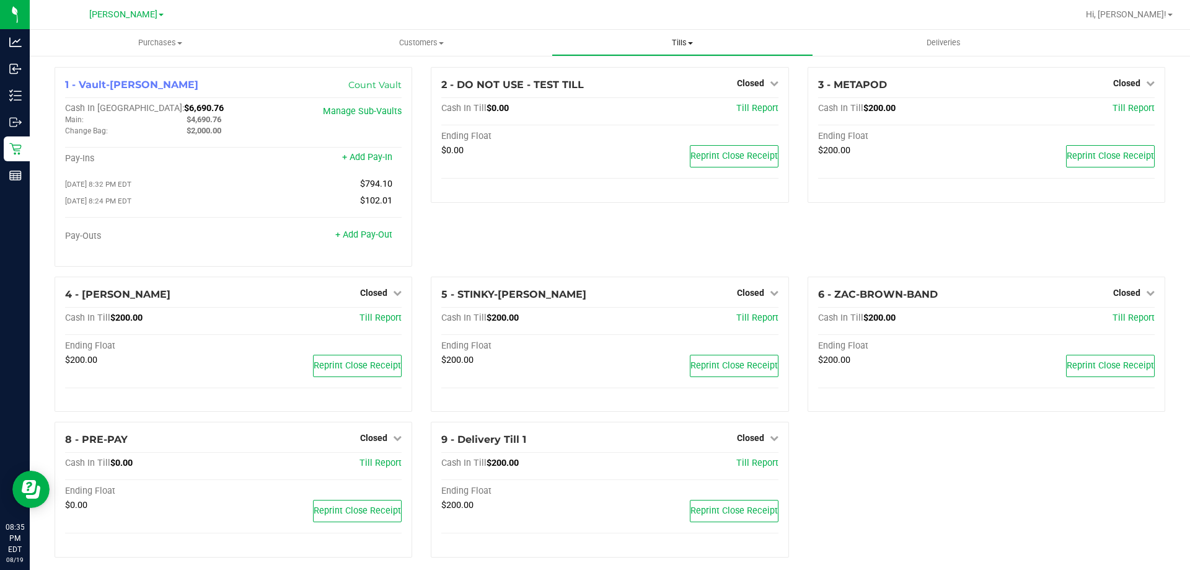
click at [670, 38] on span "Tills" at bounding box center [682, 42] width 260 height 11
click at [585, 89] on span "Reconcile e-payments" at bounding box center [613, 89] width 123 height 11
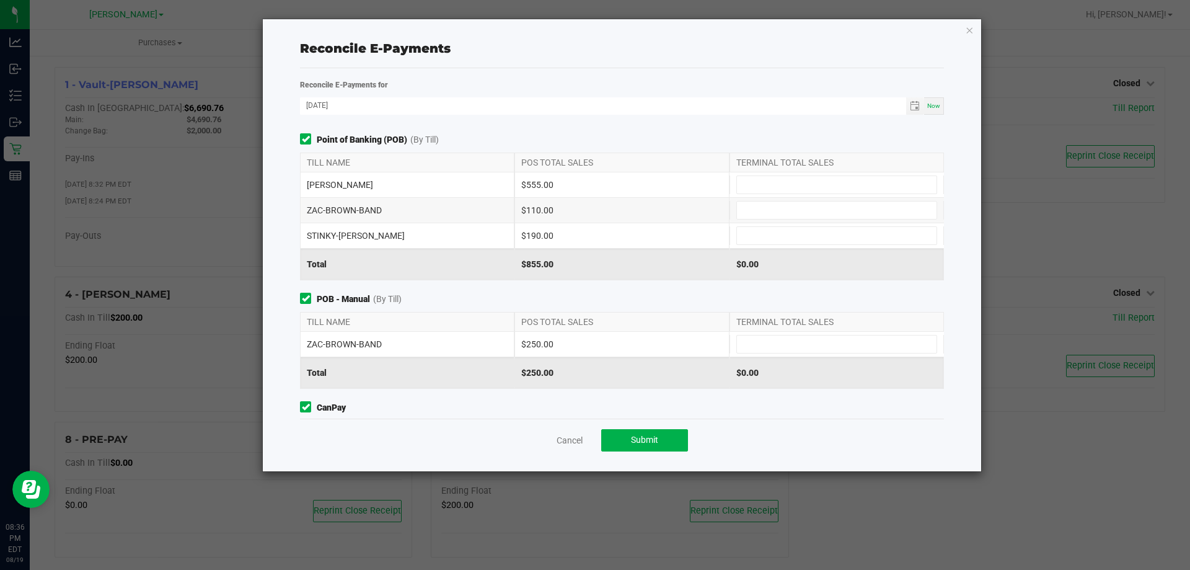
click at [549, 397] on div "Point of Banking (POB) (By Till) TILL NAME POS TOTAL SALES TERMINAL TOTAL SALES…" at bounding box center [622, 275] width 663 height 285
click at [744, 179] on input at bounding box center [837, 184] width 200 height 17
type input "$555.00"
type input "$110.00"
type input "$190.00"
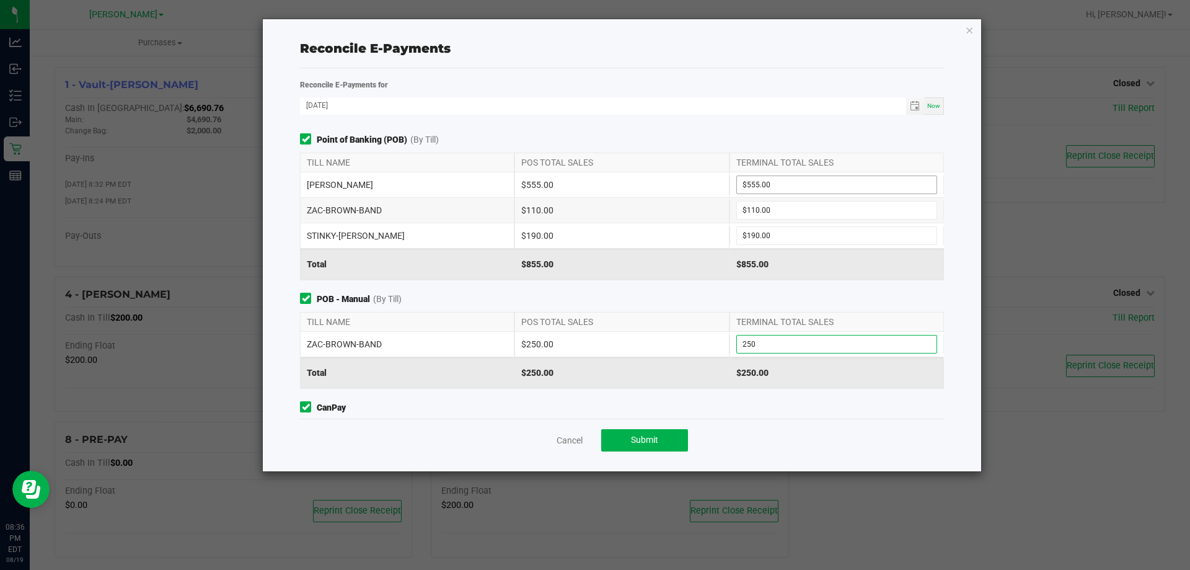
type input "$250.00"
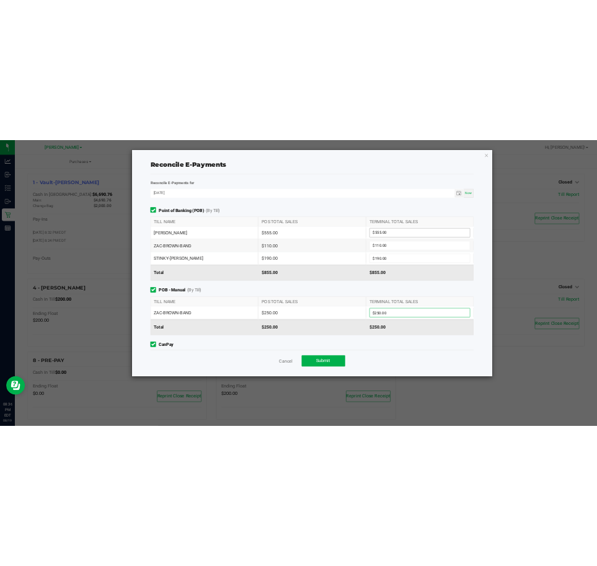
scroll to position [52, 0]
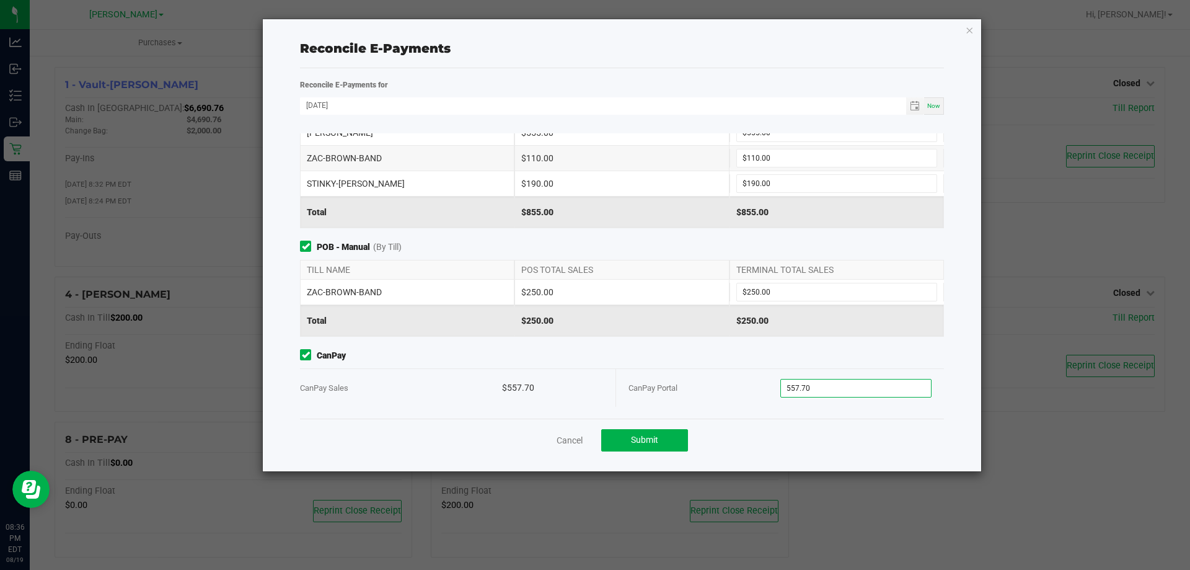
type input "$557.70"
click at [550, 400] on div "$557.70" at bounding box center [552, 388] width 101 height 38
click at [660, 440] on button "Submit" at bounding box center [644, 440] width 87 height 22
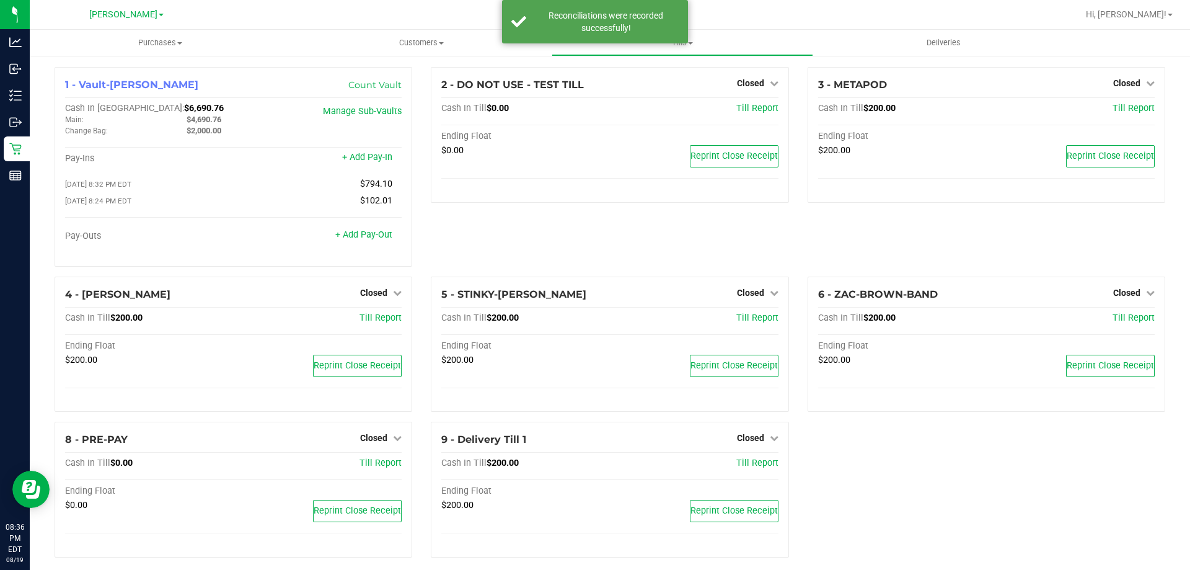
click at [519, 237] on div "2 - DO NOT USE - TEST TILL Closed Open Till Cash In Till $0.00 Till Report Endi…" at bounding box center [610, 172] width 376 height 210
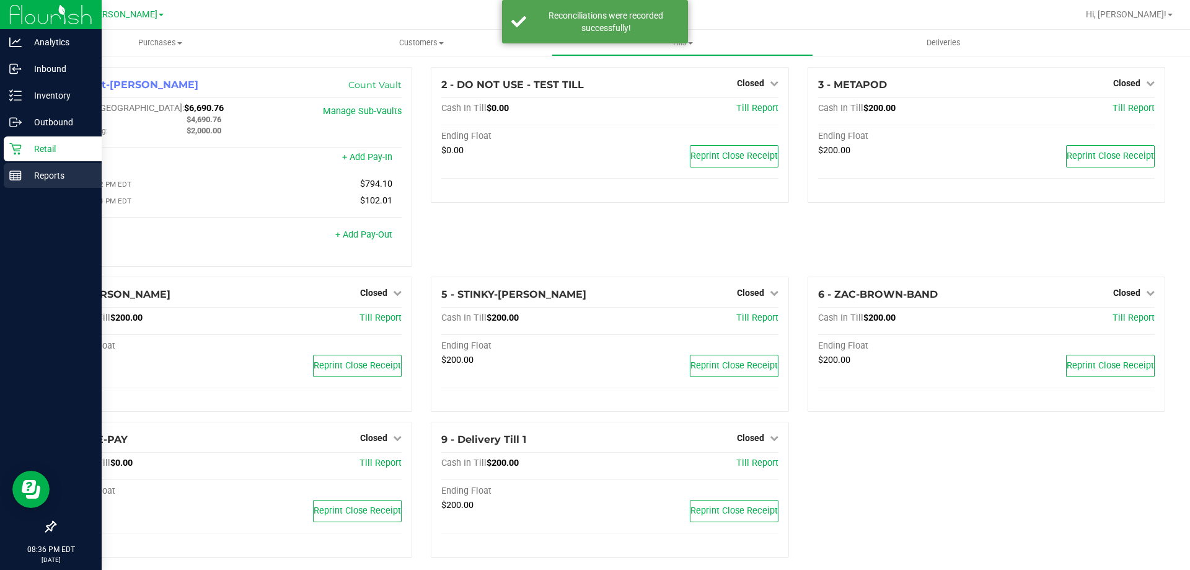
click at [22, 173] on p "Reports" at bounding box center [59, 175] width 74 height 15
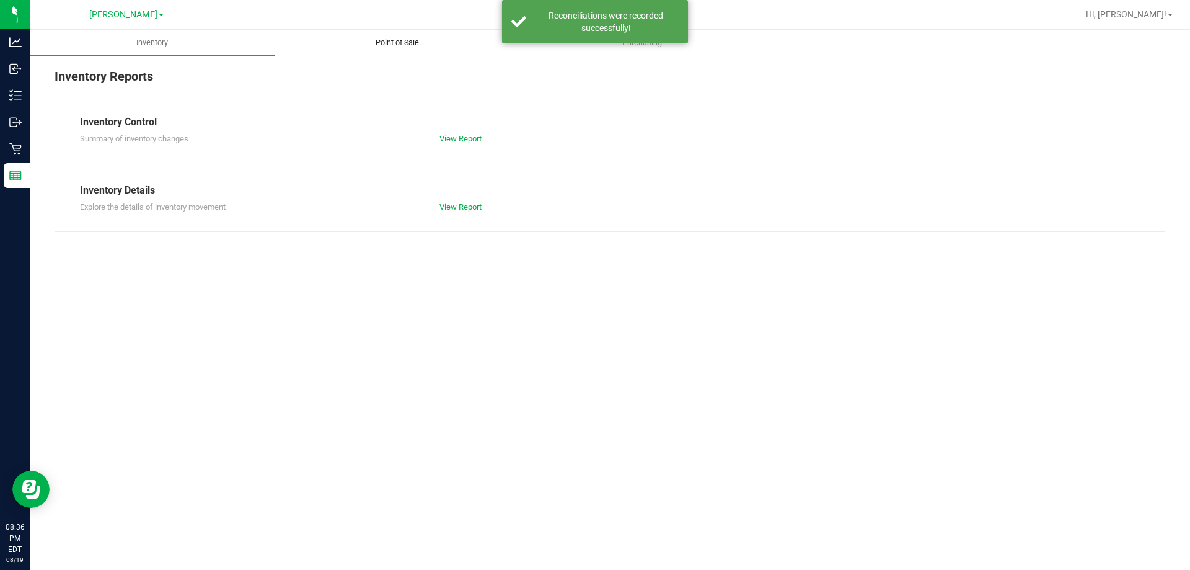
click at [398, 35] on uib-tab-heading "Point of Sale" at bounding box center [397, 42] width 244 height 25
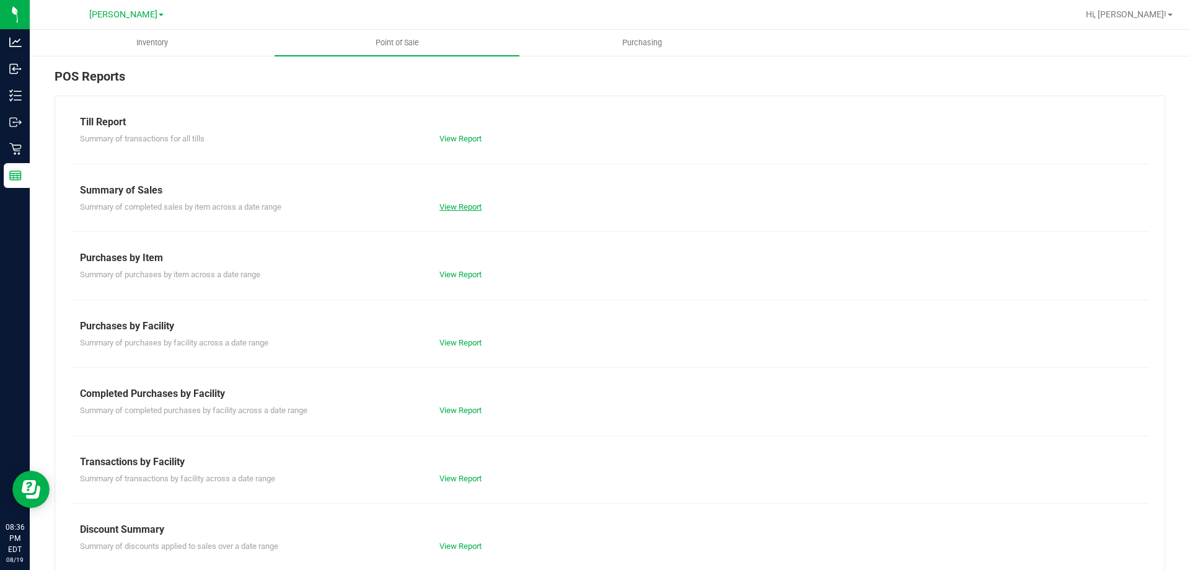
click at [455, 206] on link "View Report" at bounding box center [460, 206] width 42 height 9
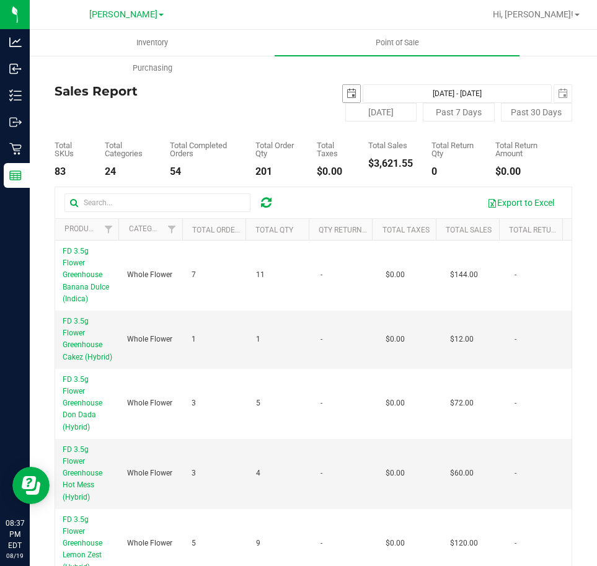
click at [347, 94] on span "select" at bounding box center [352, 94] width 10 height 10
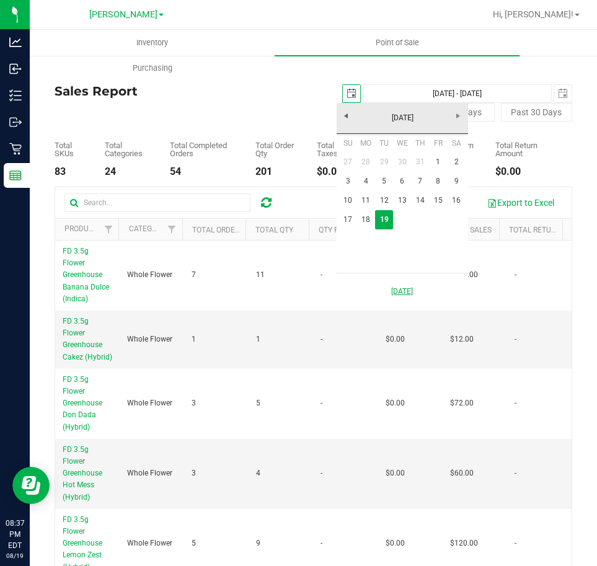
scroll to position [0, 31]
click at [369, 218] on link "18" at bounding box center [366, 219] width 18 height 19
type input "[DATE]"
type input "[DATE] - [DATE]"
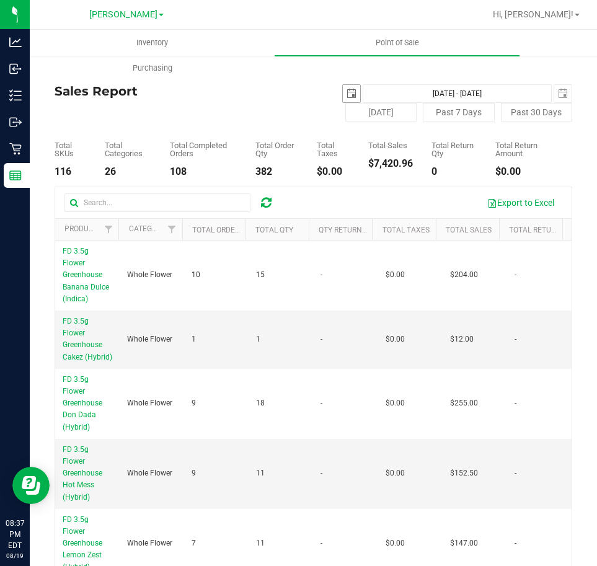
click at [347, 94] on span "select" at bounding box center [352, 94] width 10 height 10
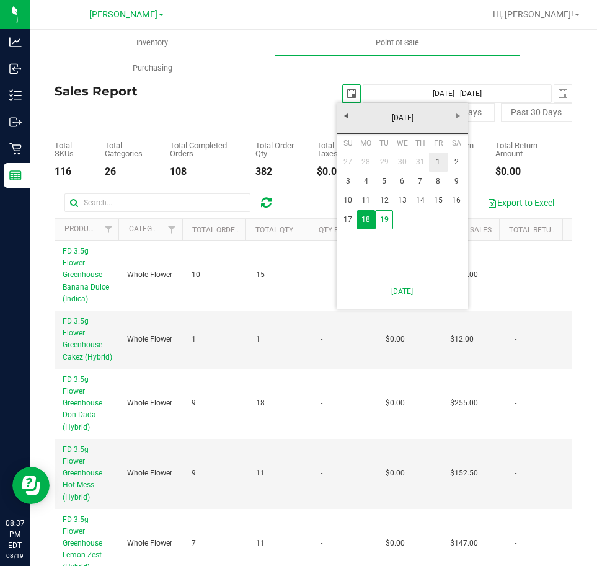
click at [432, 164] on link "1" at bounding box center [438, 161] width 18 height 19
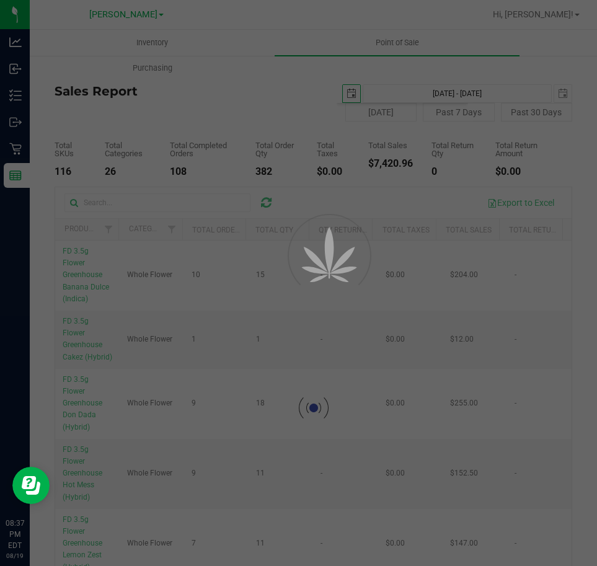
type input "[DATE]"
type input "[DATE] - [DATE]"
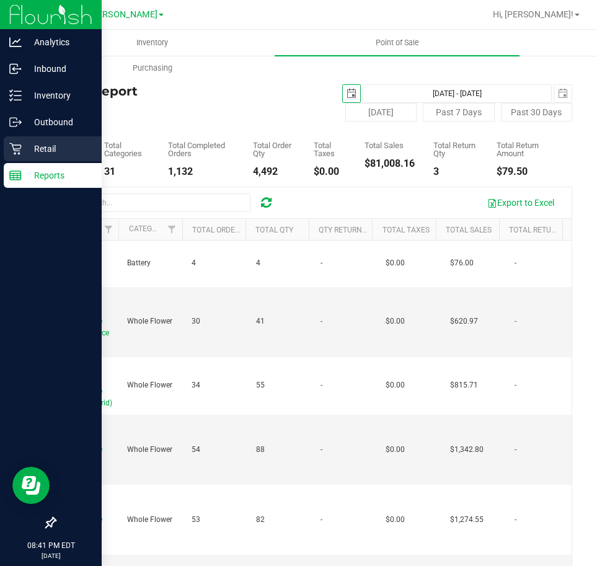
click at [17, 143] on icon at bounding box center [15, 149] width 12 height 12
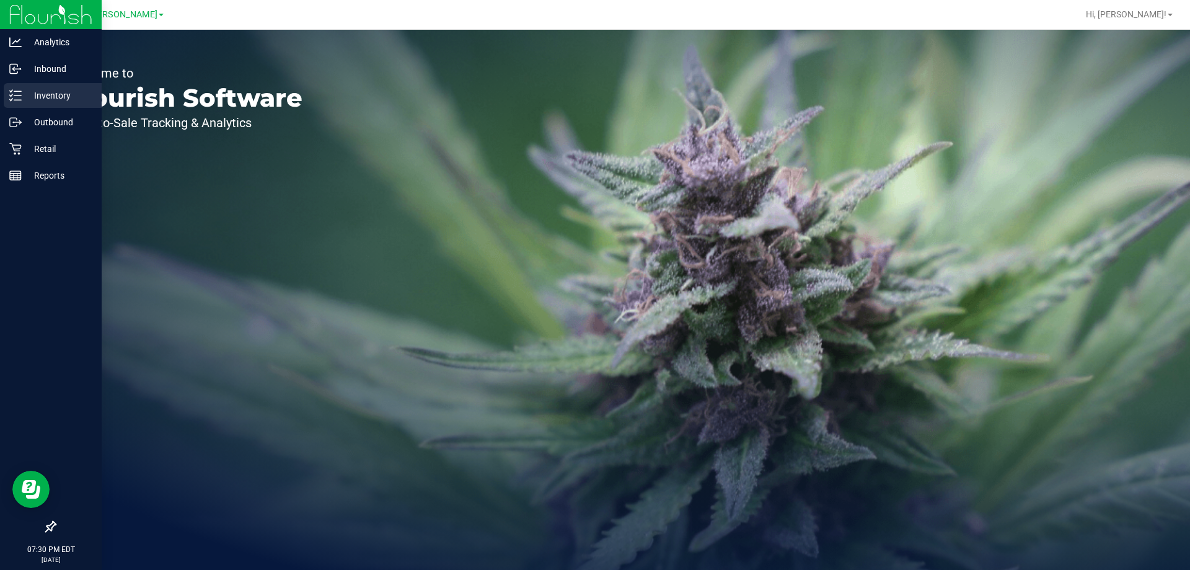
click at [53, 90] on p "Inventory" at bounding box center [59, 95] width 74 height 15
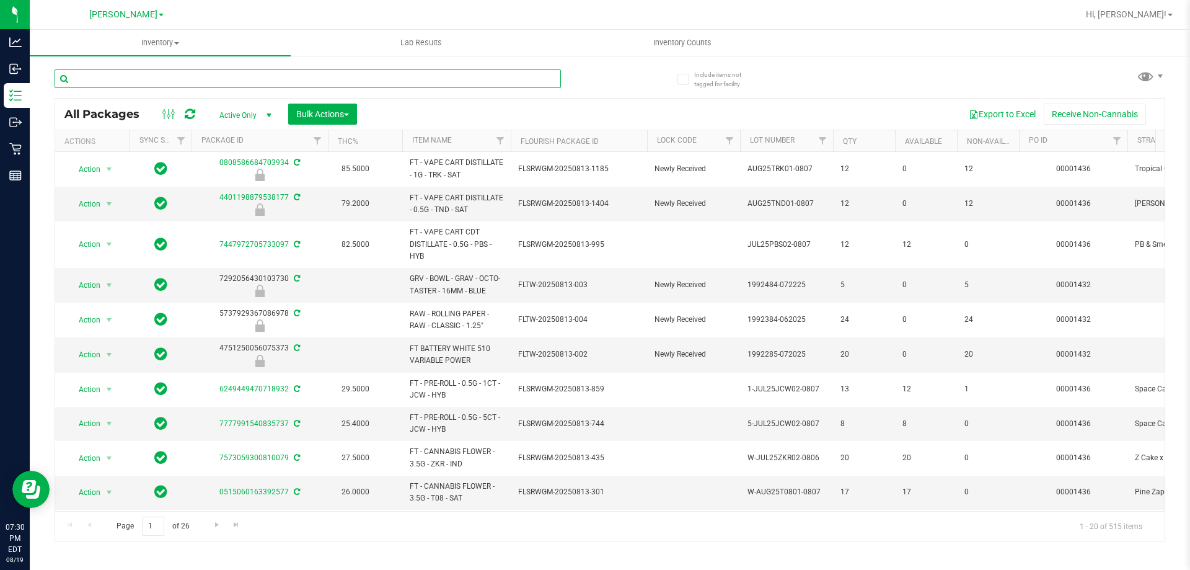
click at [155, 79] on input "text" at bounding box center [308, 78] width 506 height 19
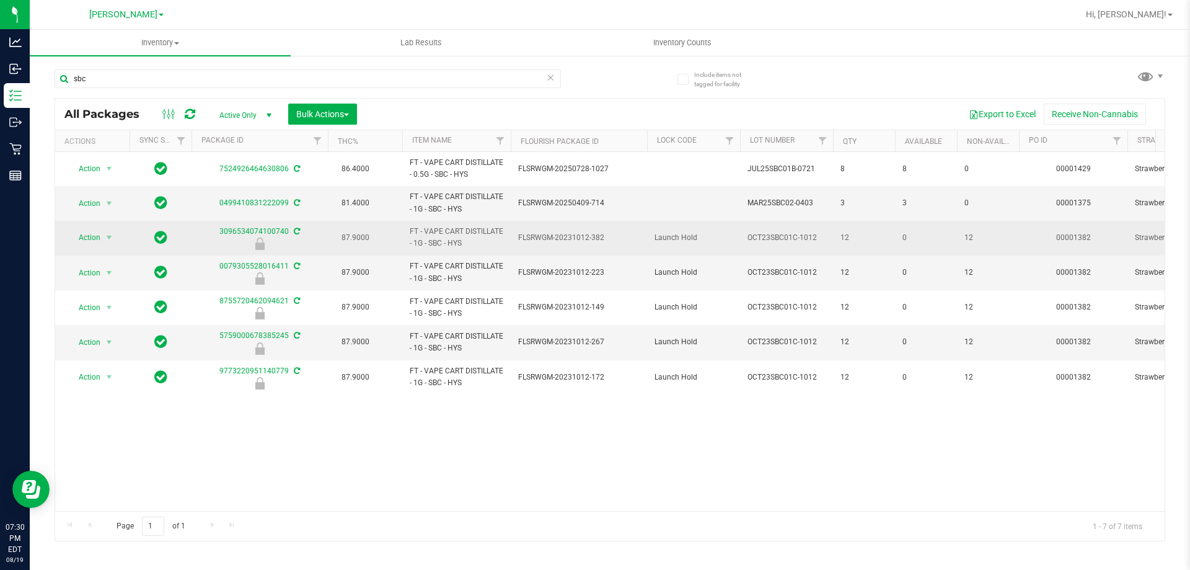
drag, startPoint x: 452, startPoint y: 244, endPoint x: 410, endPoint y: 234, distance: 42.7
click at [410, 234] on span "FT - VAPE CART DISTILLATE - 1G - SBC - HYS" at bounding box center [457, 238] width 94 height 24
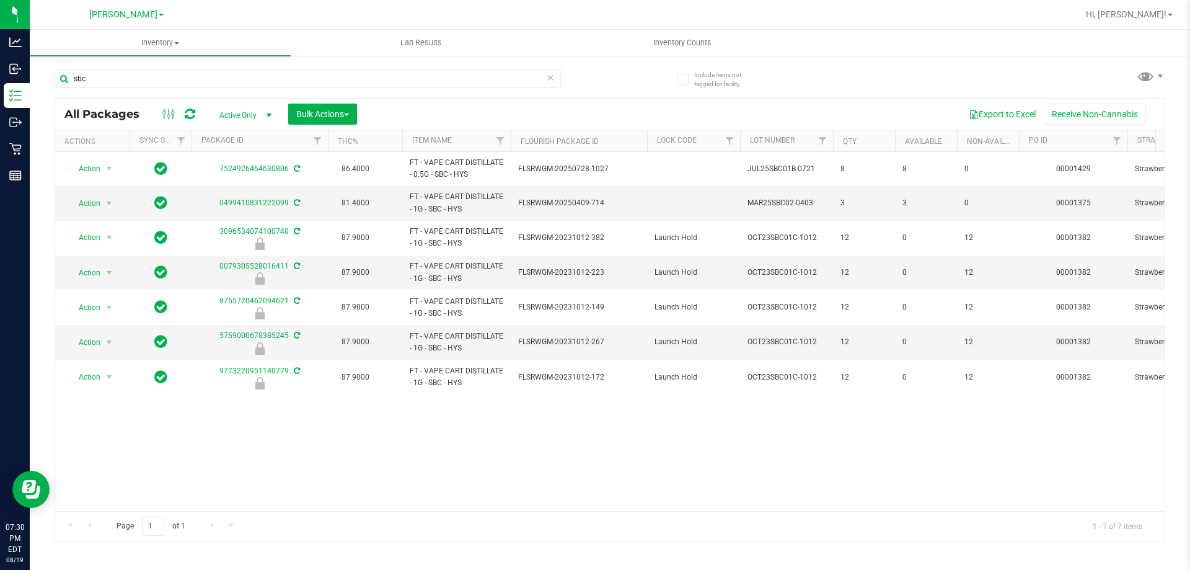
copy span "FT - VAPE CART DISTILLATE - 1G - SBC - HYS"
drag, startPoint x: 99, startPoint y: 78, endPoint x: 41, endPoint y: 77, distance: 58.3
click at [40, 78] on div "Include items not tagged for facility sbc All Packages Active Only Active Only …" at bounding box center [610, 244] width 1160 height 378
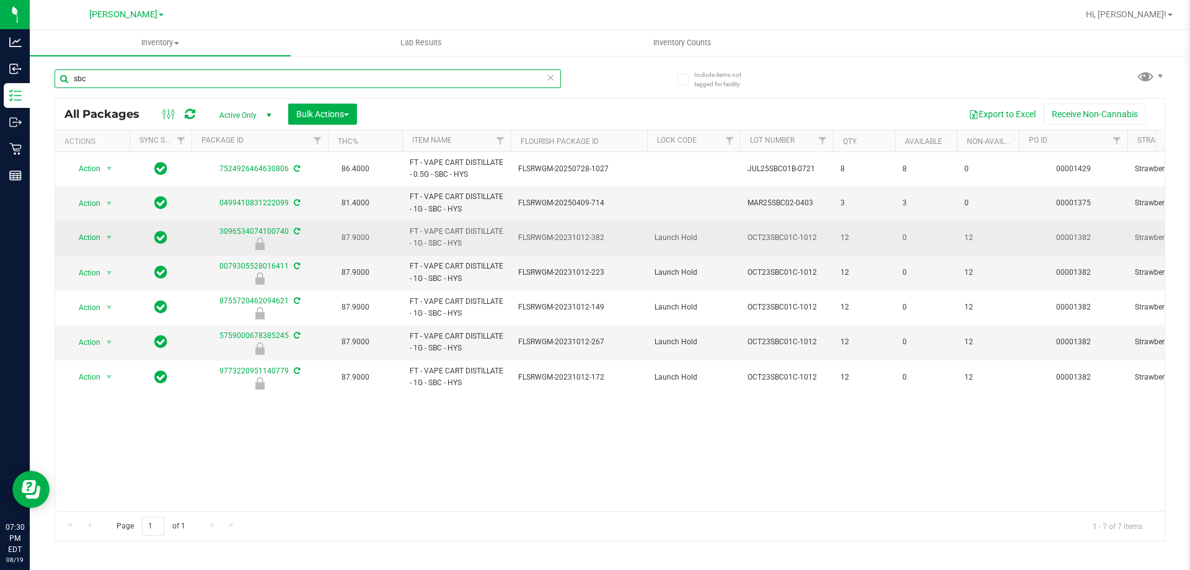
paste input "FT - VAPE CART DISTILLATE - 1G - SBC - HYS"
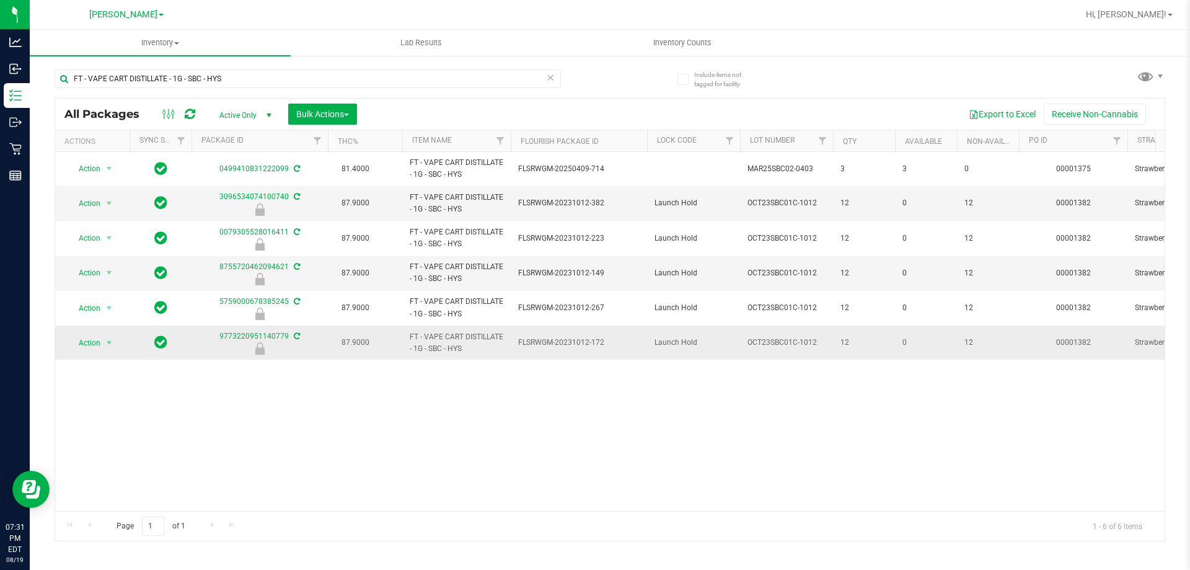
drag, startPoint x: 823, startPoint y: 342, endPoint x: 746, endPoint y: 343, distance: 76.3
click at [746, 343] on td "OCT23SBC01C-1012" at bounding box center [786, 342] width 93 height 34
copy span "OCT23SBC01C-1012"
drag, startPoint x: 233, startPoint y: 80, endPoint x: 35, endPoint y: 75, distance: 198.4
click at [35, 76] on div "Include items not tagged for facility FT - VAPE CART DISTILLATE - 1G - SBC - HY…" at bounding box center [610, 244] width 1160 height 378
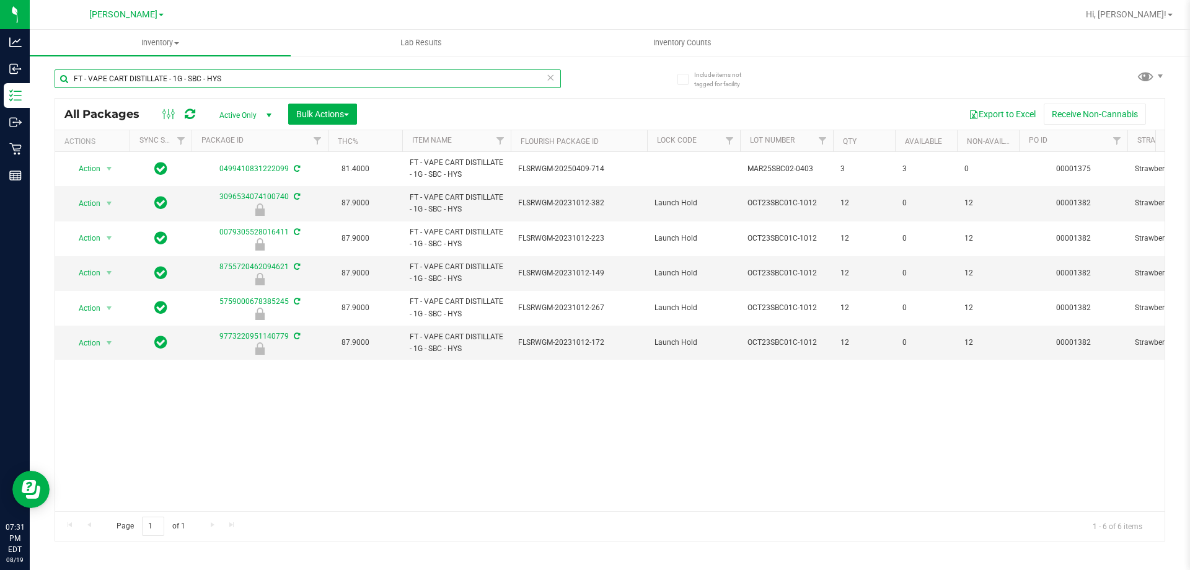
paste input "OCT23SBC01C-1012"
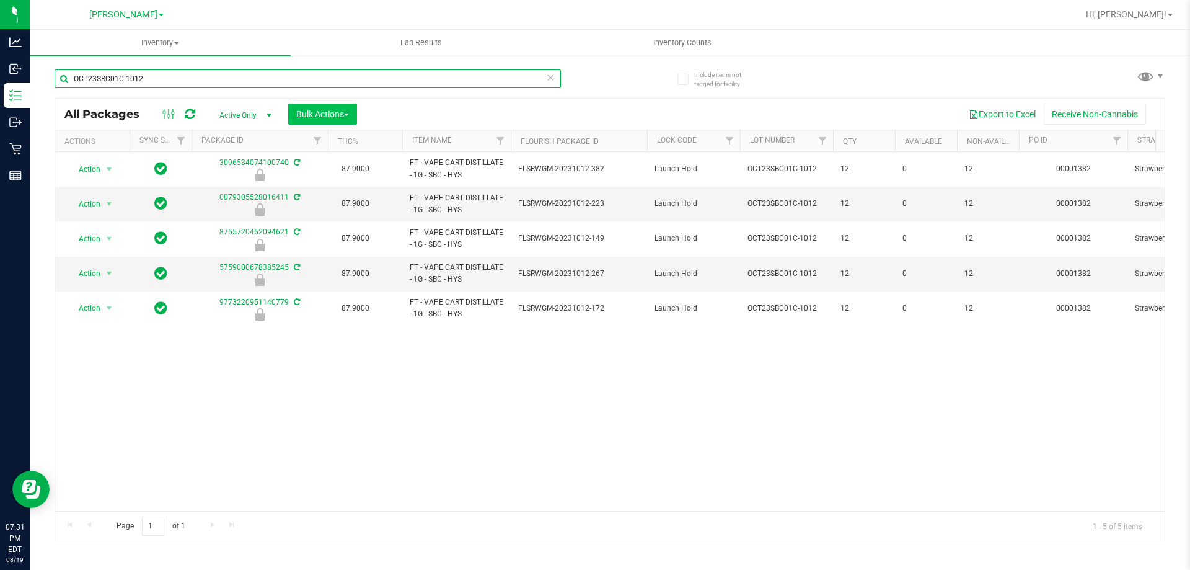
type input "OCT23SBC01C-1012"
click at [307, 109] on span "Bulk Actions" at bounding box center [322, 114] width 53 height 10
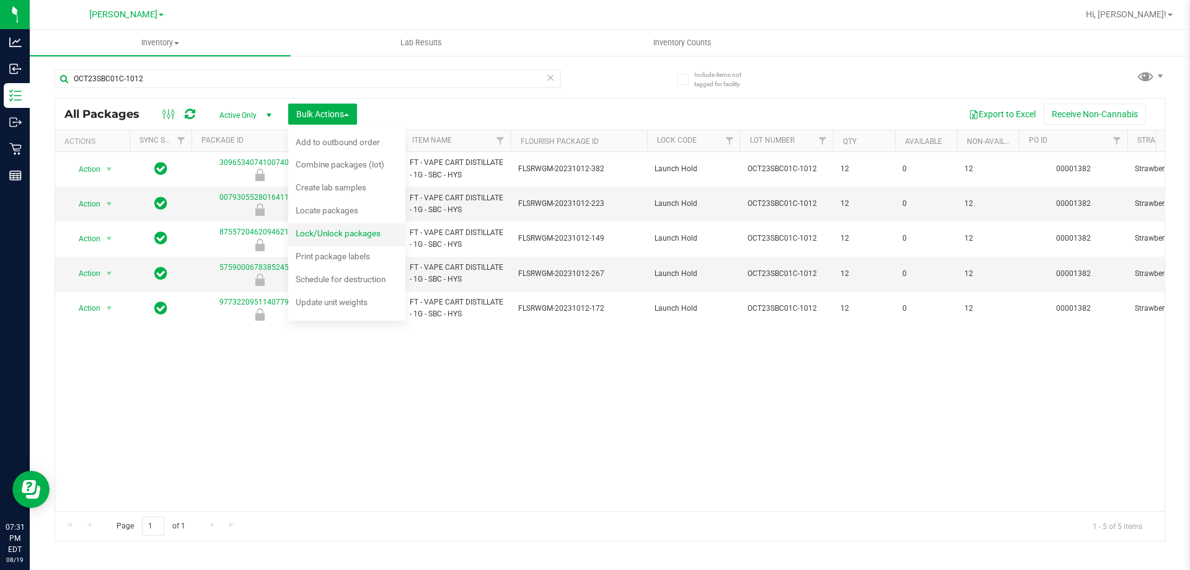
click at [325, 235] on span "Lock/Unlock packages" at bounding box center [338, 233] width 85 height 10
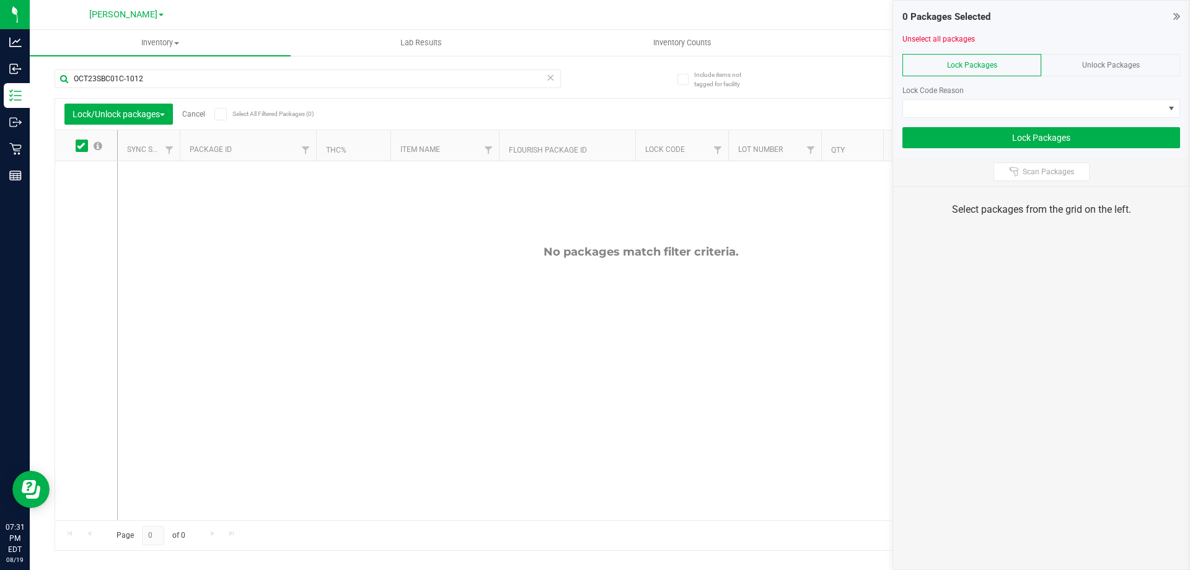
click at [1073, 66] on div "Unlock Packages" at bounding box center [1110, 65] width 139 height 22
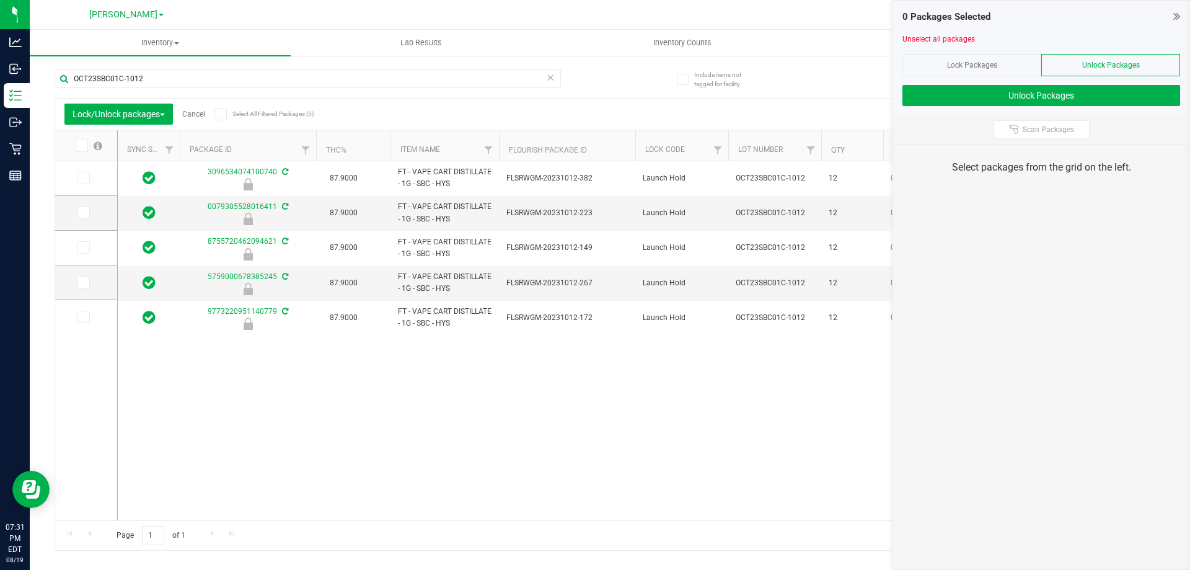
click at [82, 146] on icon at bounding box center [81, 146] width 8 height 0
click at [0, 0] on input "checkbox" at bounding box center [0, 0] width 0 height 0
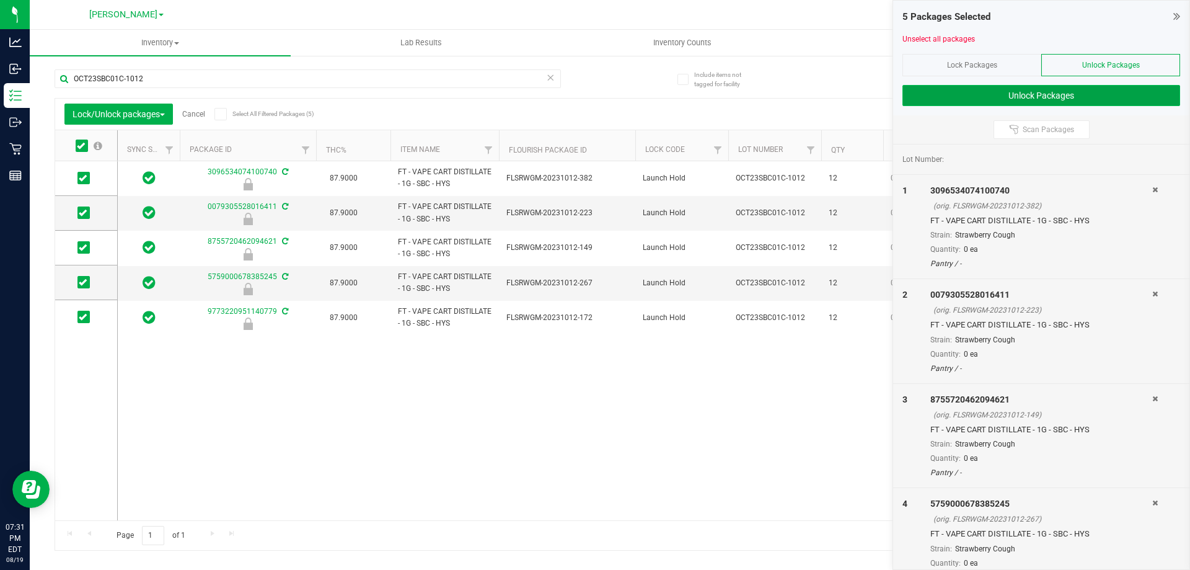
click at [1003, 92] on button "Unlock Packages" at bounding box center [1042, 95] width 278 height 21
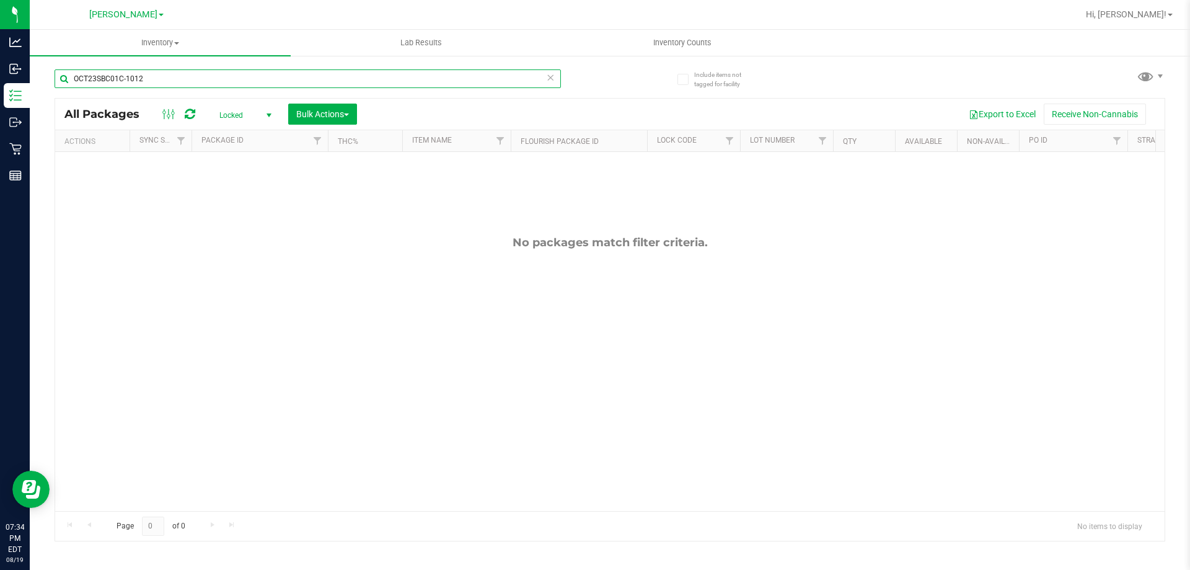
drag, startPoint x: 174, startPoint y: 77, endPoint x: 114, endPoint y: 57, distance: 63.5
click at [48, 77] on div "Include items not tagged for facility OCT23SBC01C-1012 All Packages Locked Acti…" at bounding box center [610, 244] width 1160 height 378
type input "sunset"
click at [237, 118] on span "Locked" at bounding box center [243, 115] width 68 height 17
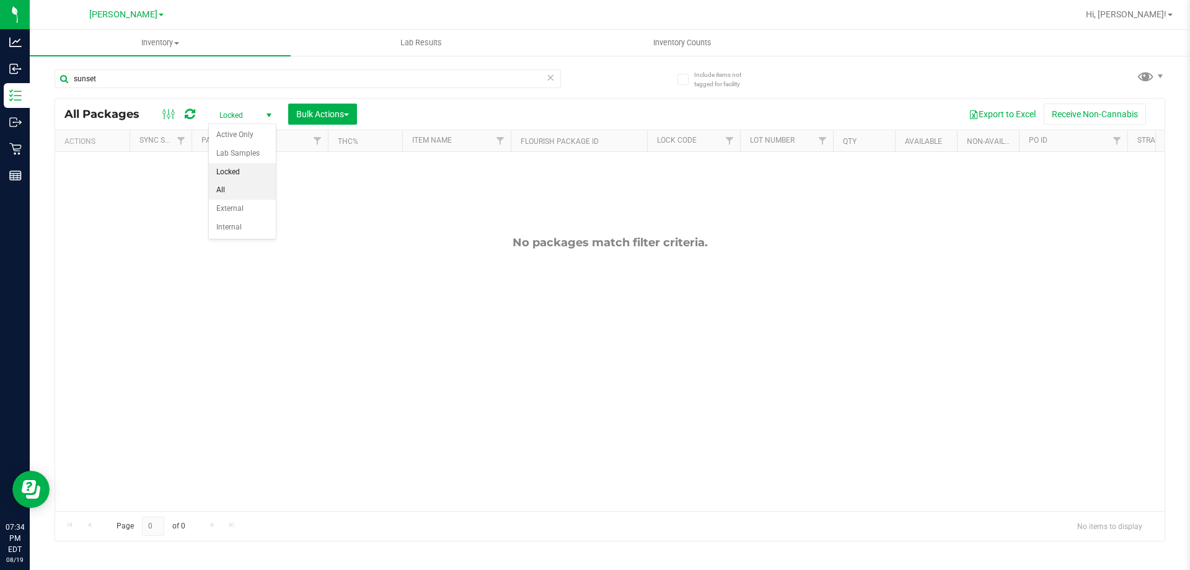
click at [223, 188] on li "All" at bounding box center [242, 190] width 67 height 19
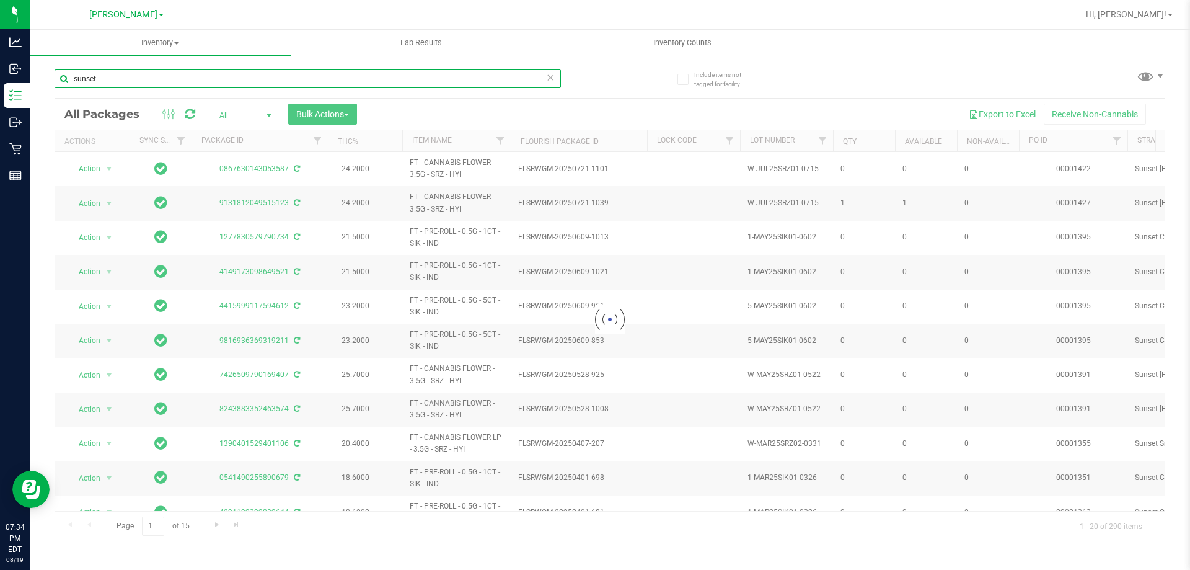
click at [114, 82] on input "sunset" at bounding box center [308, 78] width 506 height 19
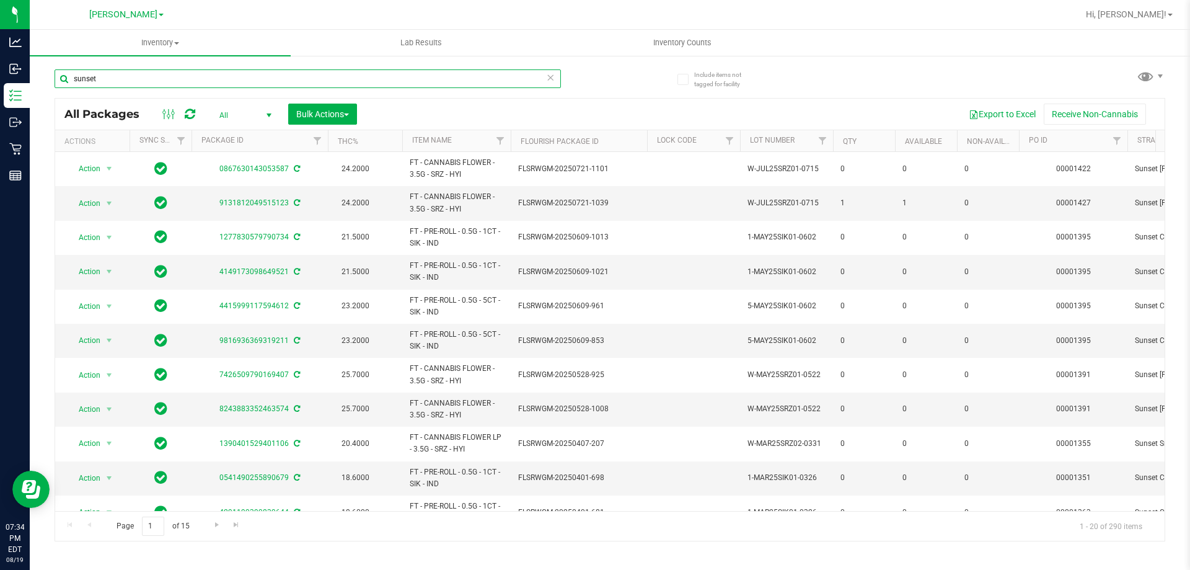
click at [114, 81] on input "sunset" at bounding box center [308, 78] width 506 height 19
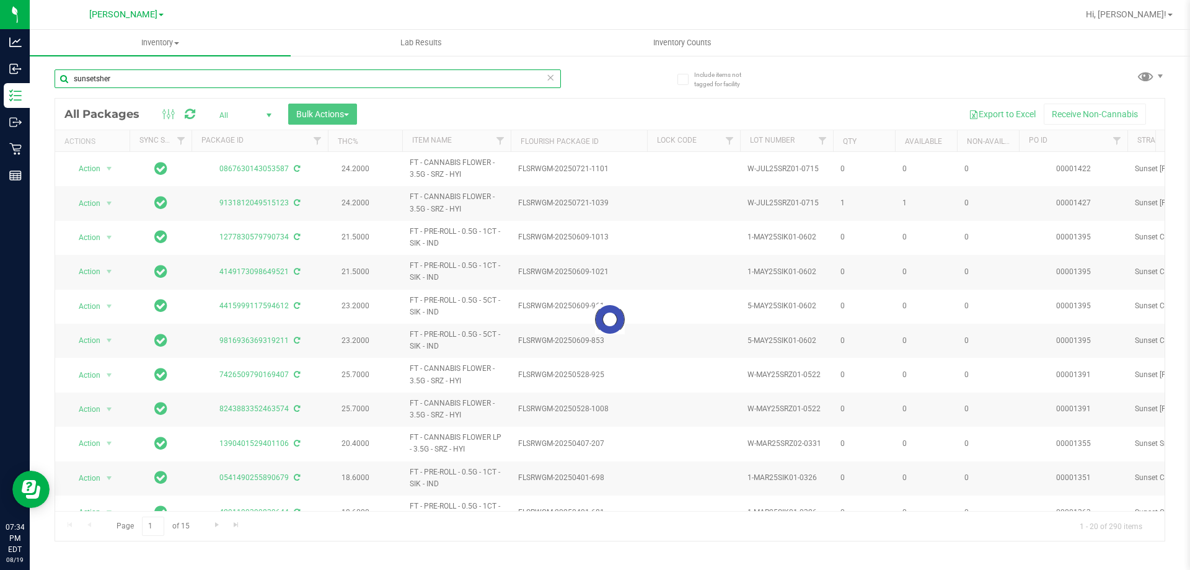
drag, startPoint x: 93, startPoint y: 81, endPoint x: 100, endPoint y: 81, distance: 6.8
click at [99, 81] on input "sunsetsher" at bounding box center [308, 78] width 506 height 19
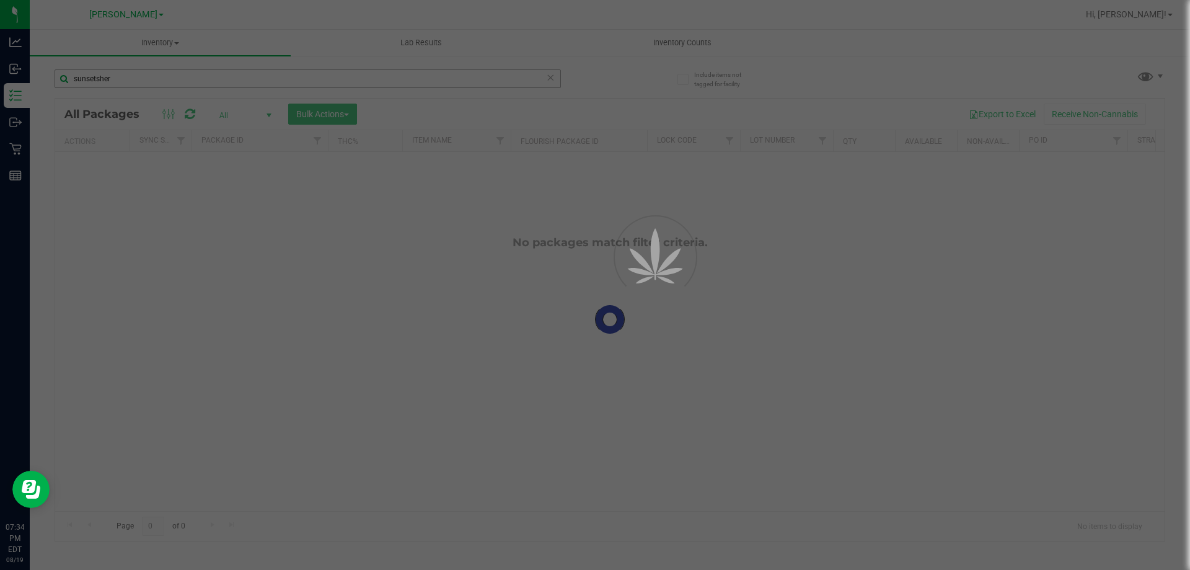
click at [96, 79] on div at bounding box center [595, 285] width 1190 height 570
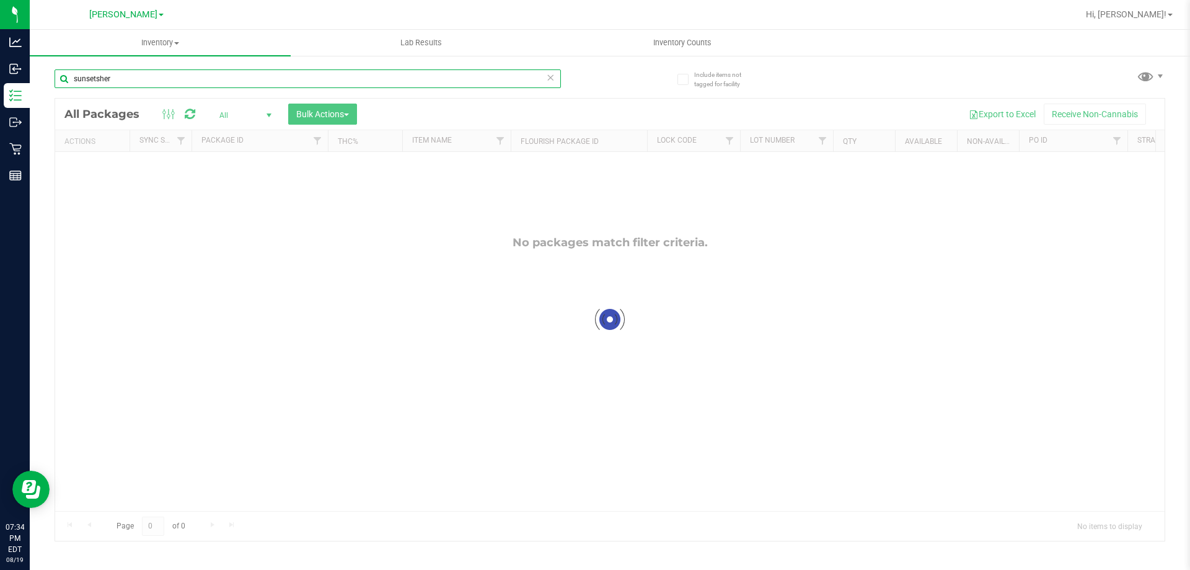
click at [94, 77] on input "sunsetsher" at bounding box center [308, 78] width 506 height 19
type input "sunset sher"
click at [239, 112] on div at bounding box center [610, 320] width 1110 height 442
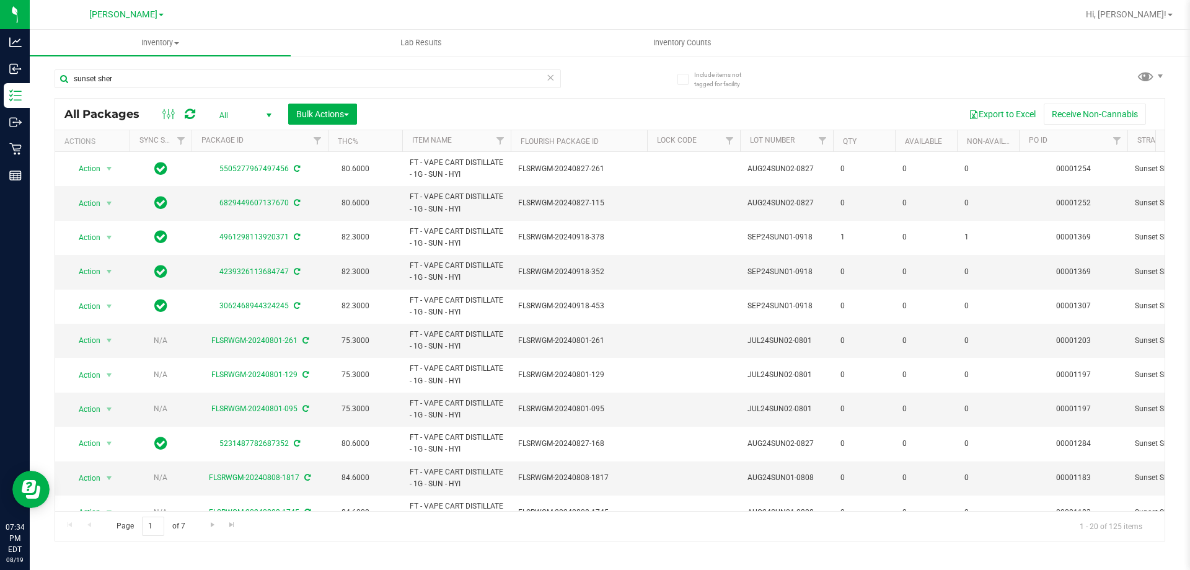
click at [248, 117] on span "All" at bounding box center [243, 115] width 68 height 17
click at [239, 136] on li "Active Only" at bounding box center [242, 135] width 67 height 19
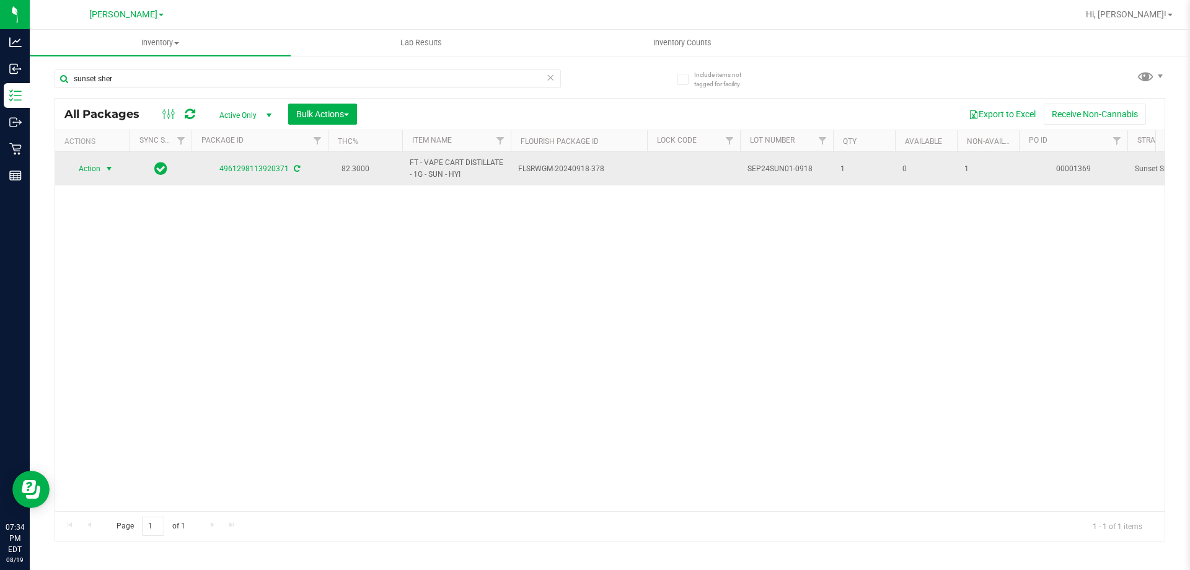
click at [100, 174] on span "Action" at bounding box center [84, 168] width 33 height 17
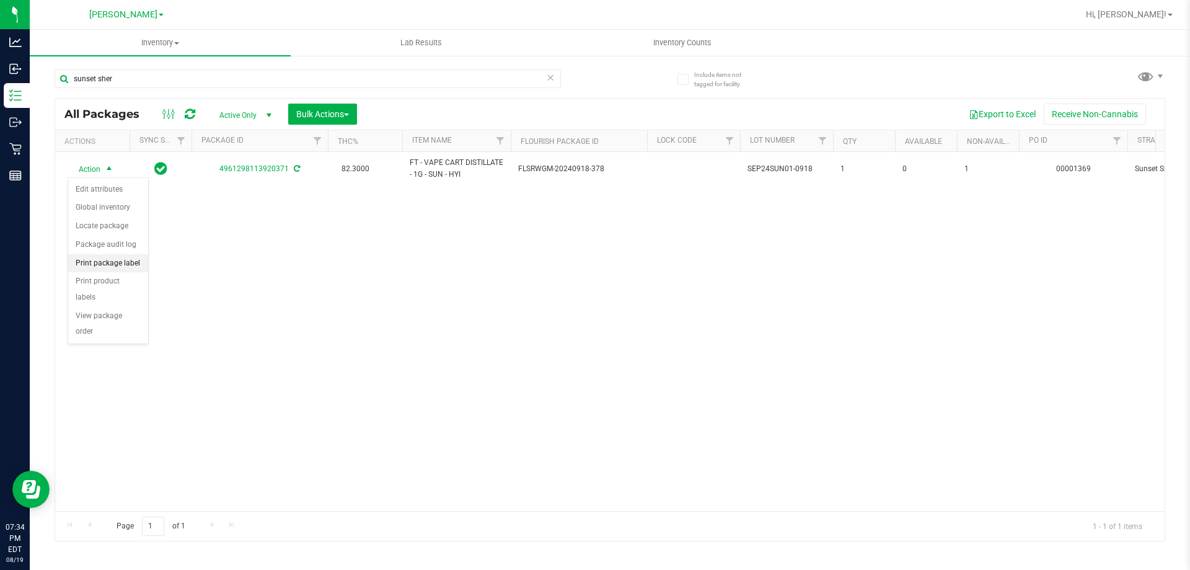
click at [103, 263] on li "Print package label" at bounding box center [108, 263] width 80 height 19
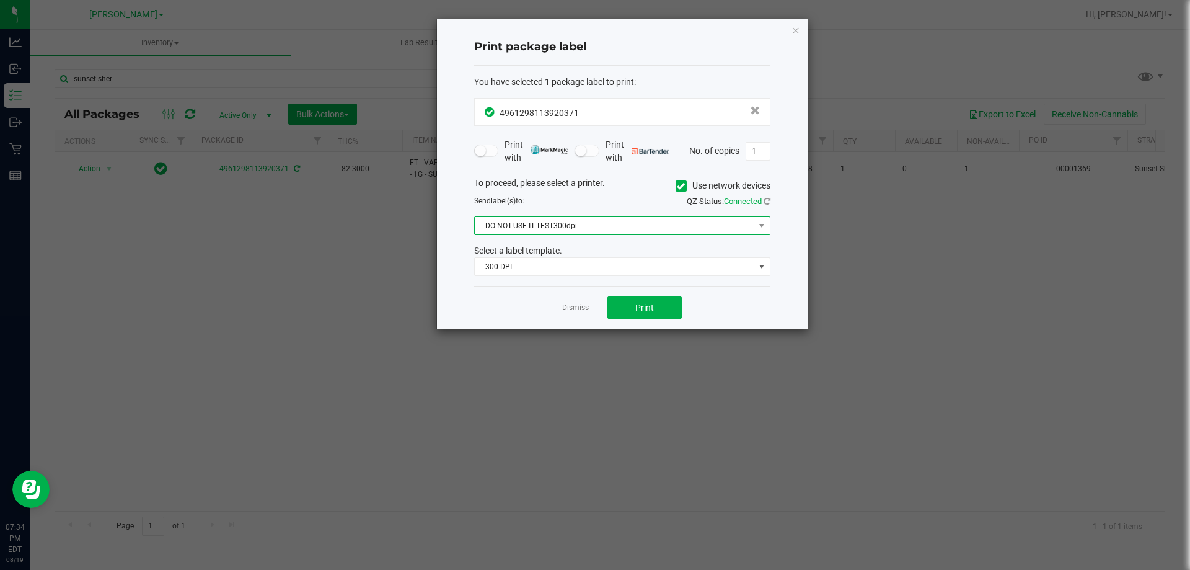
click at [606, 228] on span "DO-NOT-USE-IT-TEST300dpi" at bounding box center [615, 225] width 280 height 17
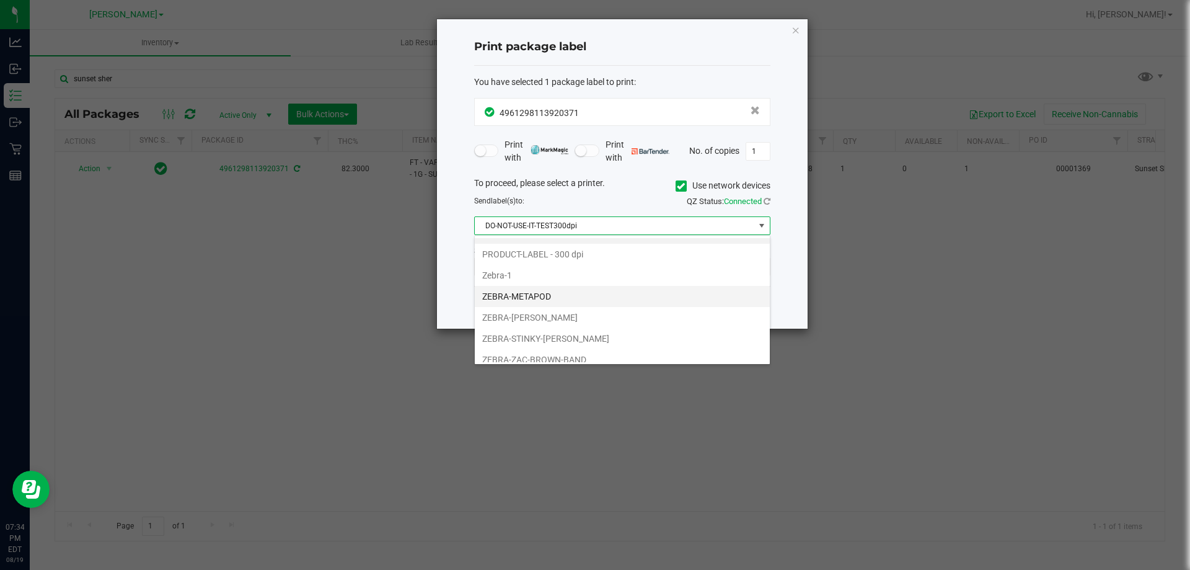
scroll to position [24, 0]
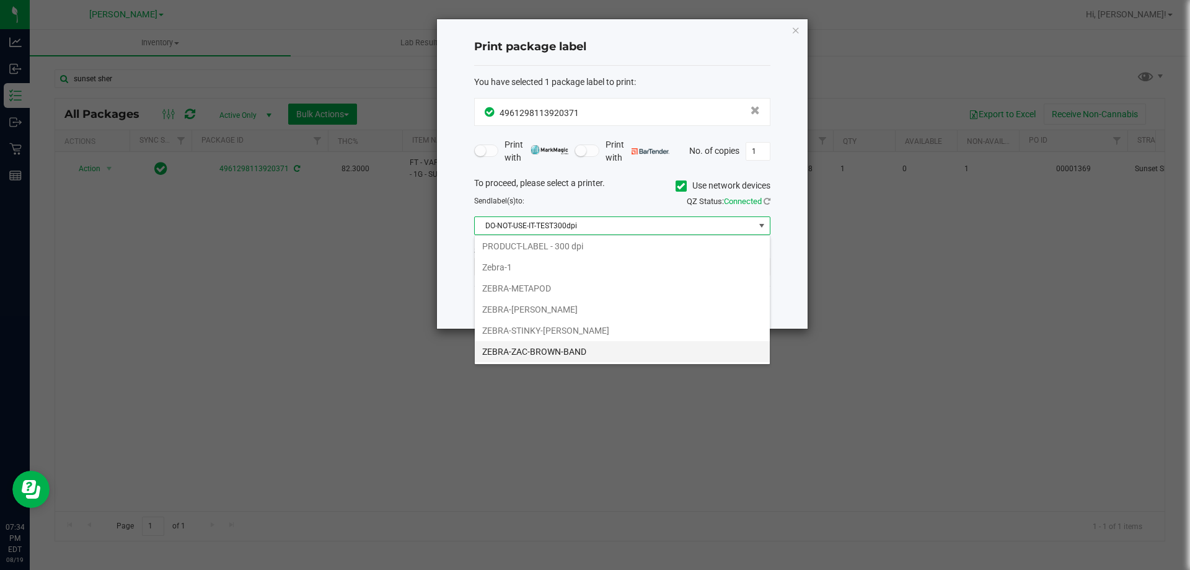
click at [559, 350] on li "ZEBRA-ZAC-BROWN-BAND" at bounding box center [622, 351] width 295 height 21
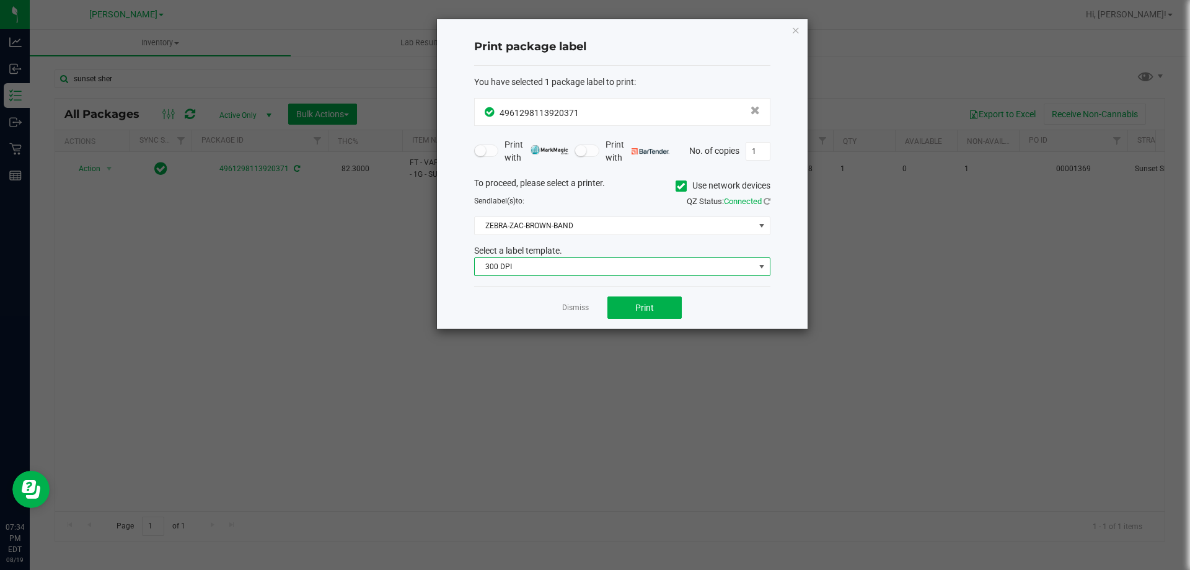
click at [516, 262] on span "300 DPI" at bounding box center [615, 266] width 280 height 17
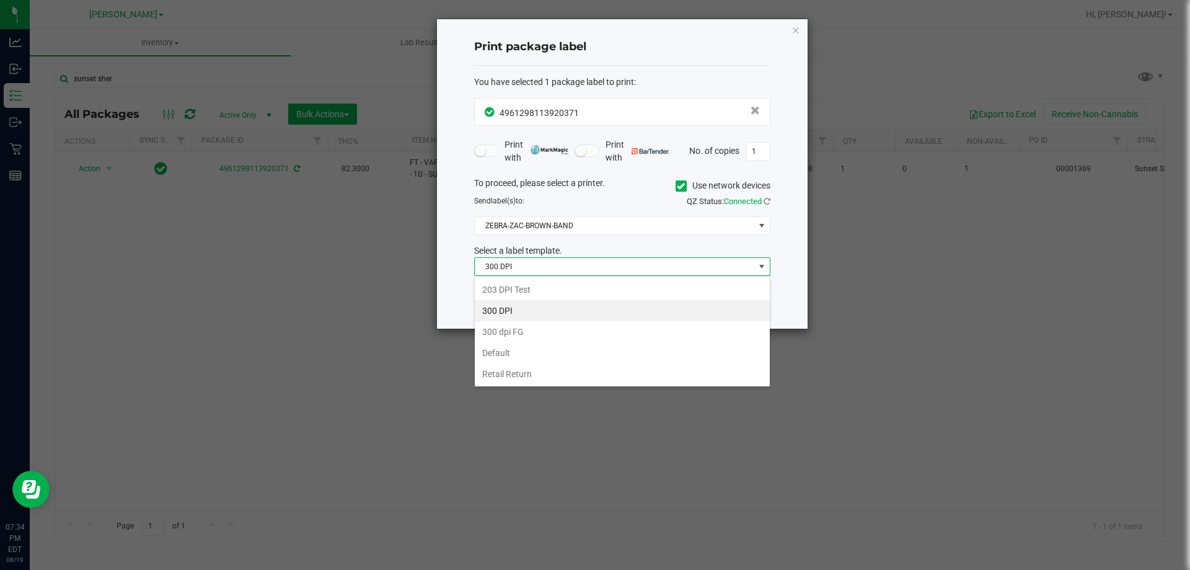
scroll to position [19, 296]
click at [492, 355] on li "Default" at bounding box center [622, 352] width 295 height 21
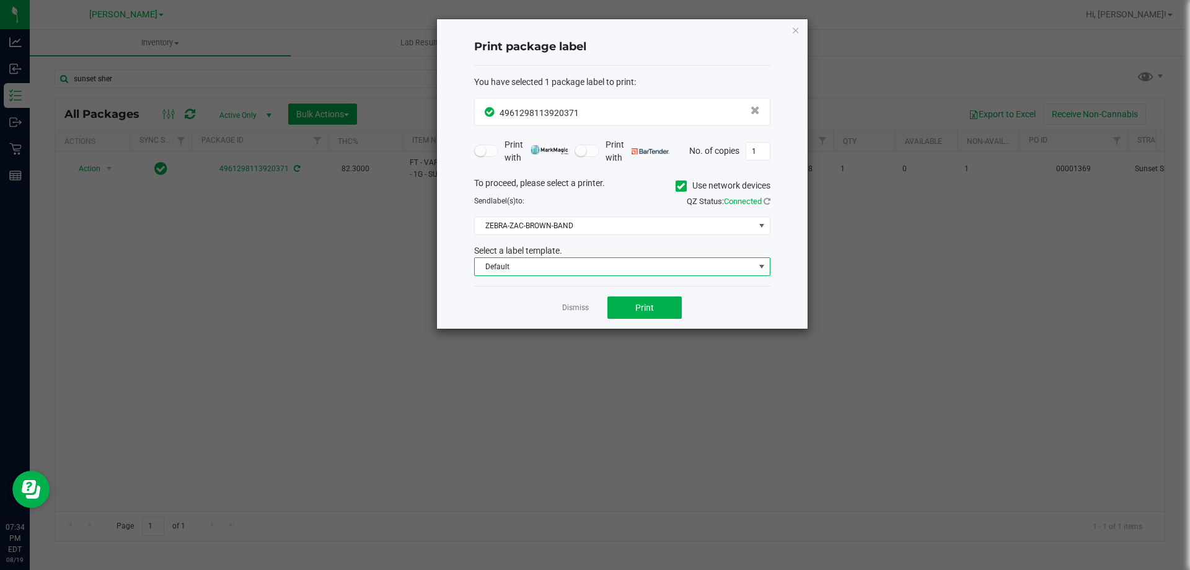
click at [532, 266] on span "Default" at bounding box center [615, 266] width 280 height 17
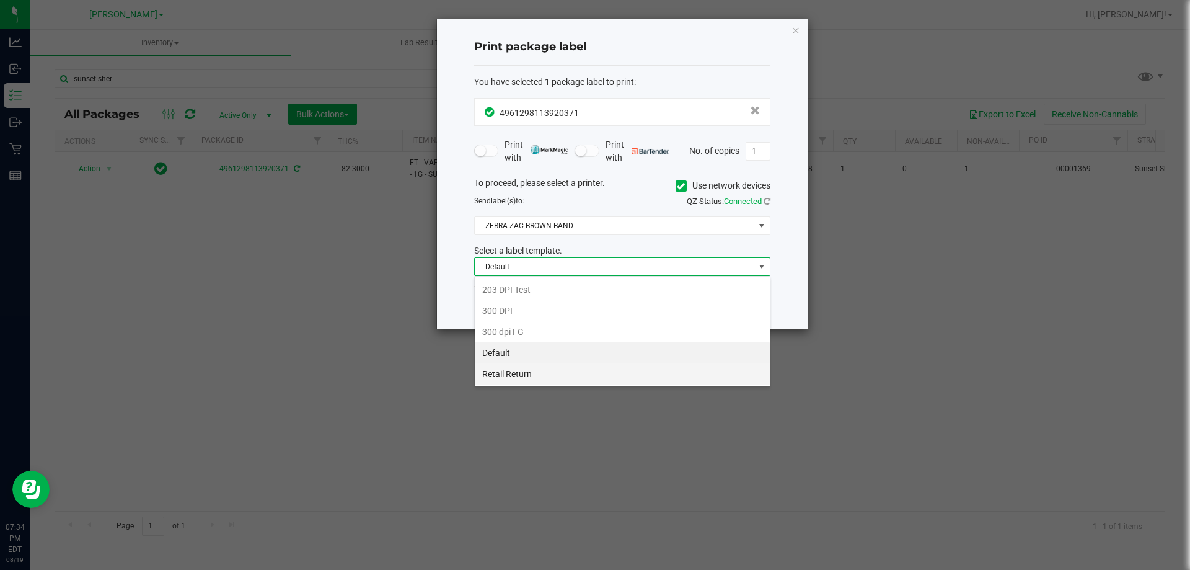
click at [524, 375] on li "Retail Return" at bounding box center [622, 373] width 295 height 21
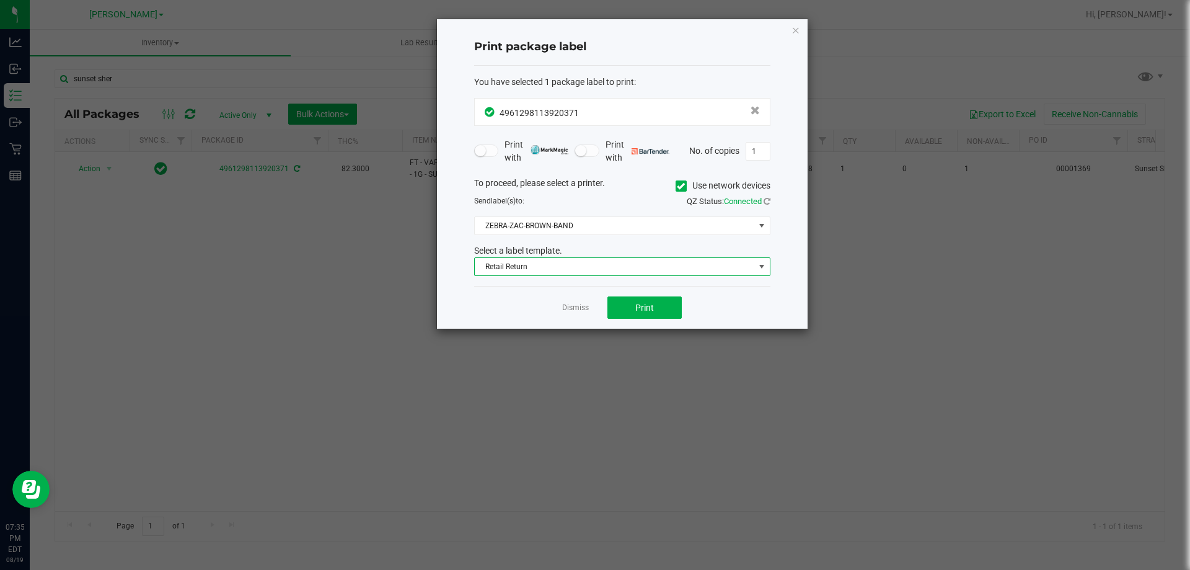
click at [529, 267] on span "Retail Return" at bounding box center [615, 266] width 280 height 17
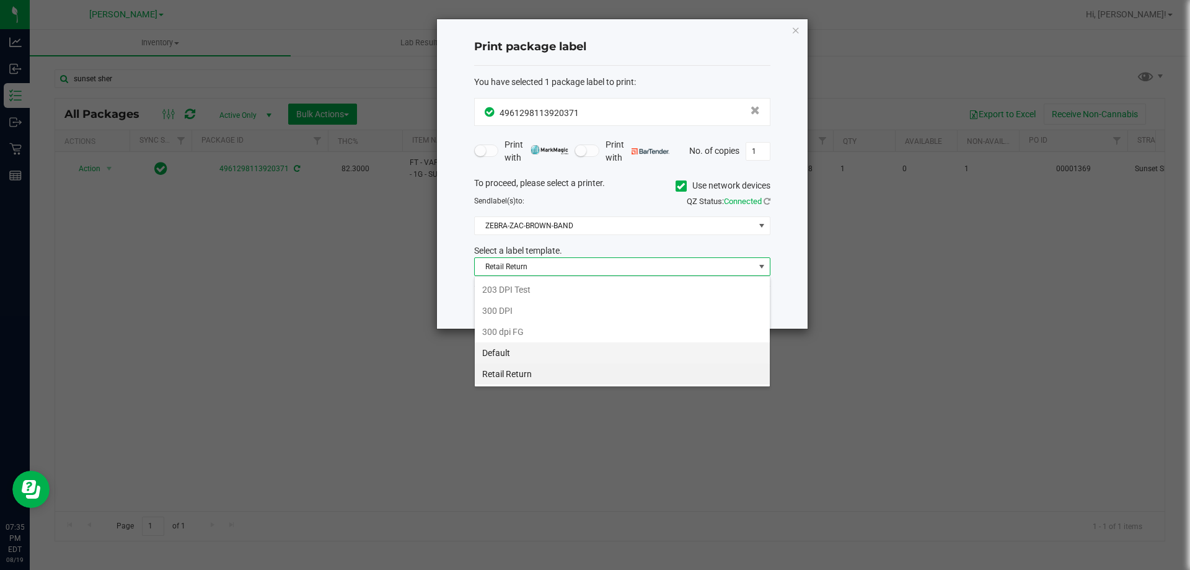
click at [505, 349] on li "Default" at bounding box center [622, 352] width 295 height 21
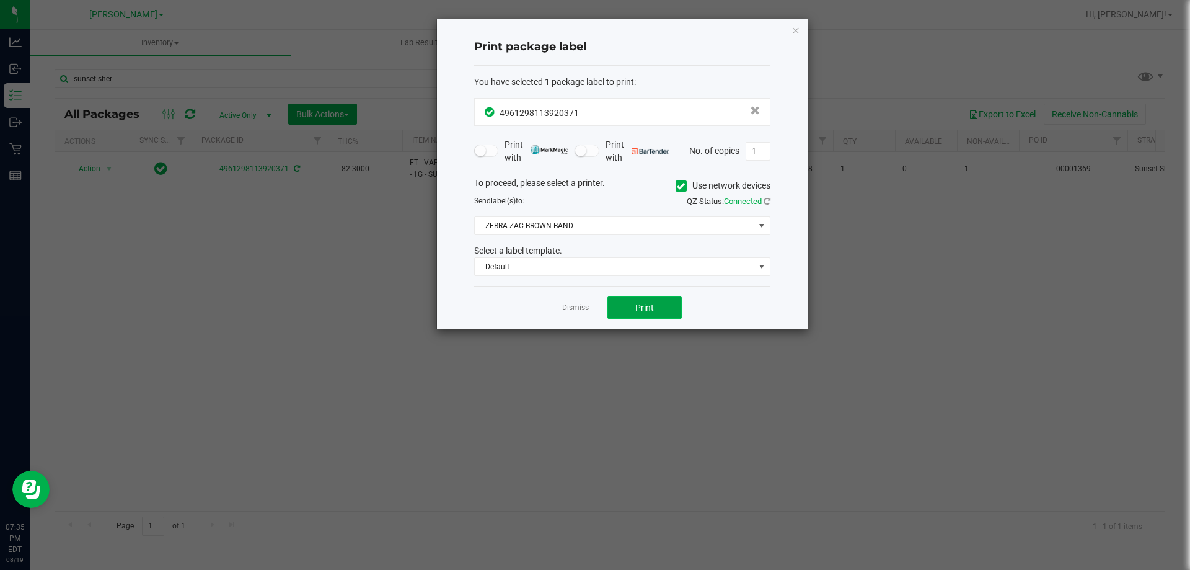
click at [633, 309] on button "Print" at bounding box center [644, 307] width 74 height 22
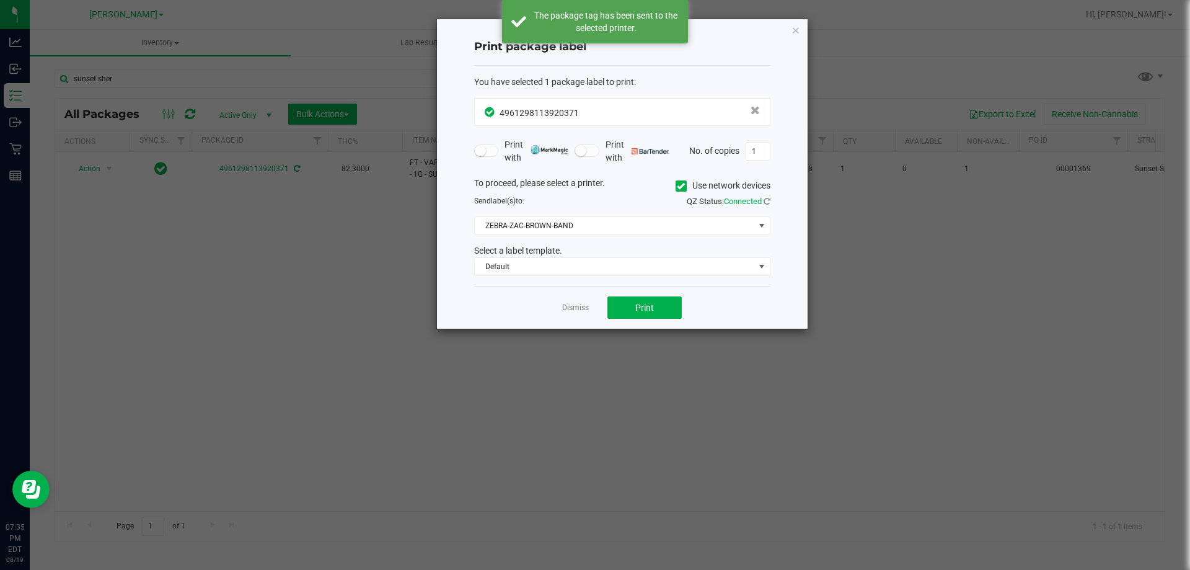
click at [572, 308] on link "Dismiss" at bounding box center [575, 307] width 27 height 11
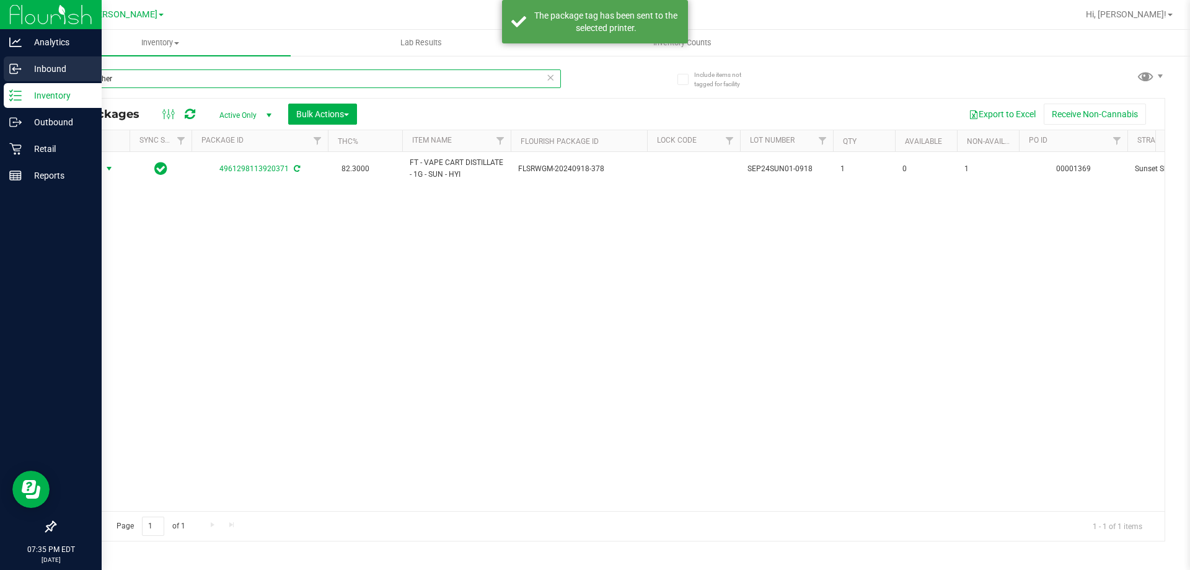
drag, startPoint x: 128, startPoint y: 74, endPoint x: 21, endPoint y: 77, distance: 107.3
click at [21, 77] on div "Analytics Inbound Inventory Outbound Retail Reports 07:35 PM EDT 08/19/2025 08/…" at bounding box center [595, 285] width 1190 height 570
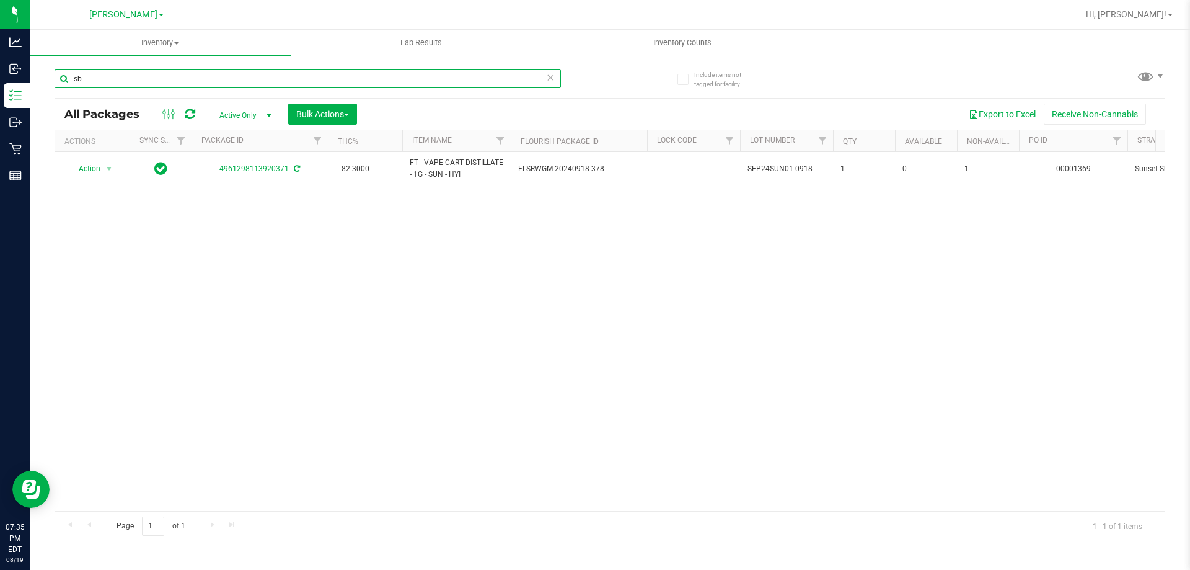
type input "sbc"
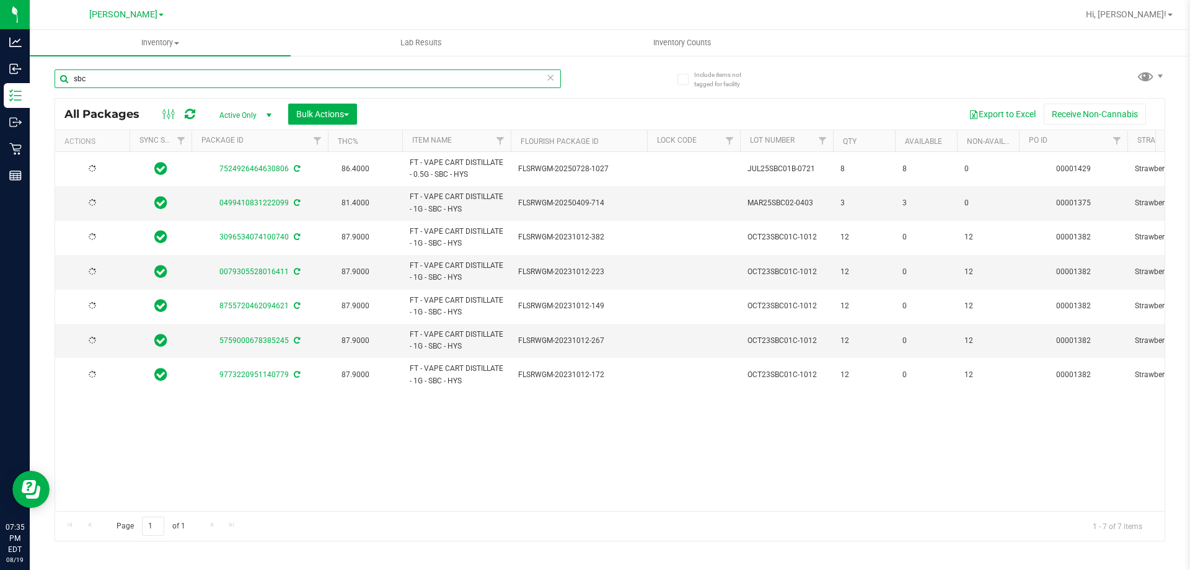
drag, startPoint x: 64, startPoint y: 80, endPoint x: 174, endPoint y: 6, distance: 131.7
click at [60, 77] on input "sbc" at bounding box center [308, 78] width 506 height 19
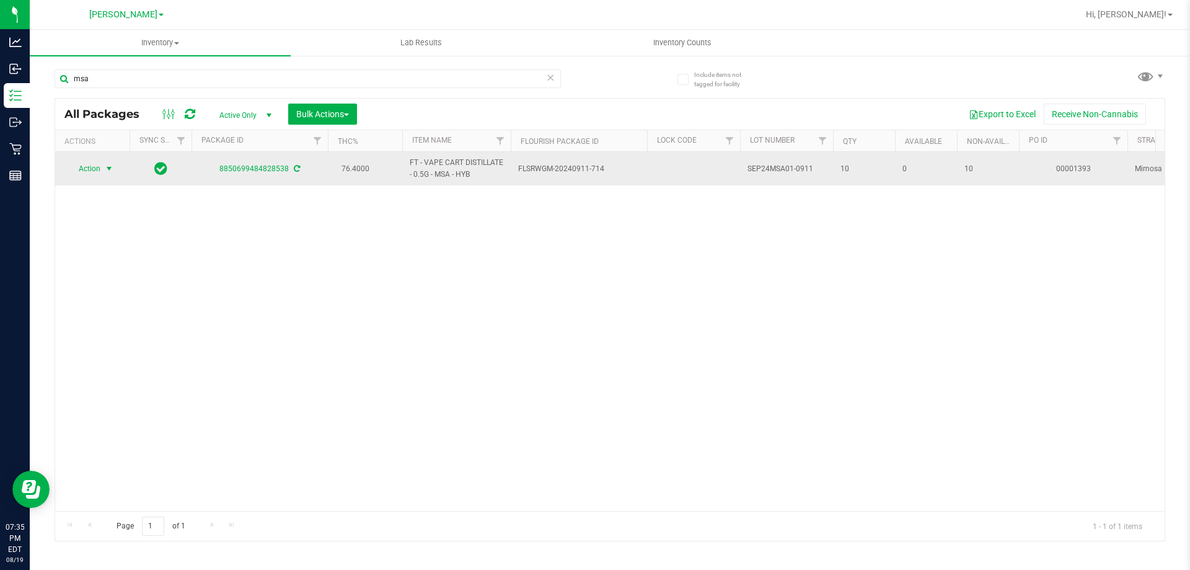
click at [110, 169] on span "select" at bounding box center [109, 169] width 10 height 10
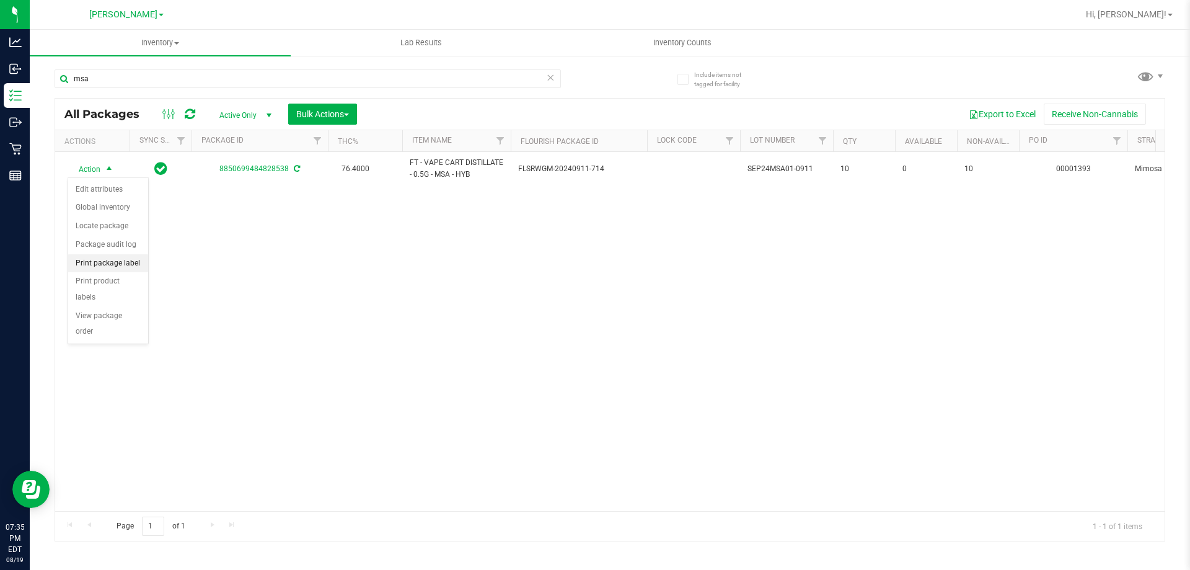
click at [113, 263] on li "Print package label" at bounding box center [108, 263] width 80 height 19
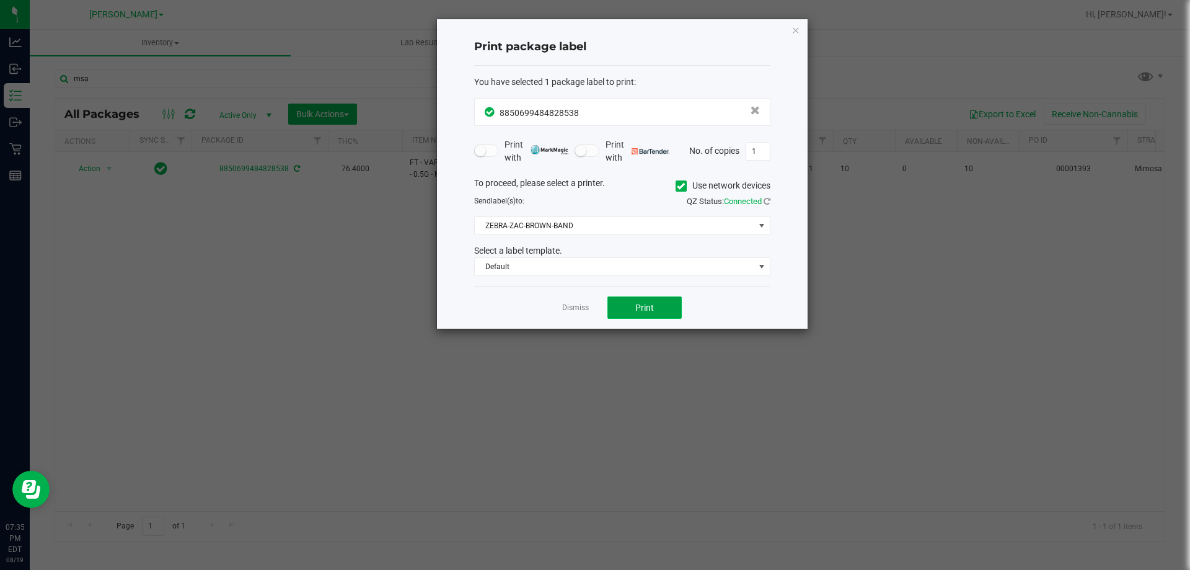
click at [644, 307] on span "Print" at bounding box center [644, 307] width 19 height 10
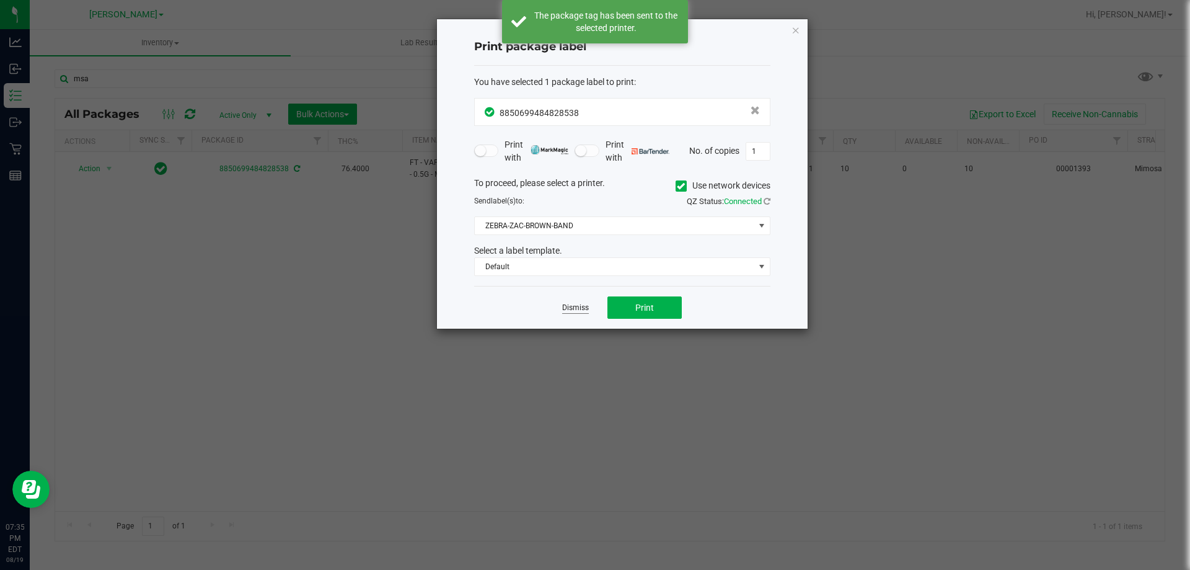
click at [572, 306] on link "Dismiss" at bounding box center [575, 307] width 27 height 11
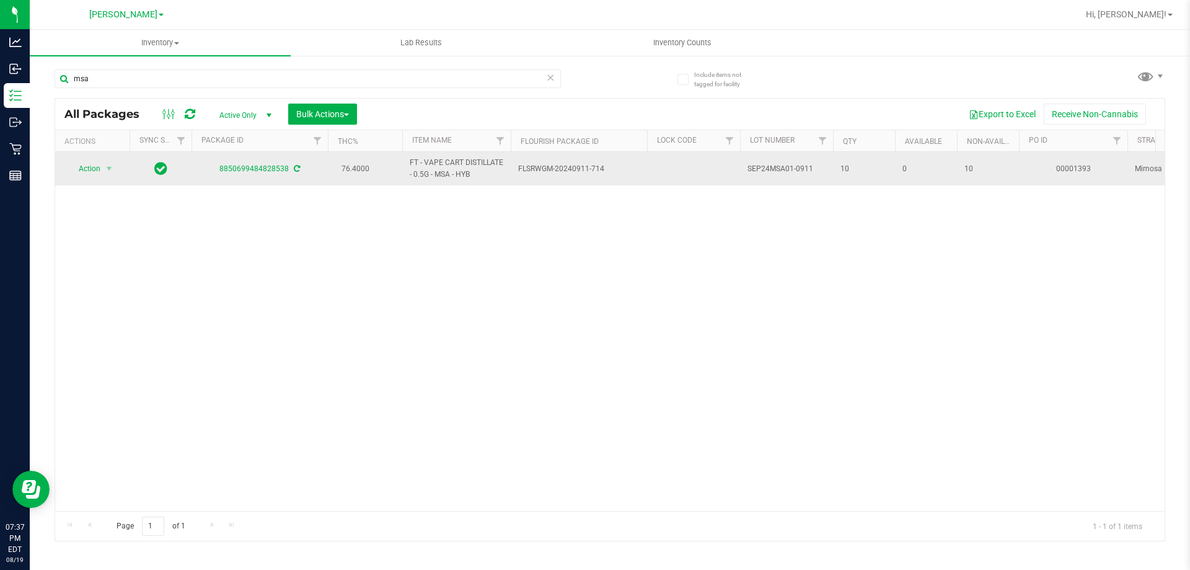
drag, startPoint x: 820, startPoint y: 167, endPoint x: 746, endPoint y: 170, distance: 73.8
click at [746, 170] on td "SEP24MSA01-0911" at bounding box center [786, 168] width 93 height 33
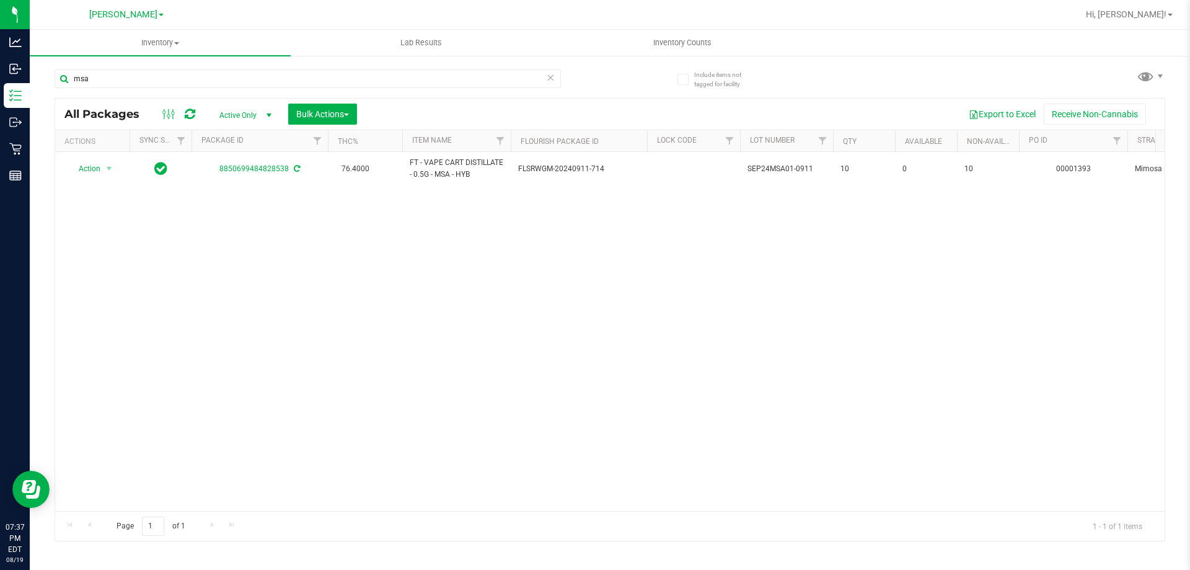
copy span "SEP24MSA01-0911"
drag, startPoint x: 102, startPoint y: 70, endPoint x: 39, endPoint y: 74, distance: 63.4
click at [43, 77] on div "Include items not tagged for facility msa All Packages Active Only Active Only …" at bounding box center [610, 244] width 1160 height 378
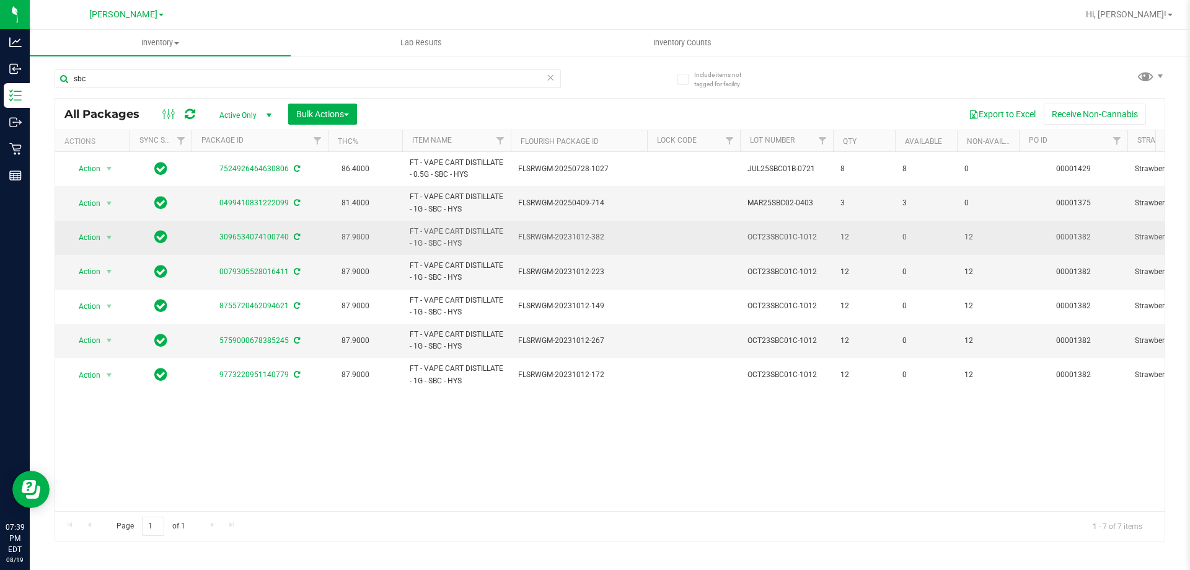
drag, startPoint x: 819, startPoint y: 237, endPoint x: 749, endPoint y: 236, distance: 69.4
click at [749, 236] on span "OCT23SBC01C-1012" at bounding box center [787, 237] width 78 height 12
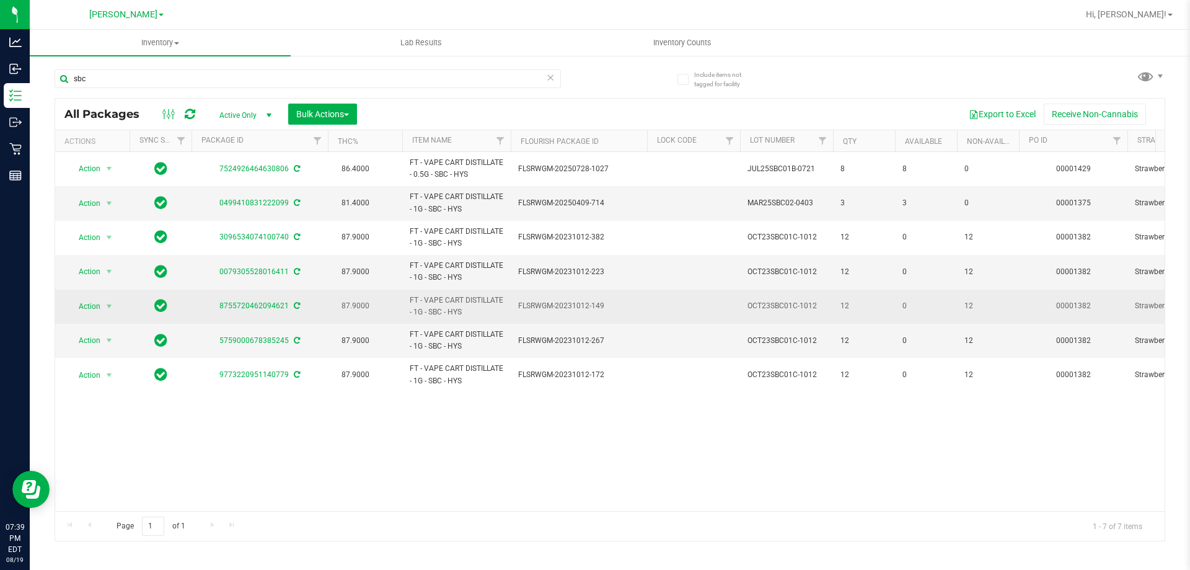
copy span "OCT23SBC01C-1012"
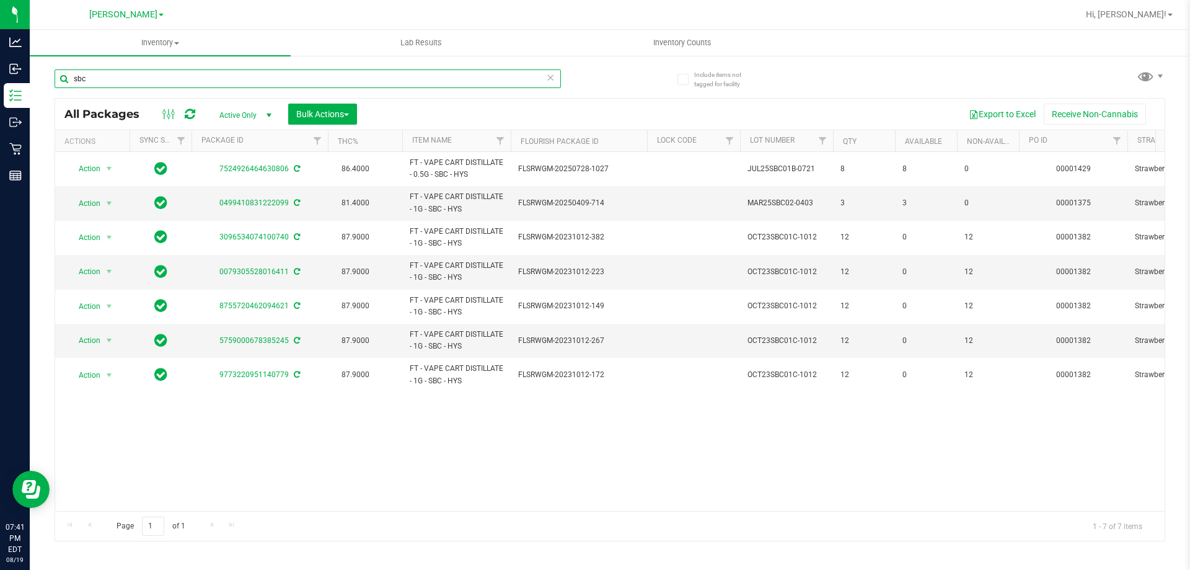
drag, startPoint x: 97, startPoint y: 81, endPoint x: 49, endPoint y: 77, distance: 47.8
click at [49, 77] on div "Include items not tagged for facility sbc All Packages Active Only Active Only …" at bounding box center [610, 244] width 1160 height 378
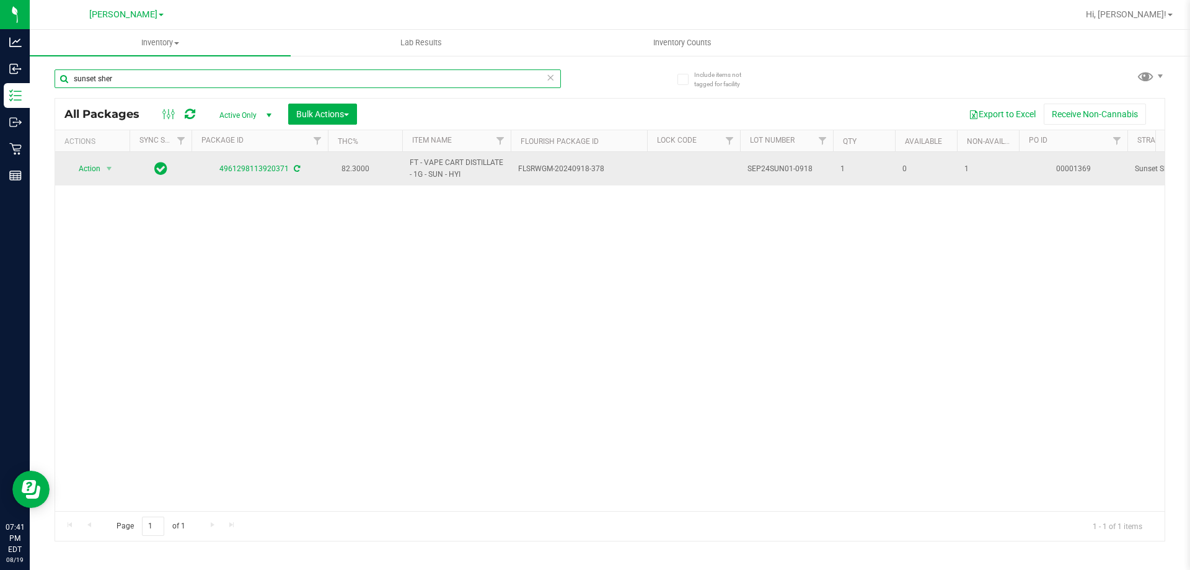
type input "sunset sher"
drag, startPoint x: 798, startPoint y: 168, endPoint x: 746, endPoint y: 166, distance: 52.1
click at [746, 166] on td "SEP24SUN01-0918" at bounding box center [786, 168] width 93 height 33
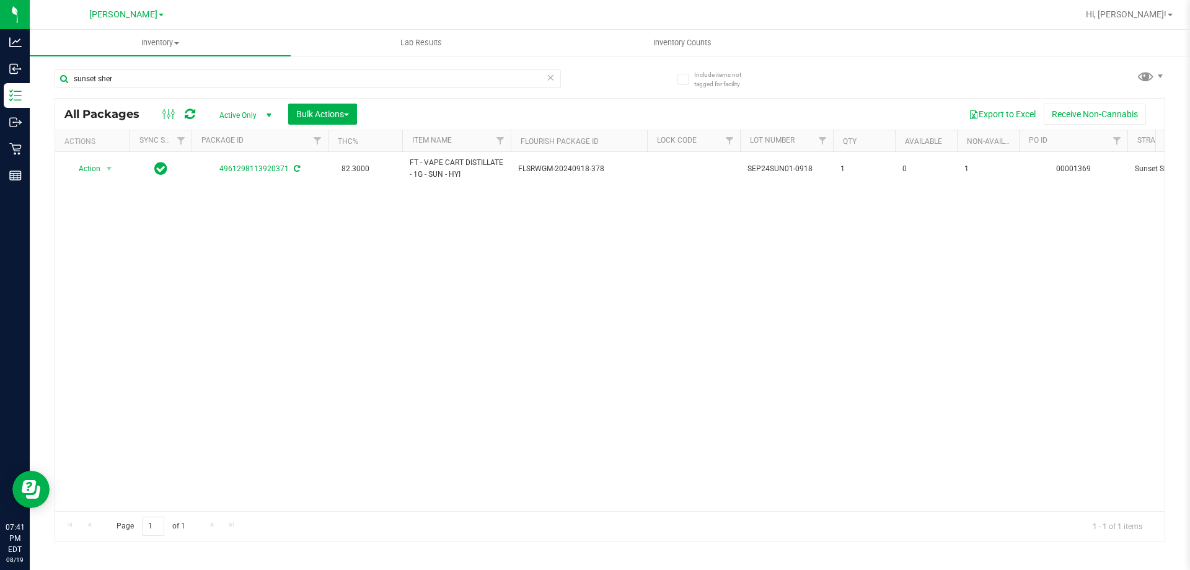
copy span "SEP24SUN01-0918"
click at [436, 281] on div "Action Action Edit attributes Global inventory Locate package Package audit log…" at bounding box center [610, 331] width 1110 height 359
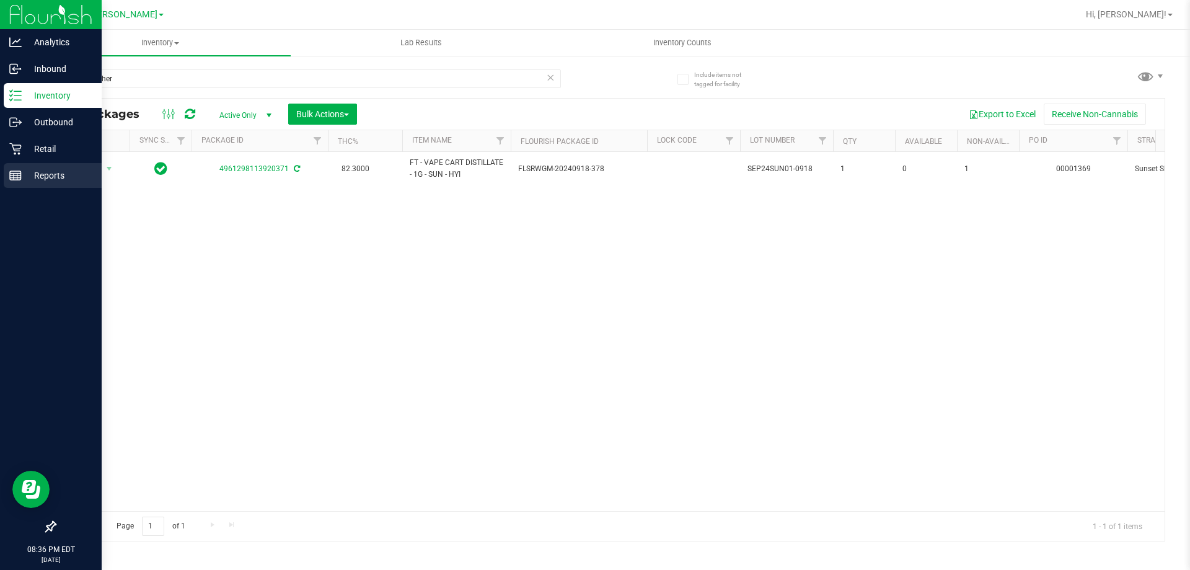
click at [20, 172] on icon at bounding box center [15, 175] width 12 height 12
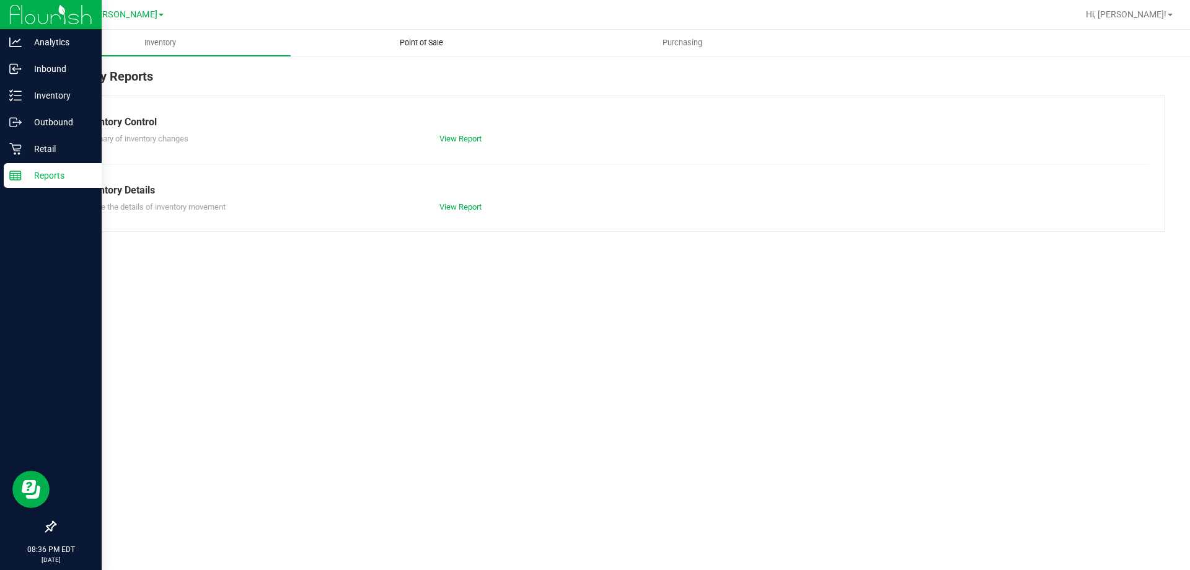
click at [425, 45] on span "Point of Sale" at bounding box center [421, 42] width 77 height 11
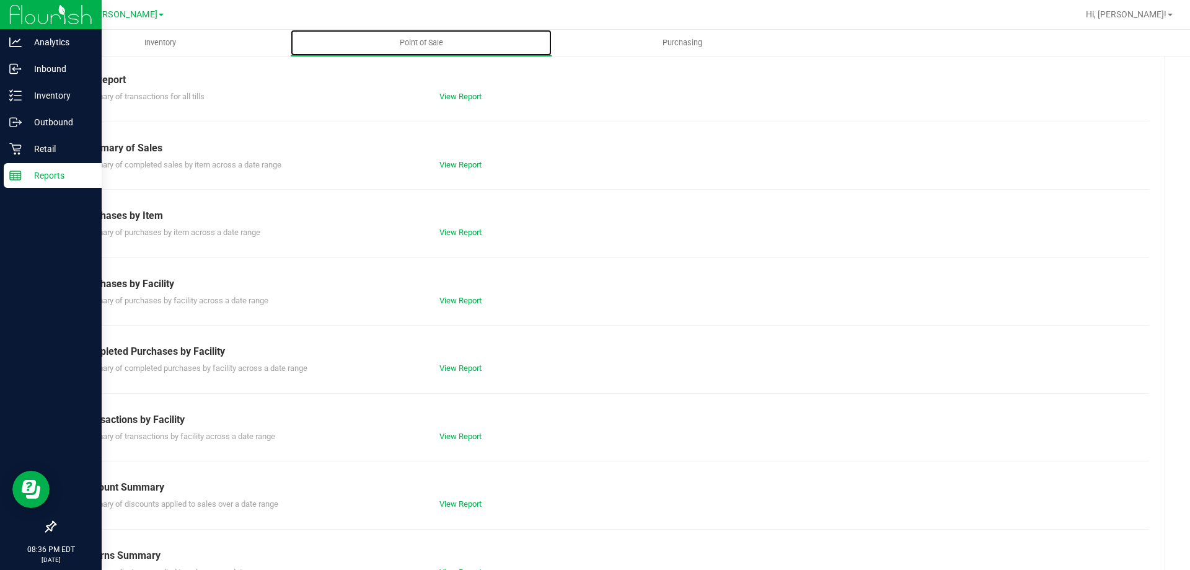
scroll to position [82, 0]
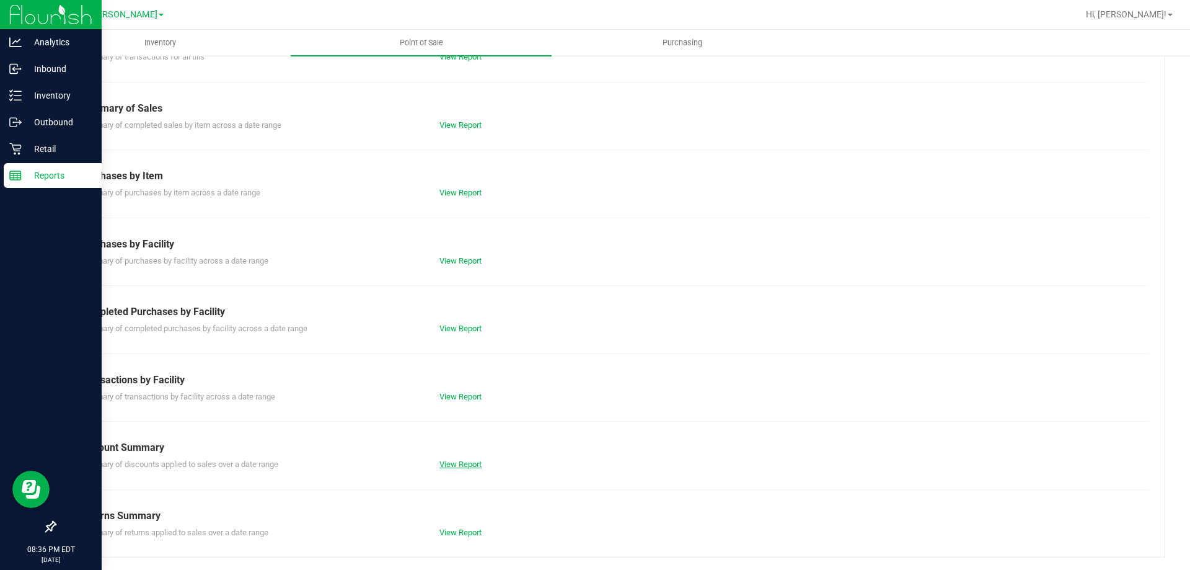
click at [458, 459] on link "View Report" at bounding box center [460, 463] width 42 height 9
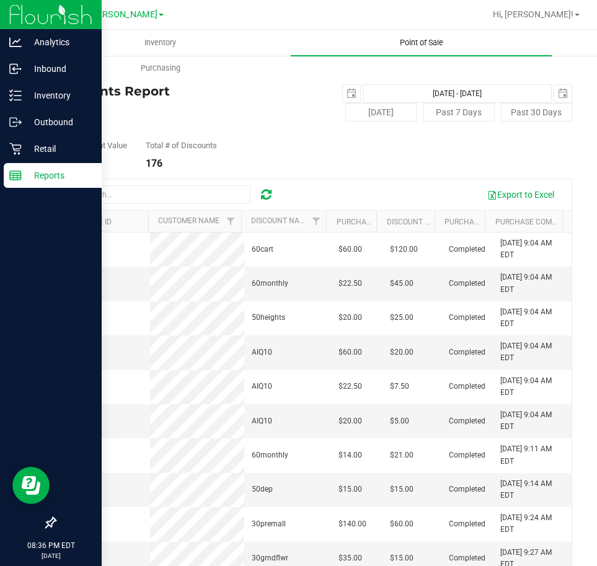
click at [421, 37] on span "Point of Sale" at bounding box center [421, 42] width 77 height 11
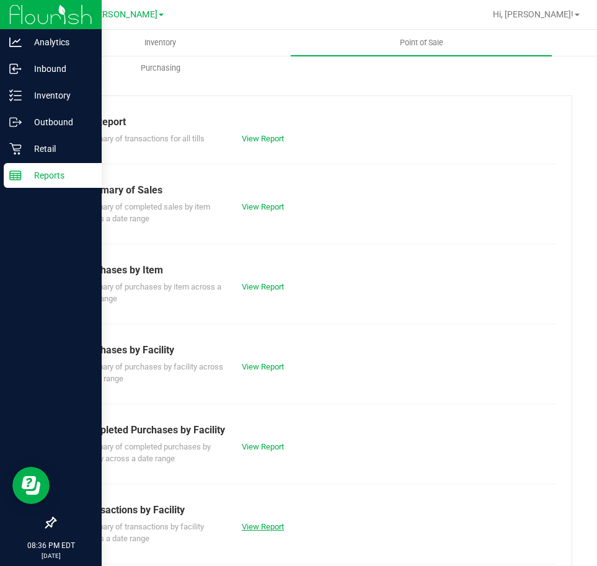
click at [254, 529] on link "View Report" at bounding box center [263, 526] width 42 height 9
